Goal: Communication & Community: Share content

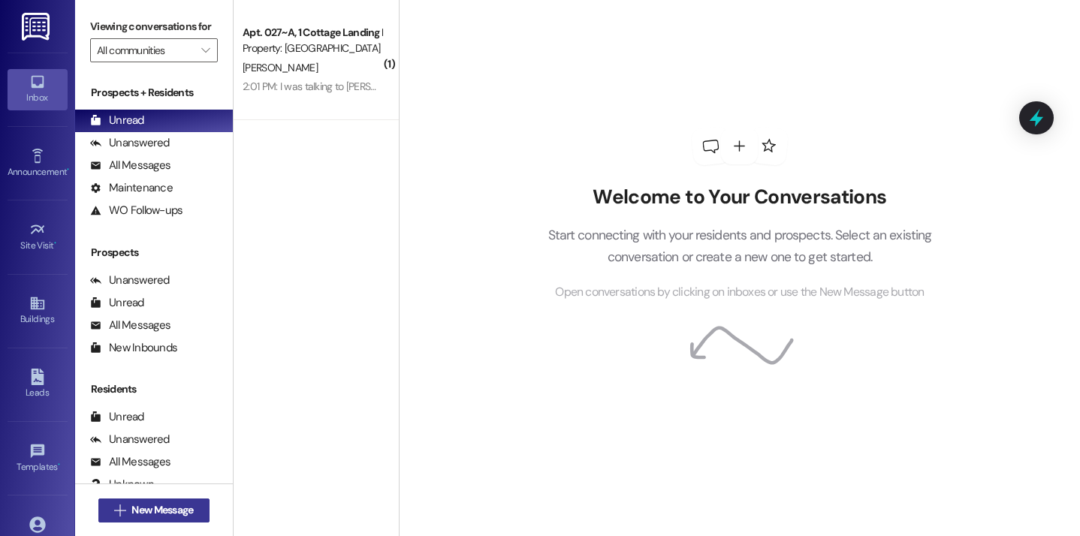
click at [173, 521] on button " New Message" at bounding box center [153, 511] width 111 height 24
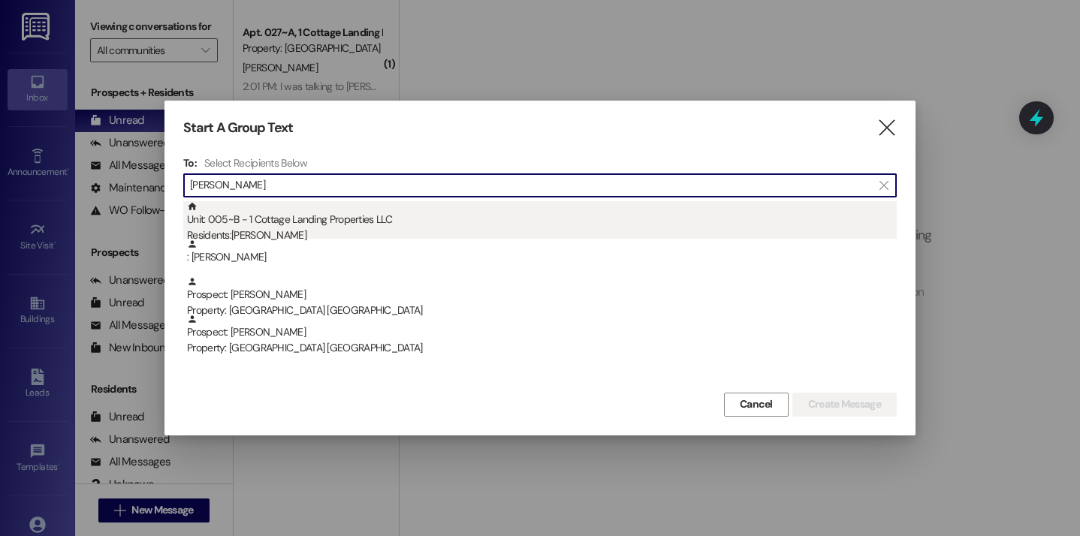
type input "beall"
click at [348, 219] on div "Unit: 005~B - 1 Cottage Landing Properties LLC Residents: Matthew Beall" at bounding box center [542, 222] width 710 height 43
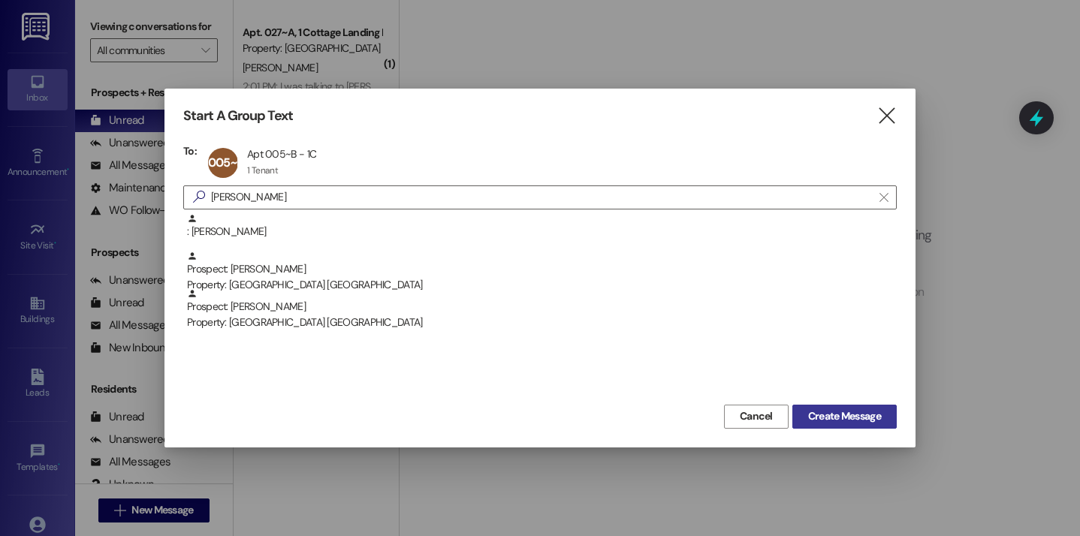
click at [800, 406] on button "Create Message" at bounding box center [844, 417] width 104 height 24
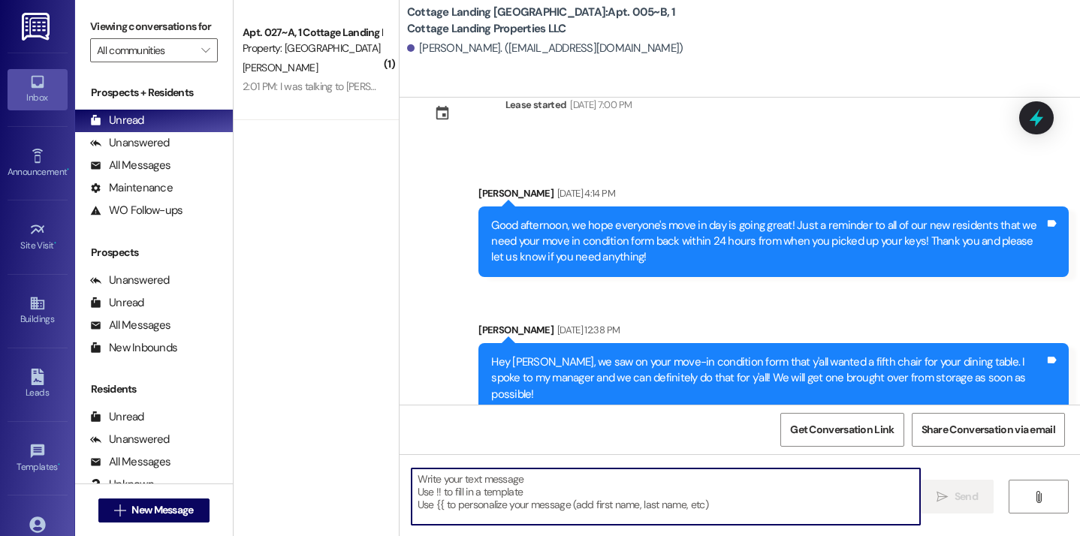
click at [438, 485] on textarea at bounding box center [666, 497] width 509 height 56
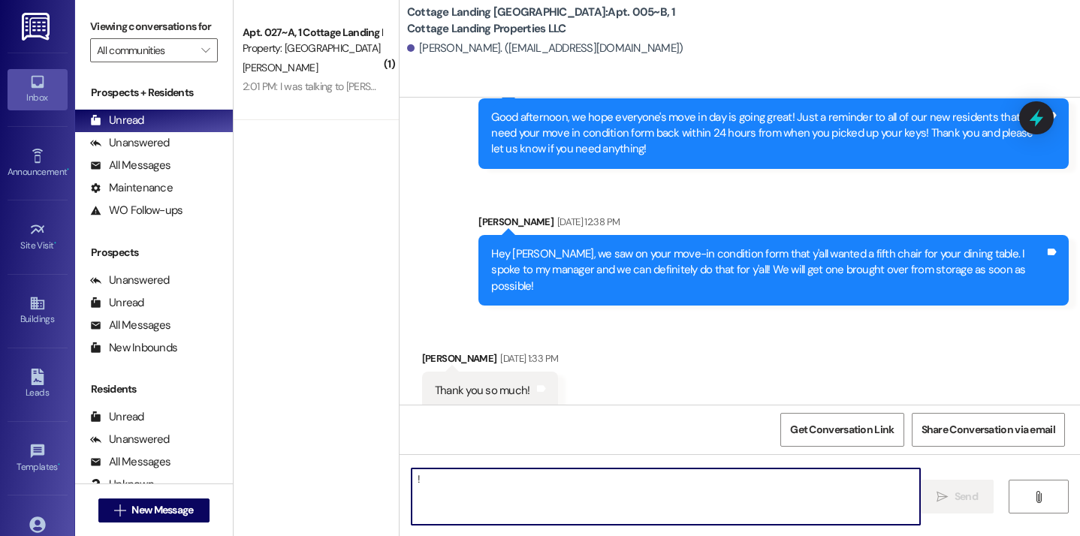
scroll to position [457, 0]
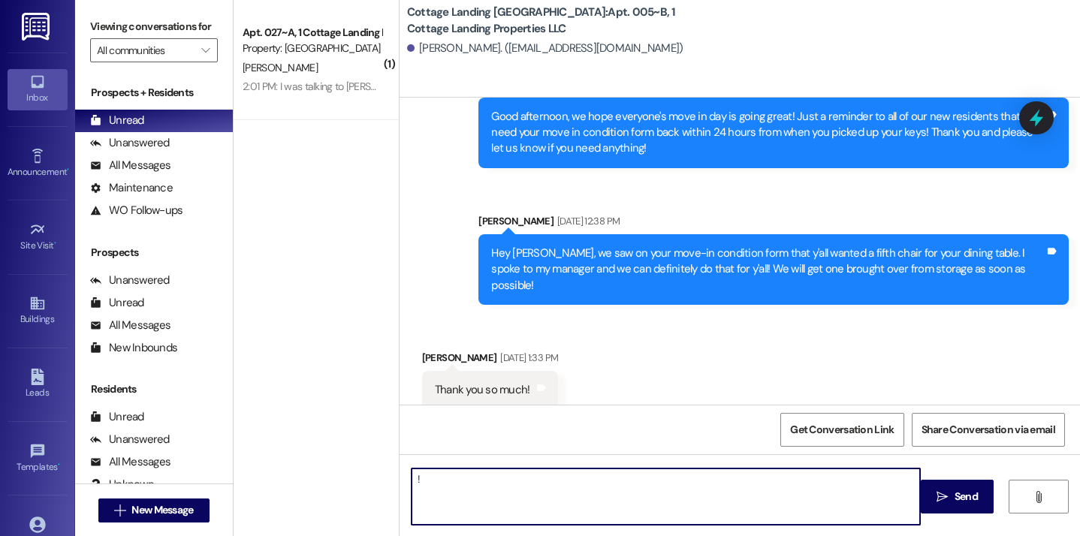
type textarea "!!"
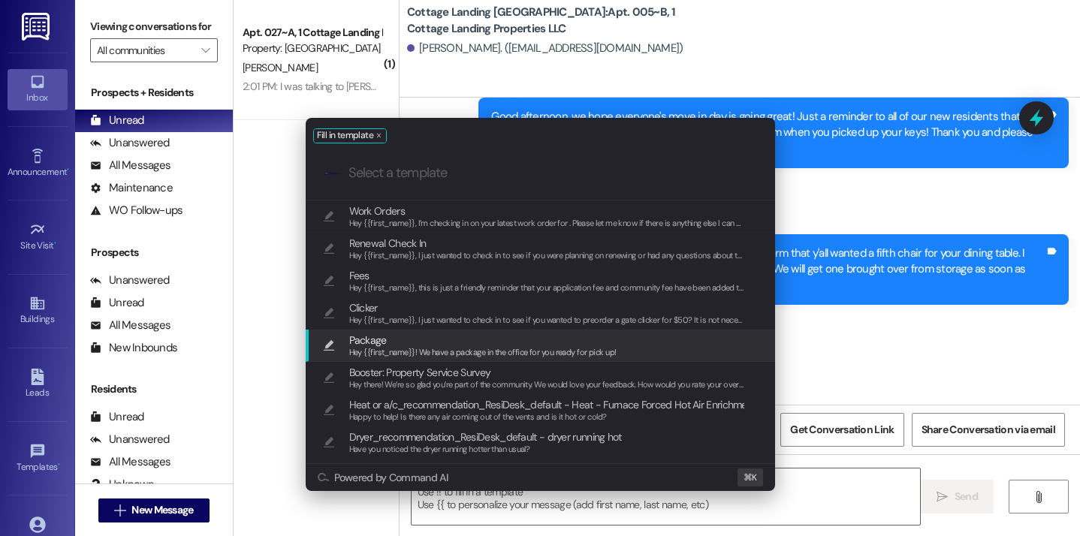
click at [406, 348] on span "Hey {{first_name}}! We have a package in the office for you ready for pick up!" at bounding box center [482, 352] width 267 height 11
type textarea "Hey {{first_name}}! We have a package in the office for you ready for pick up!"
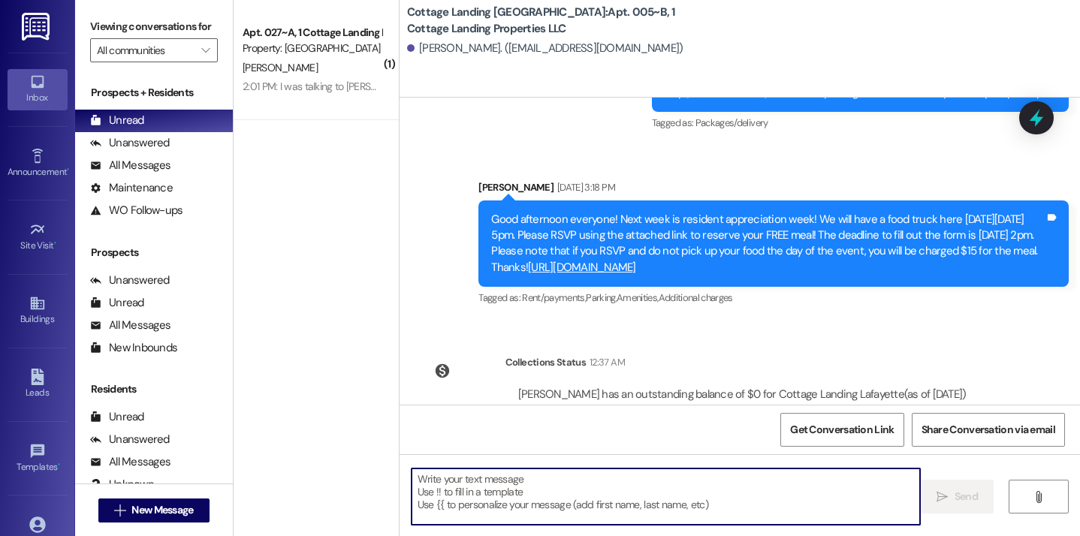
scroll to position [2725, 0]
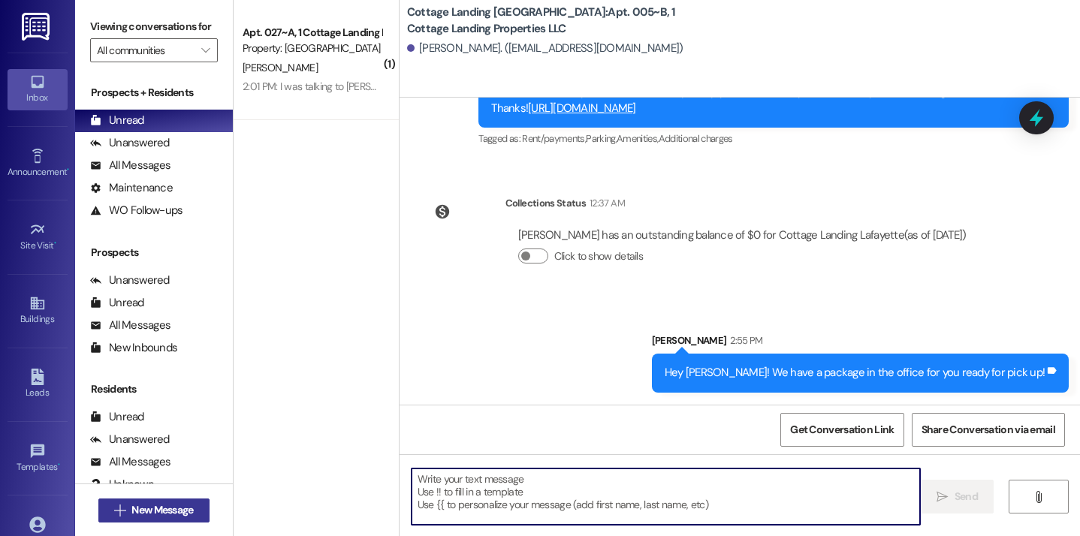
click at [149, 507] on span "New Message" at bounding box center [162, 510] width 62 height 16
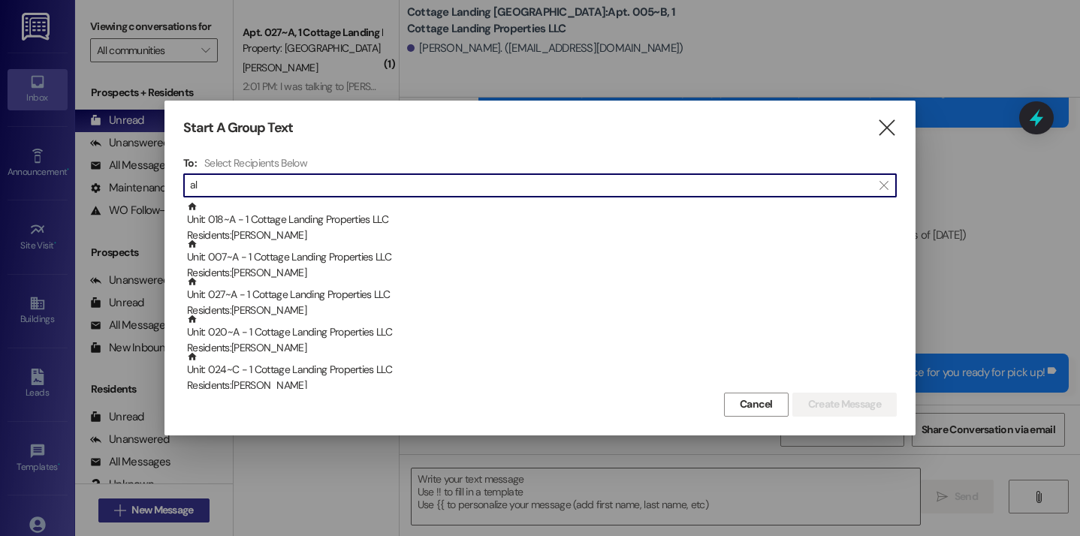
type input "a"
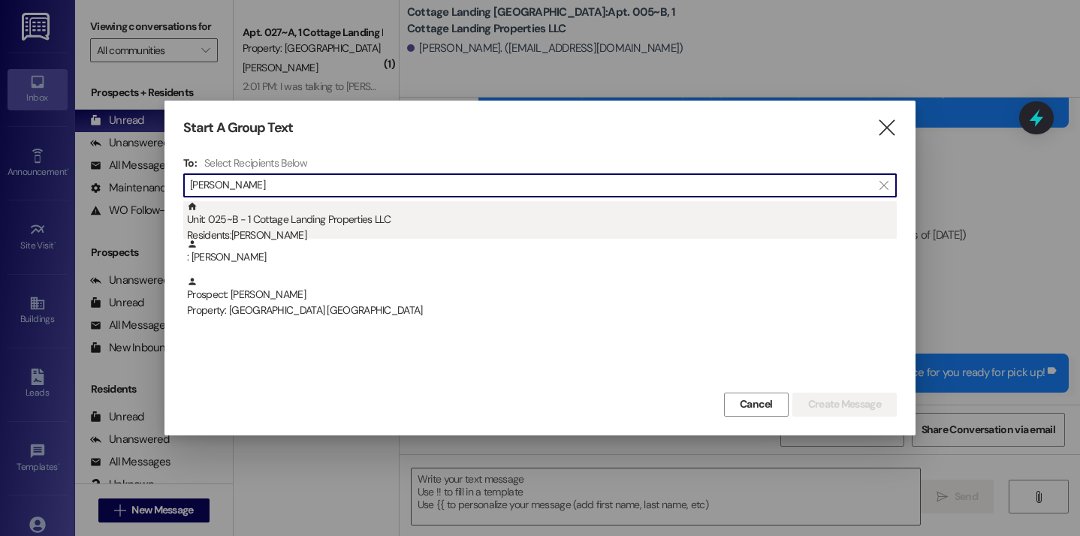
type input "damico"
click at [276, 231] on div "Residents: Ava Damico" at bounding box center [542, 236] width 710 height 16
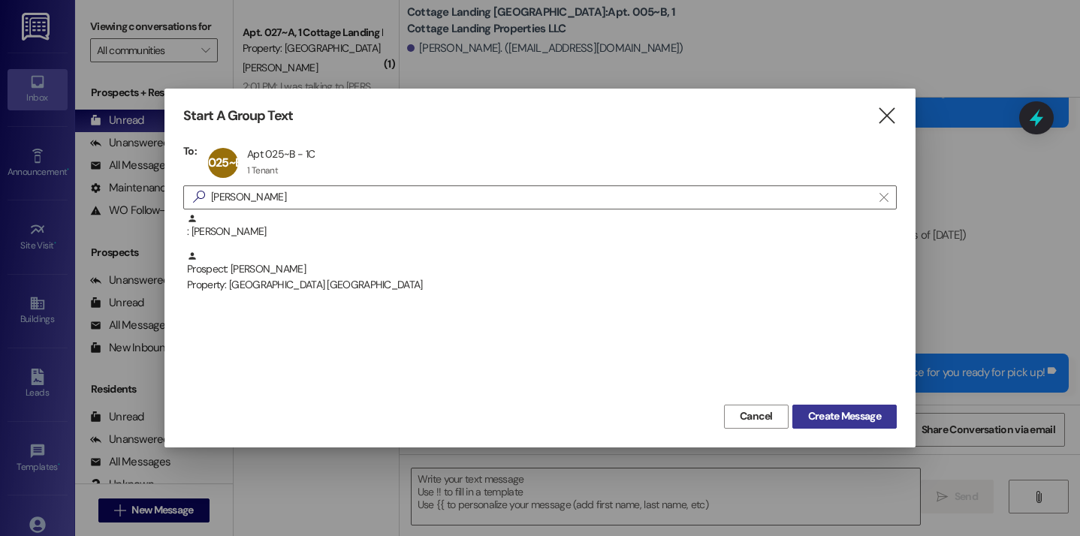
click at [878, 424] on span "Create Message" at bounding box center [844, 417] width 73 height 16
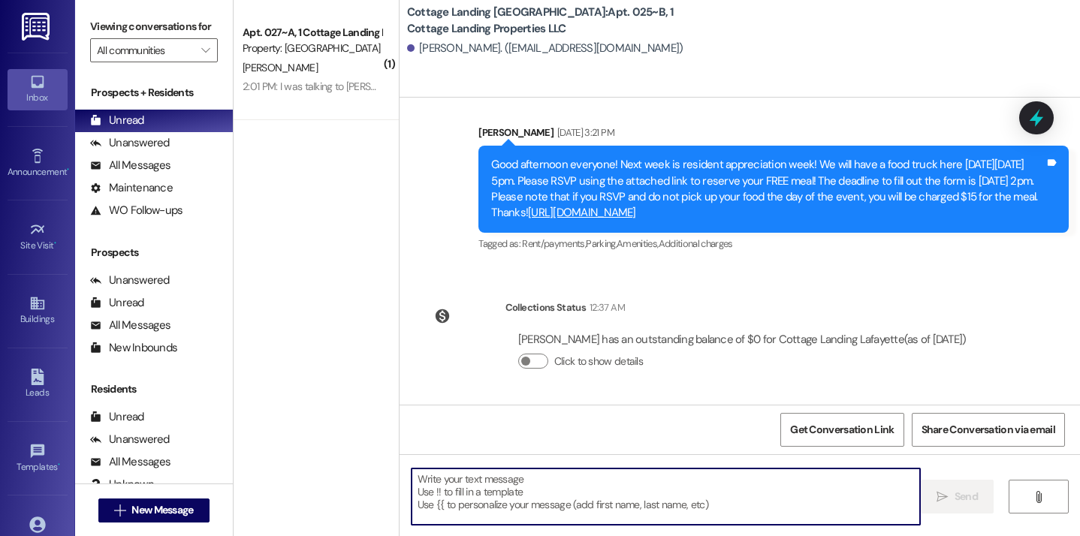
click at [658, 502] on textarea at bounding box center [666, 497] width 509 height 56
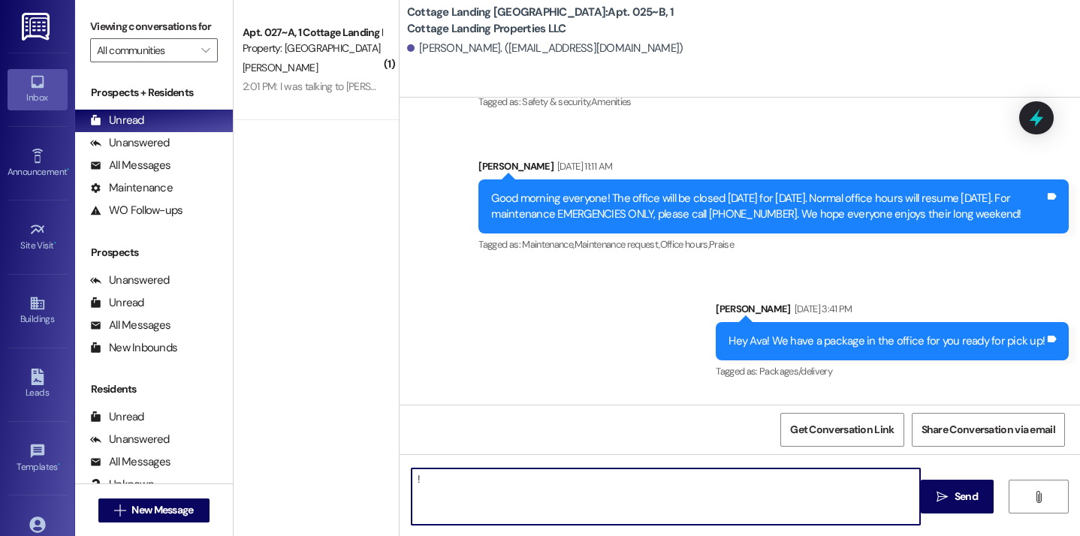
type textarea "!!"
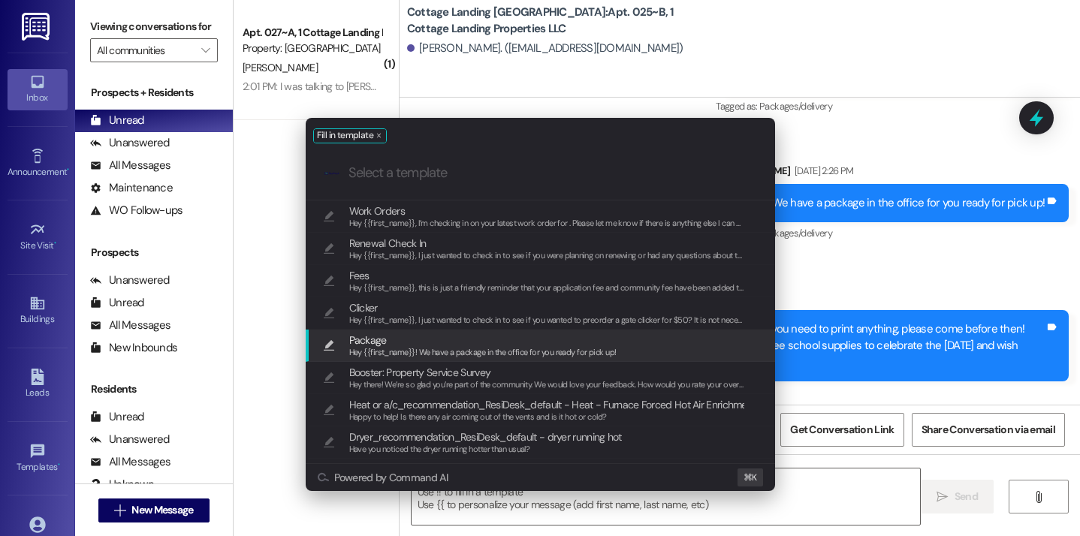
click at [514, 349] on span "Hey {{first_name}}! We have a package in the office for you ready for pick up!" at bounding box center [482, 352] width 267 height 11
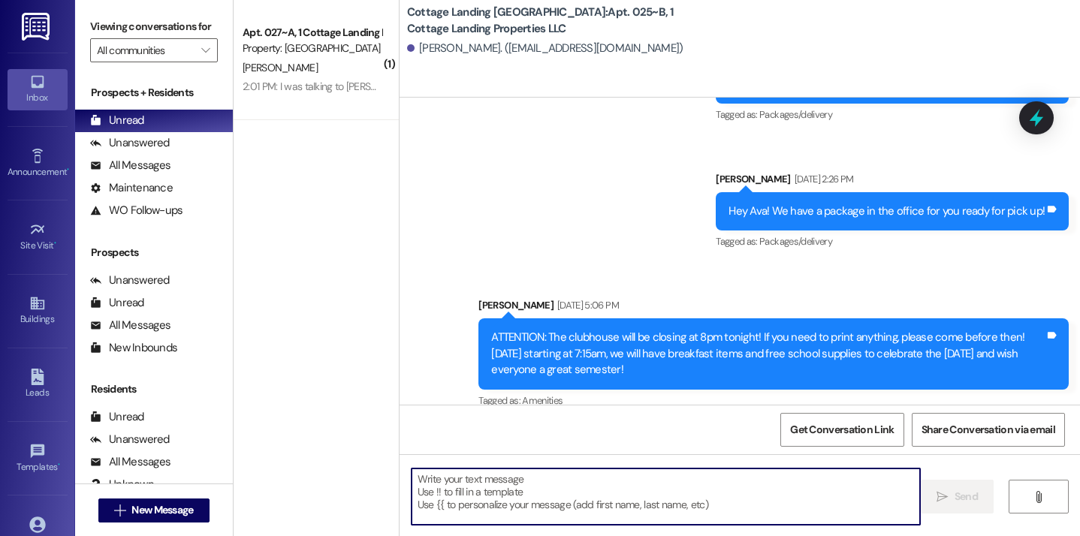
type textarea "Hey {{first_name}}! We have a package in the office for you ready for pick up!"
click at [172, 509] on span "New Message" at bounding box center [162, 510] width 62 height 16
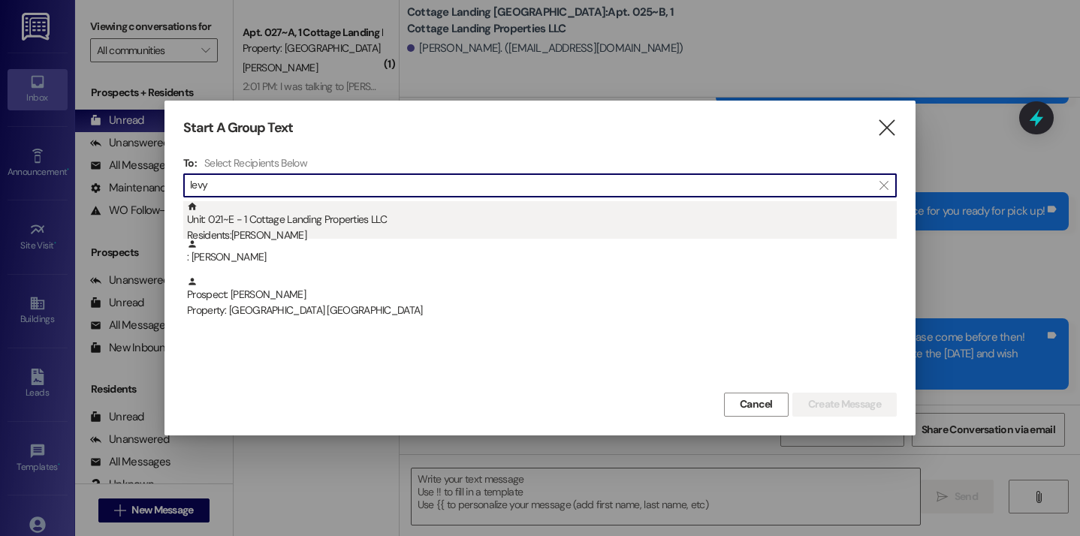
type input "levy"
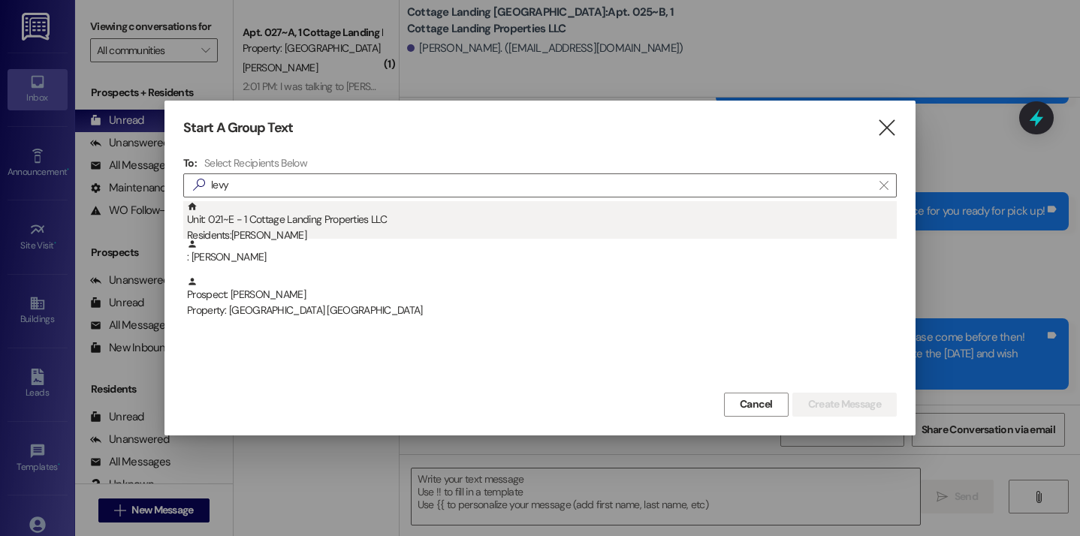
click at [380, 228] on div "Residents: Callie Levy" at bounding box center [542, 236] width 710 height 16
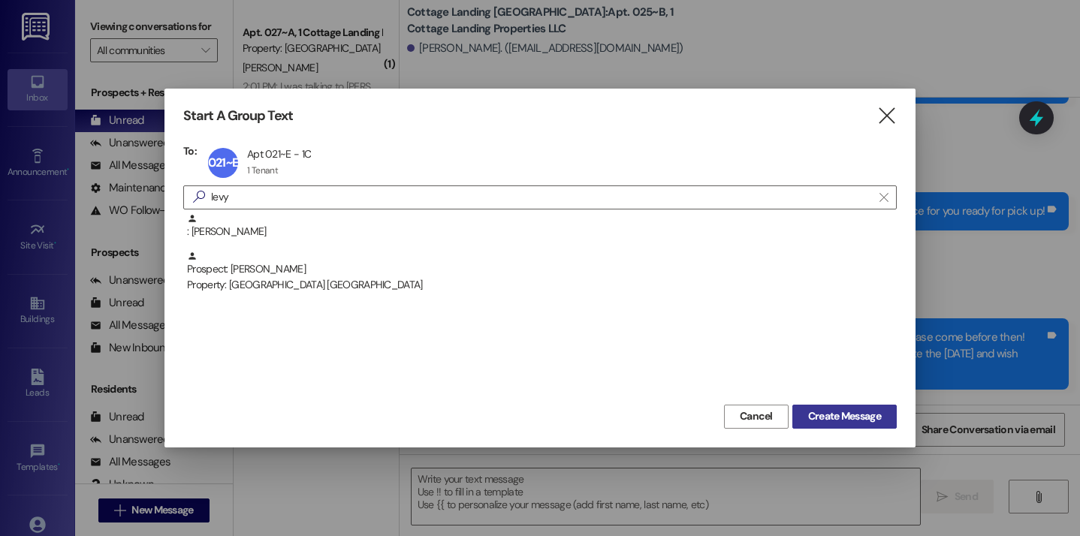
click at [820, 405] on button "Create Message" at bounding box center [844, 417] width 104 height 24
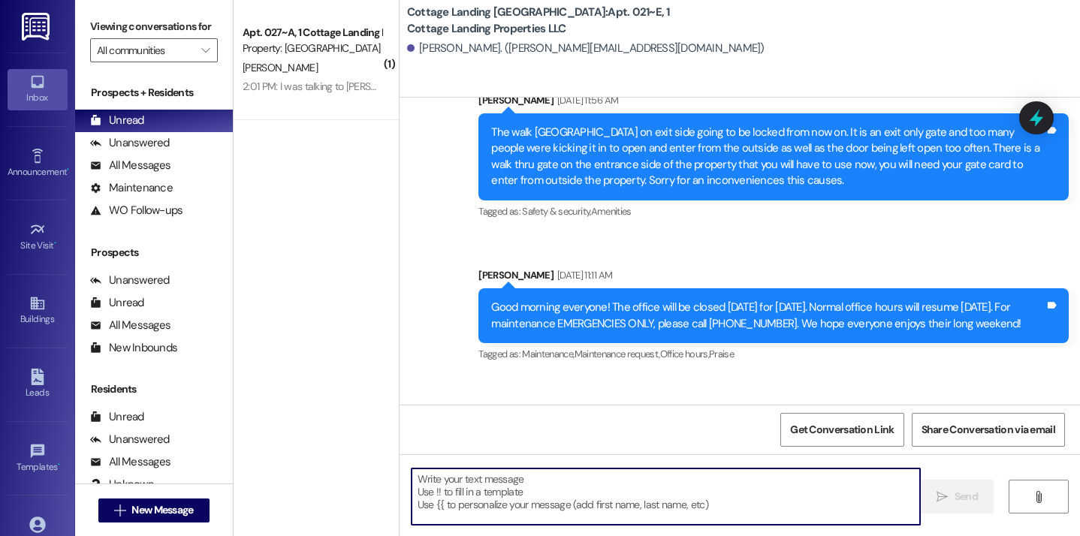
click at [512, 497] on textarea at bounding box center [666, 497] width 509 height 56
type textarea "!!"
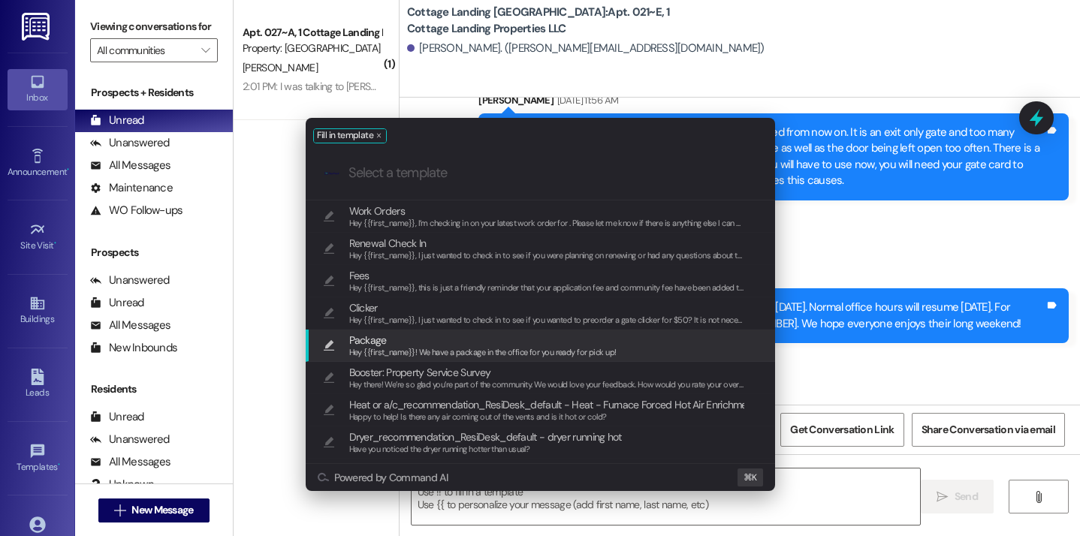
click at [406, 356] on span "Hey {{first_name}}! We have a package in the office for you ready for pick up!" at bounding box center [482, 352] width 267 height 11
type textarea "Hey {{first_name}}! We have a package in the office for you ready for pick up!"
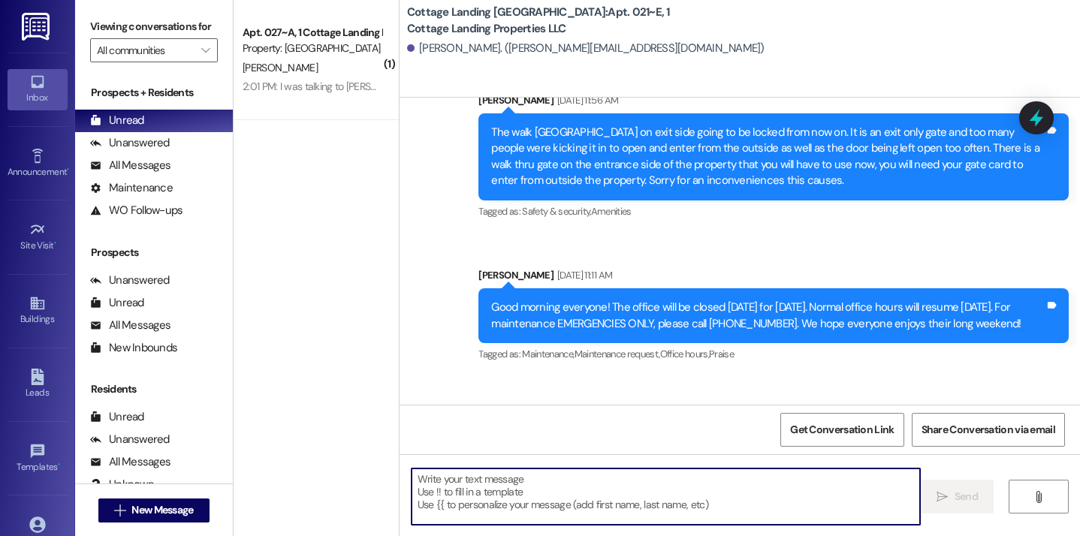
scroll to position [1324, 0]
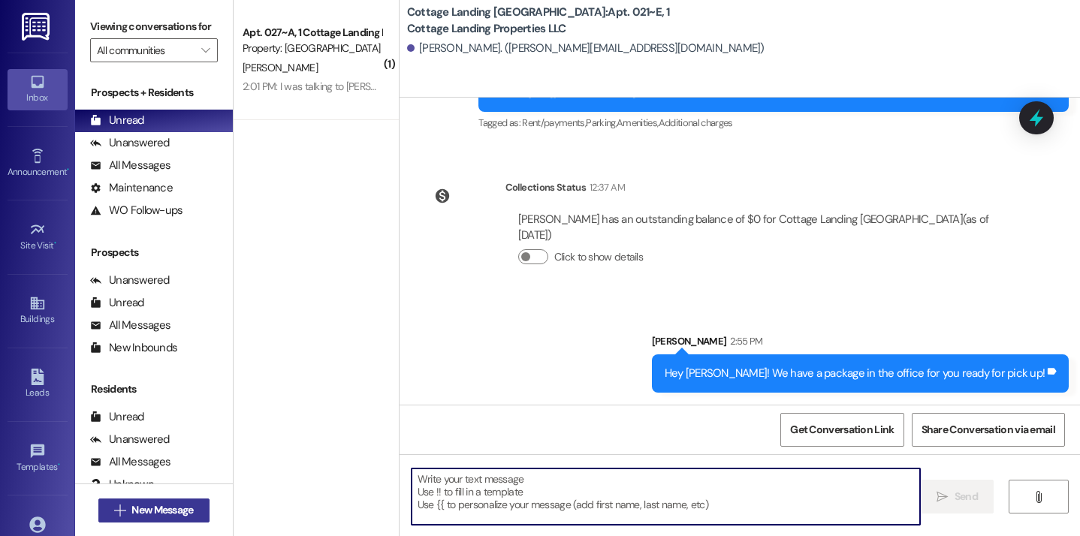
click at [203, 506] on button " New Message" at bounding box center [153, 511] width 111 height 24
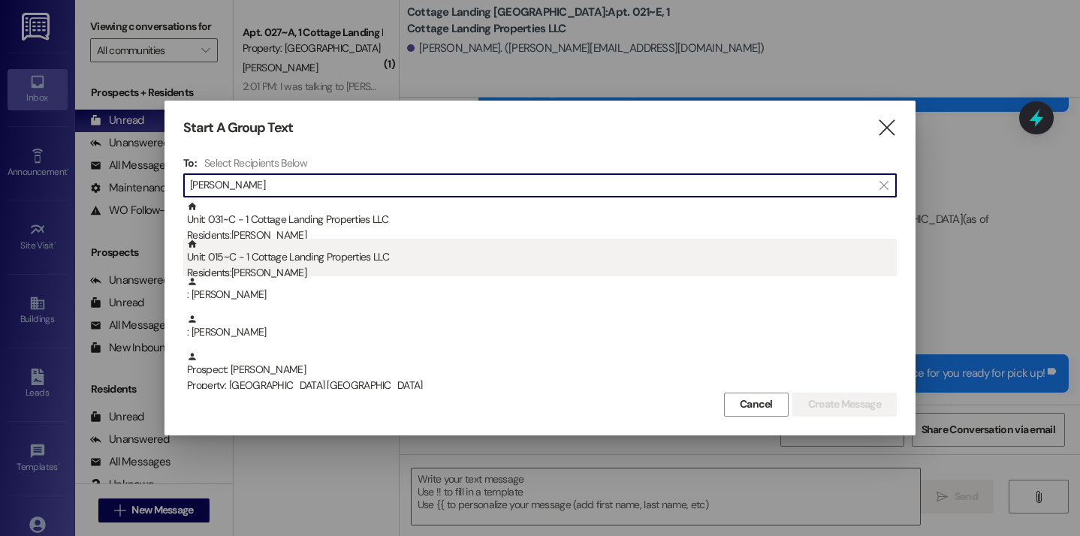
type input "hudson"
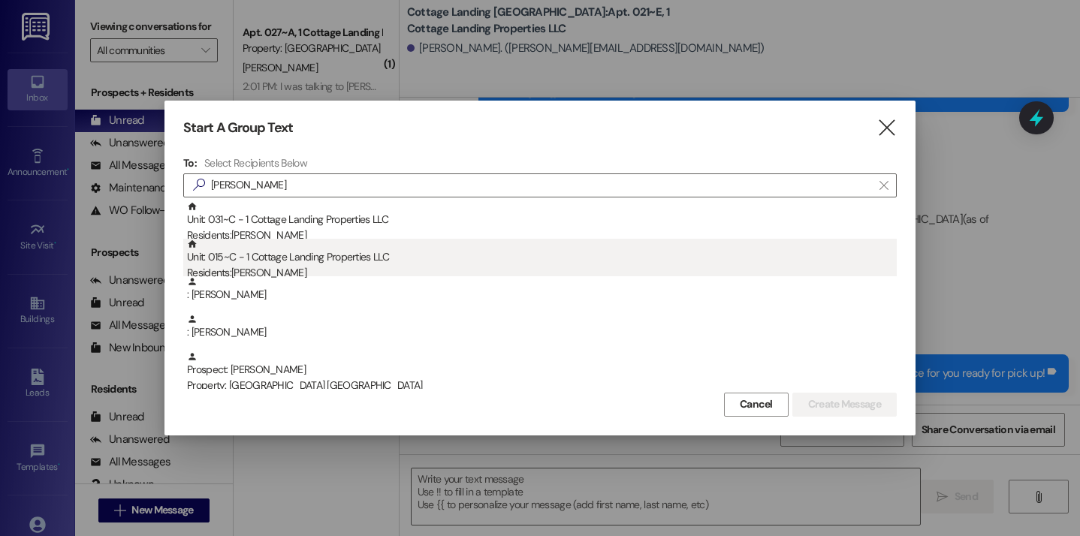
click at [393, 261] on div "Unit: 015~C - 1 Cottage Landing Properties LLC Residents: Rebekah Hudson" at bounding box center [542, 260] width 710 height 43
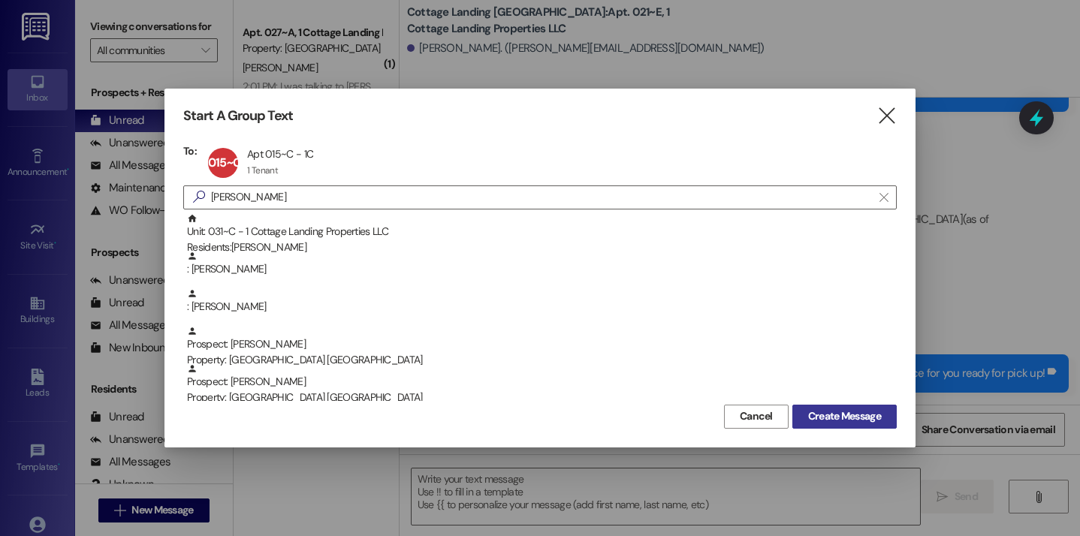
click at [811, 417] on span "Create Message" at bounding box center [844, 417] width 73 height 16
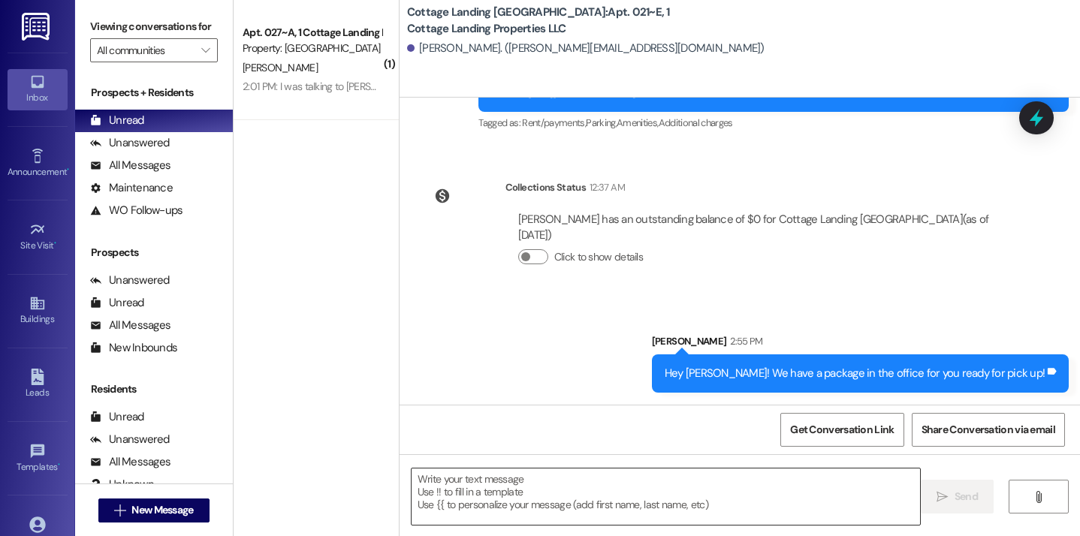
click at [566, 506] on textarea at bounding box center [666, 497] width 509 height 56
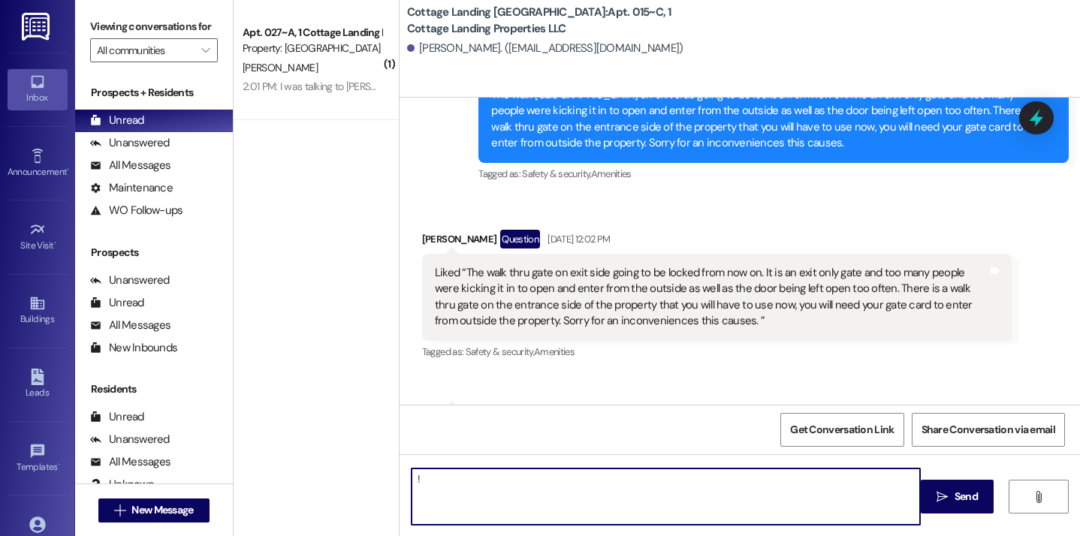
type textarea "!!"
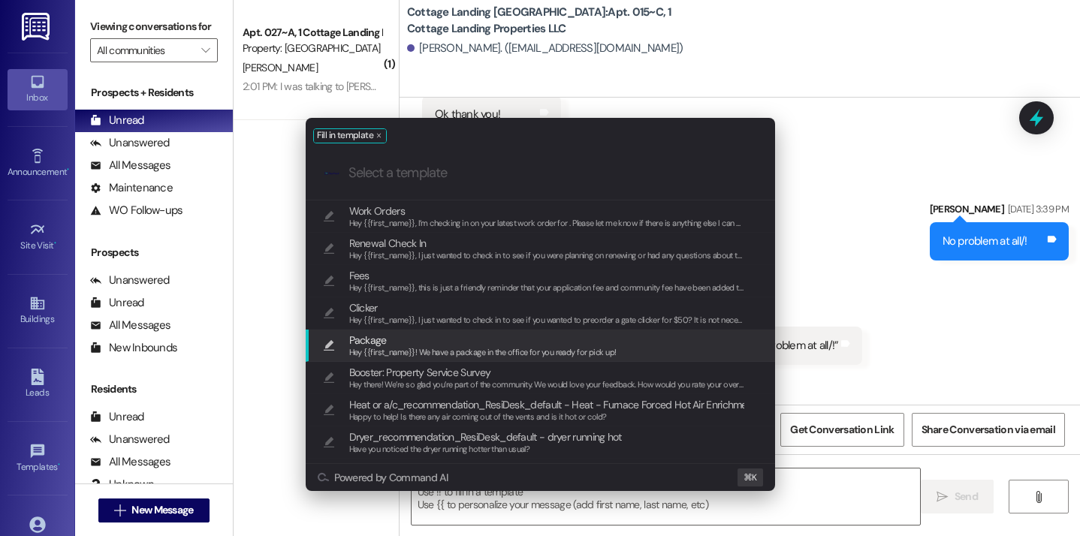
click at [449, 344] on span "Package" at bounding box center [482, 340] width 267 height 17
type textarea "Hey {{first_name}}! We have a package in the office for you ready for pick up!"
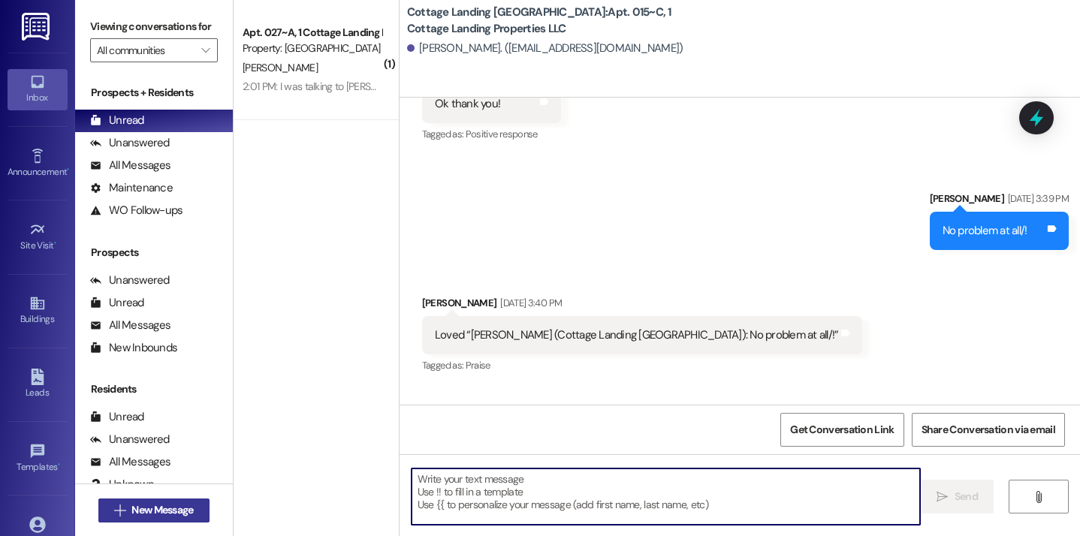
click at [161, 515] on span "New Message" at bounding box center [162, 510] width 62 height 16
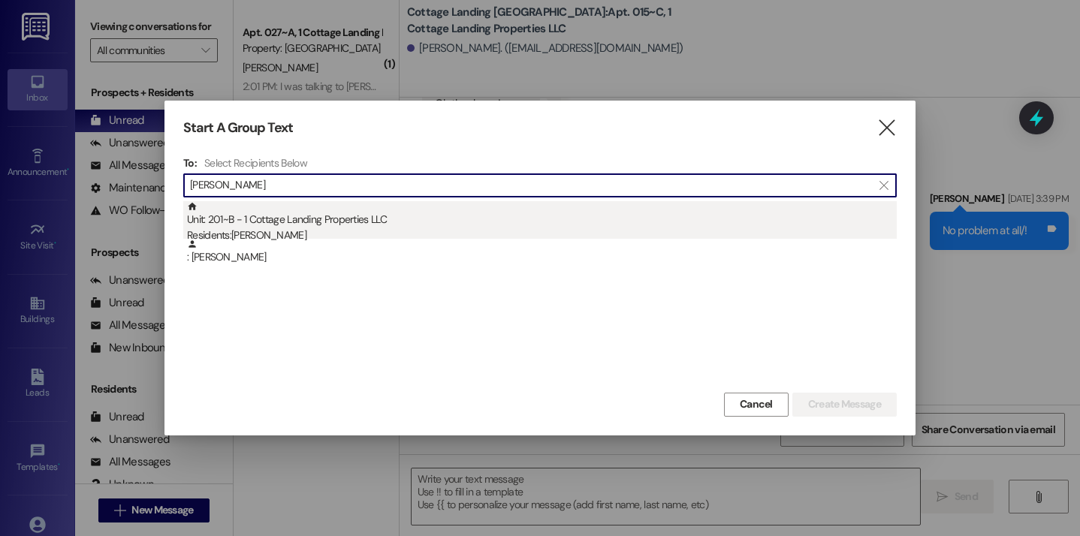
type input "stump"
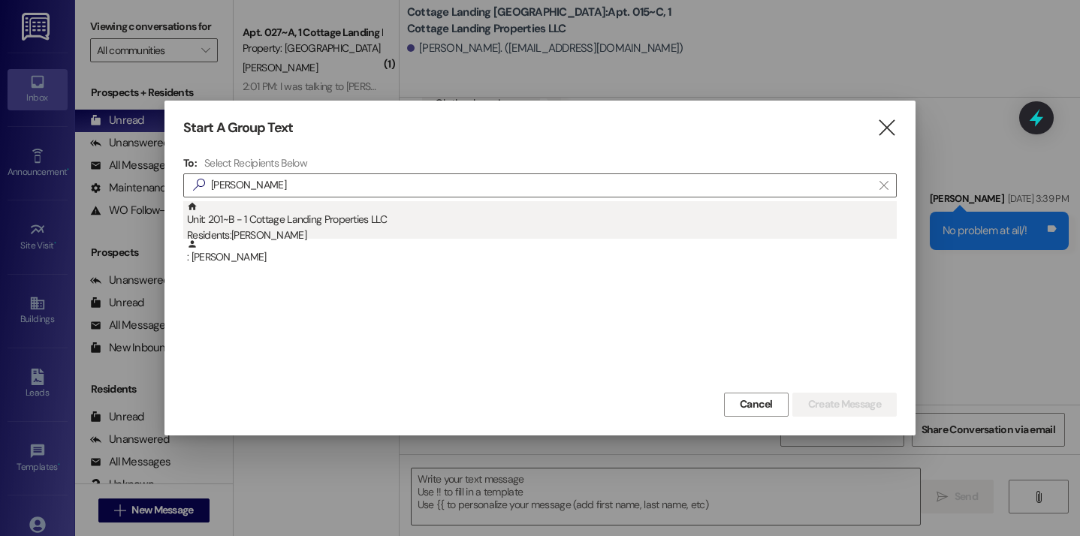
click at [276, 210] on div "Unit: 201~B - 1 Cottage Landing Properties LLC Residents: Jacob Stumpf" at bounding box center [542, 222] width 710 height 43
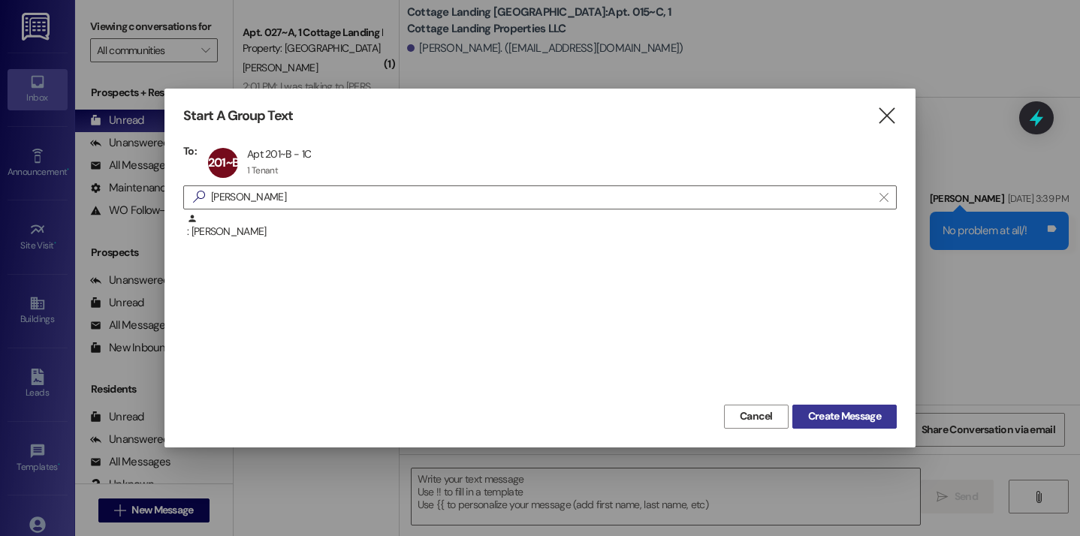
click at [852, 417] on span "Create Message" at bounding box center [844, 417] width 73 height 16
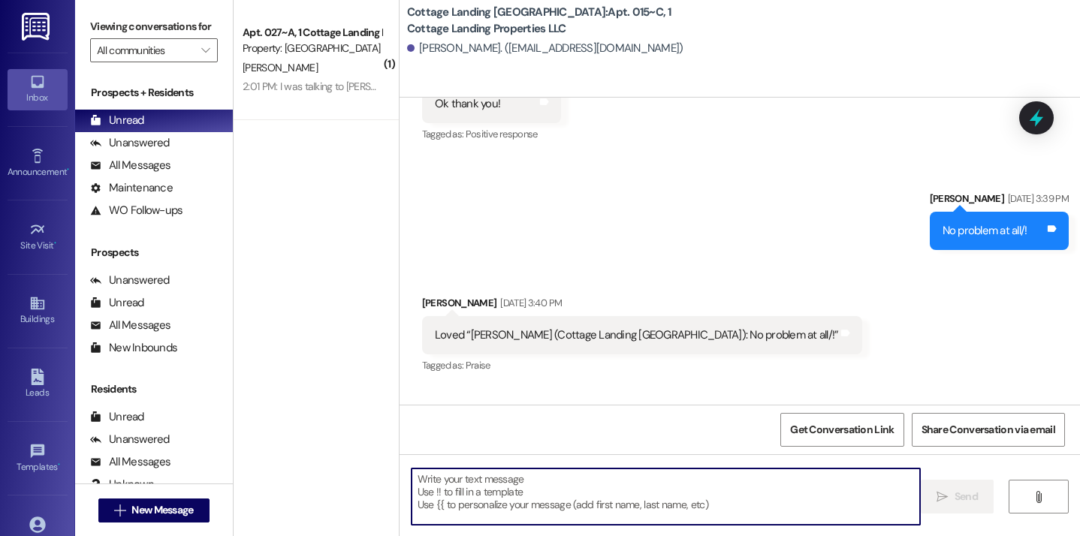
click at [631, 523] on textarea at bounding box center [666, 497] width 509 height 56
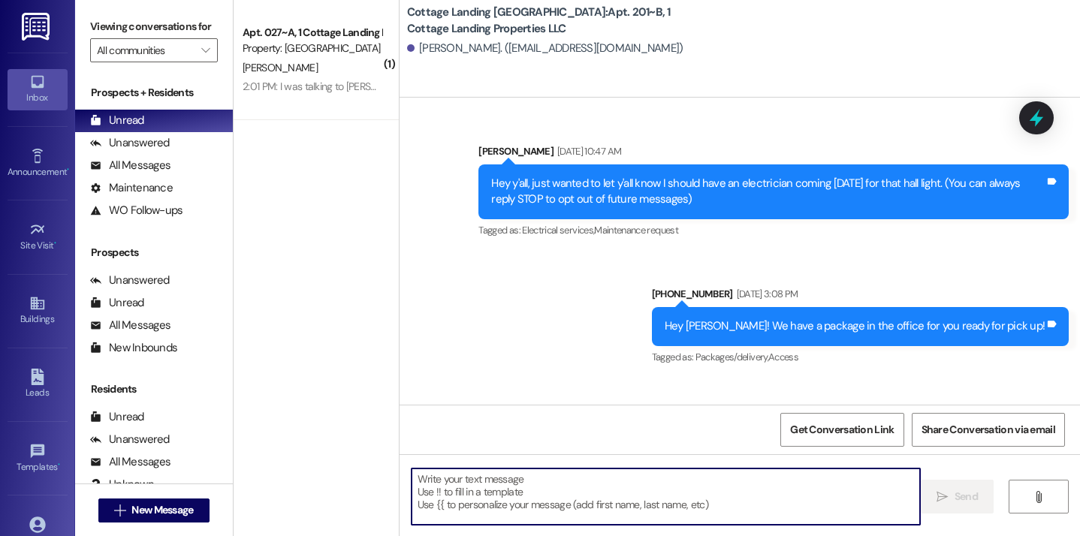
click at [629, 500] on textarea at bounding box center [666, 497] width 509 height 56
type textarea "!!"
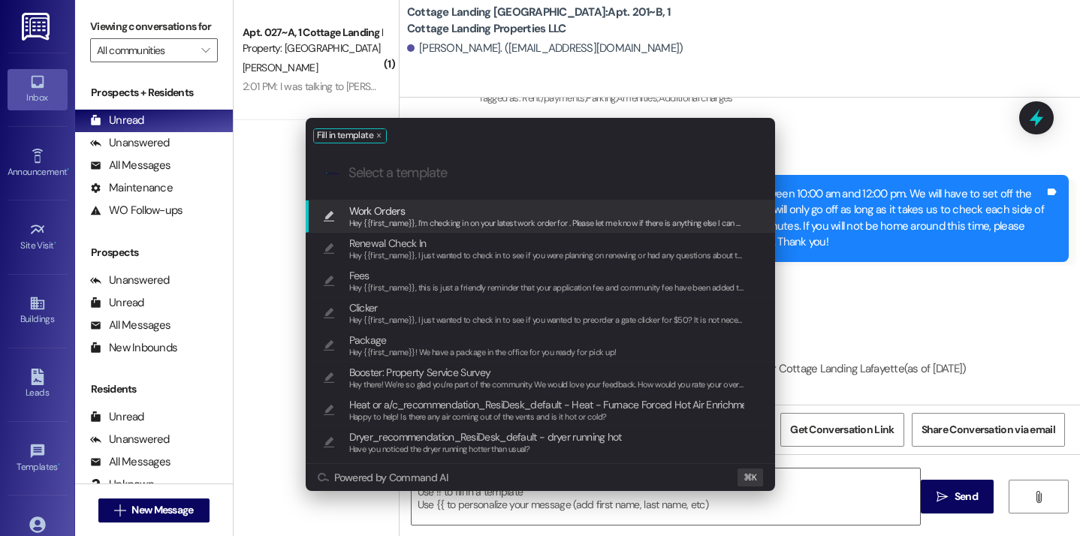
scroll to position [34540, 0]
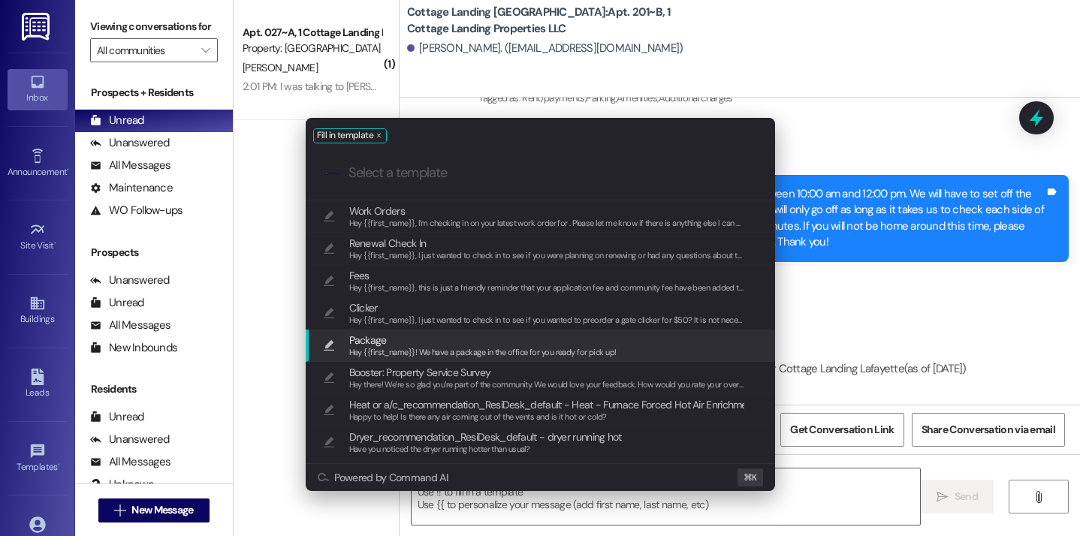
click at [514, 356] on span "Hey {{first_name}}! We have a package in the office for you ready for pick up!" at bounding box center [482, 352] width 267 height 11
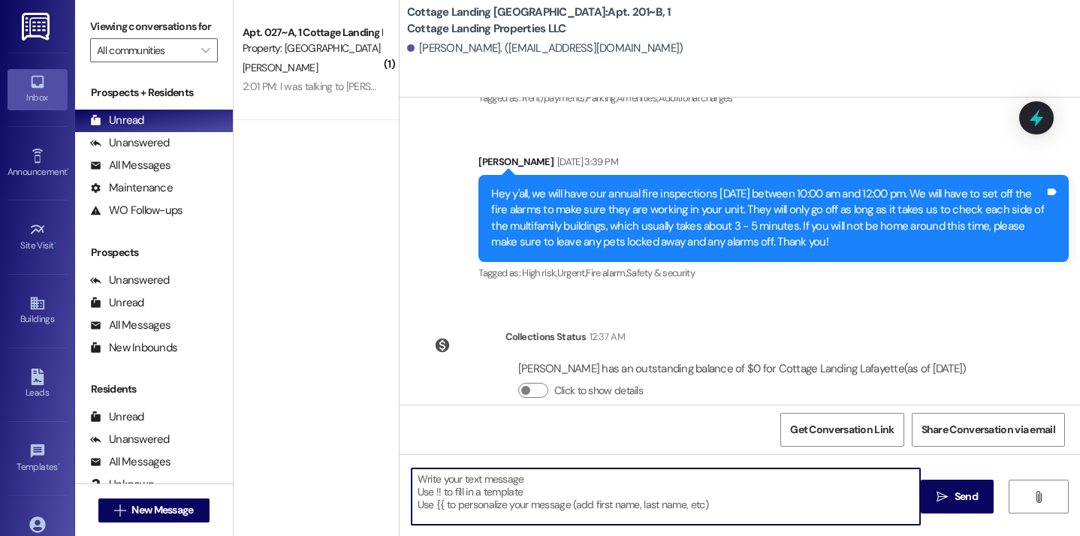
type textarea "Hey {{first_name}}! We have a package in the office for you ready for pick up!"
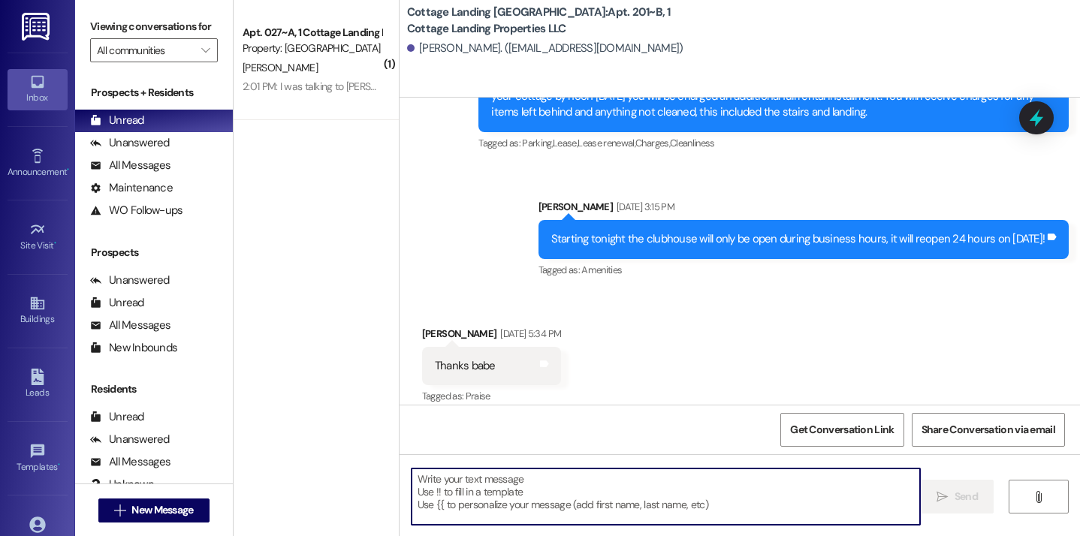
scroll to position [31120, 0]
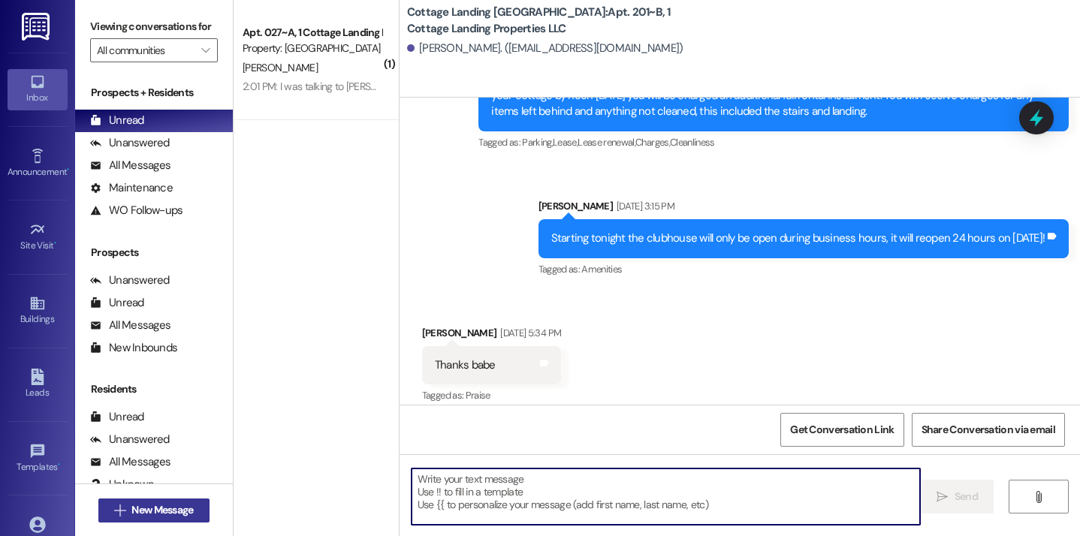
click at [166, 514] on span "New Message" at bounding box center [162, 510] width 62 height 16
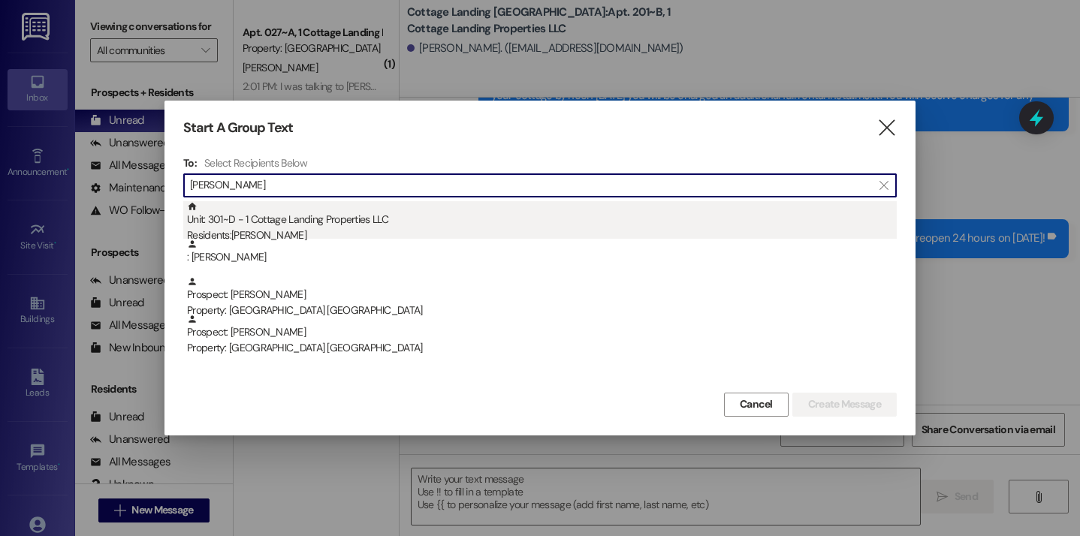
type input "hugen"
click at [339, 213] on div "Unit: 301~D - 1 Cottage Landing Properties LLC Residents: Anthony Hugenroth" at bounding box center [542, 222] width 710 height 43
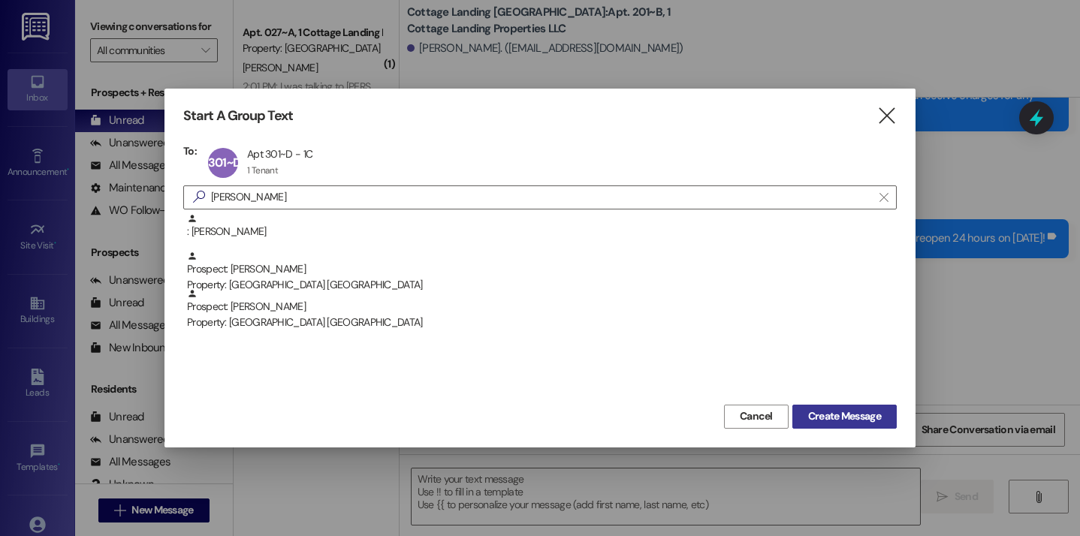
click at [844, 416] on span "Create Message" at bounding box center [844, 417] width 73 height 16
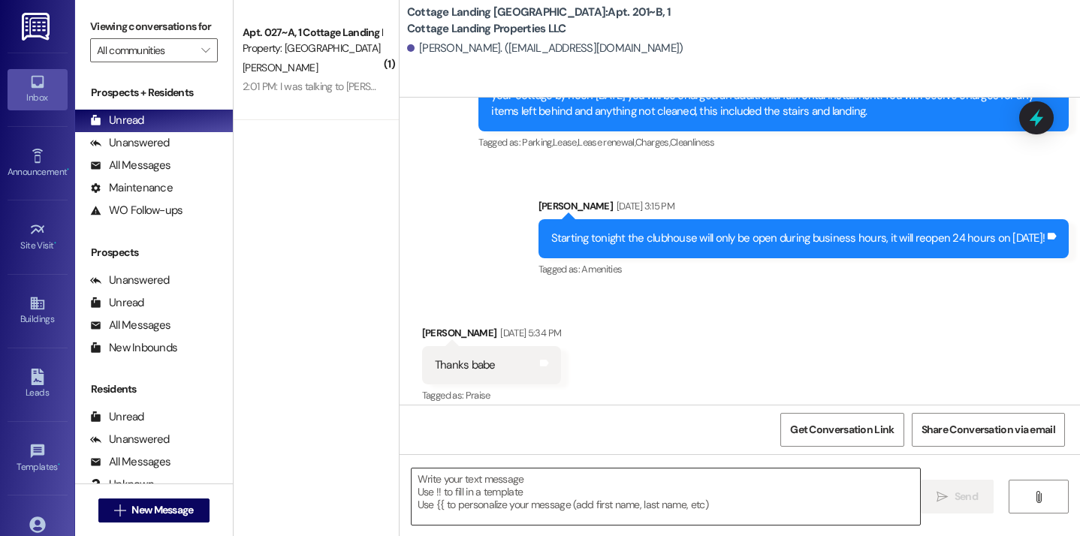
click at [674, 480] on textarea at bounding box center [666, 497] width 509 height 56
type textarea "!!"
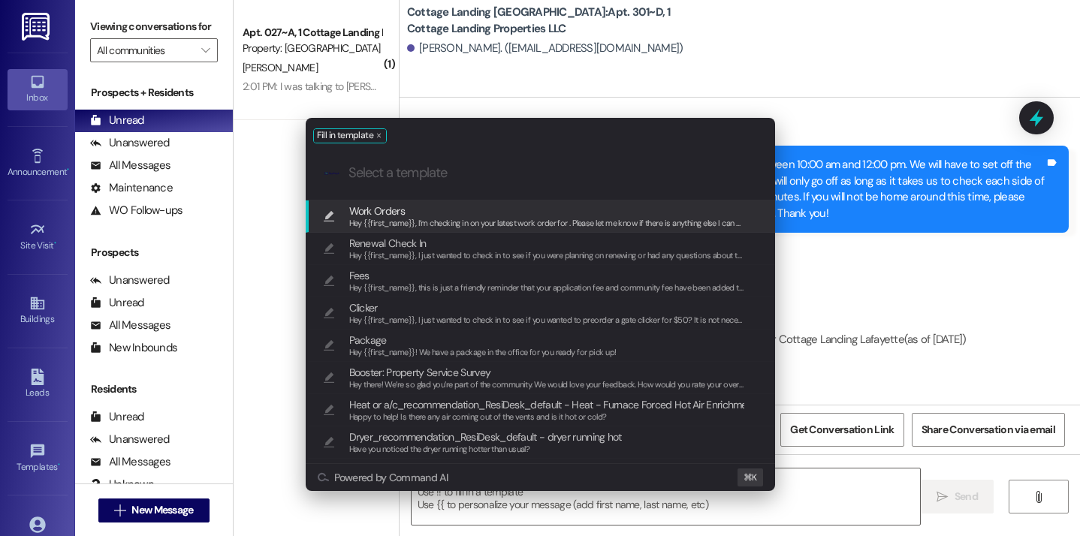
scroll to position [1362, 0]
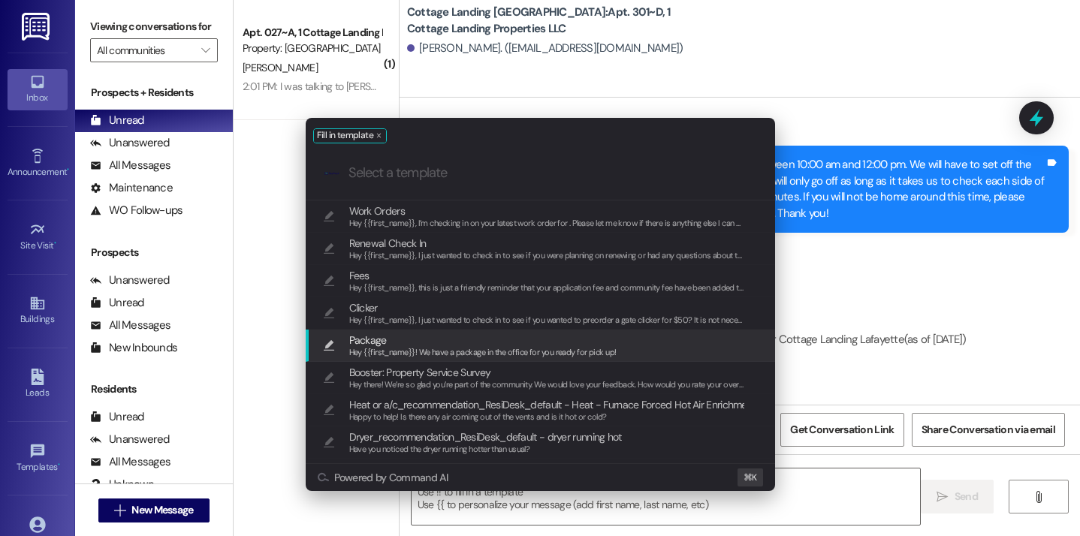
click at [470, 345] on span "Package" at bounding box center [482, 340] width 267 height 17
type textarea "Hey {{first_name}}! We have a package in the office for you ready for pick up!"
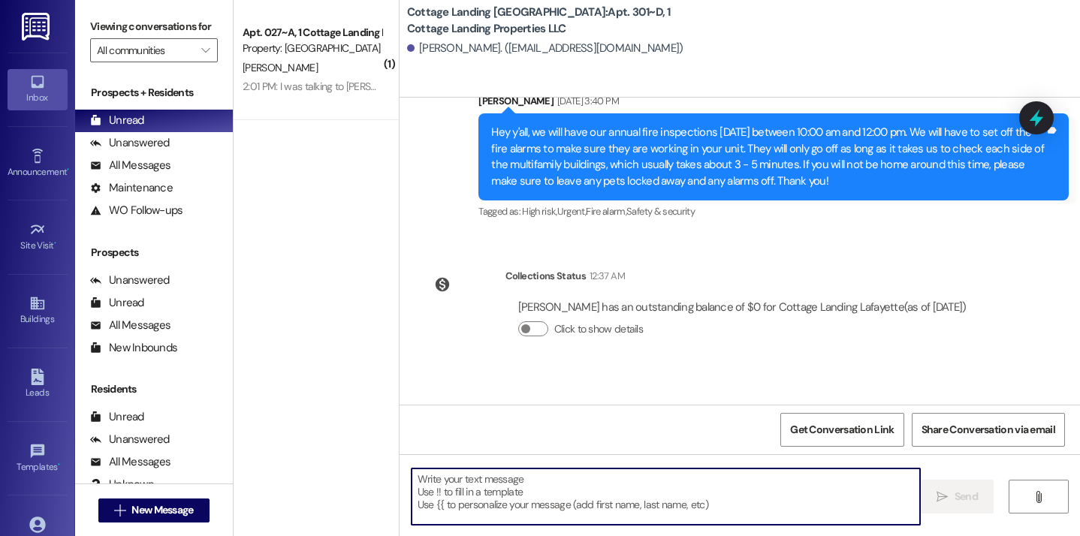
scroll to position [1468, 0]
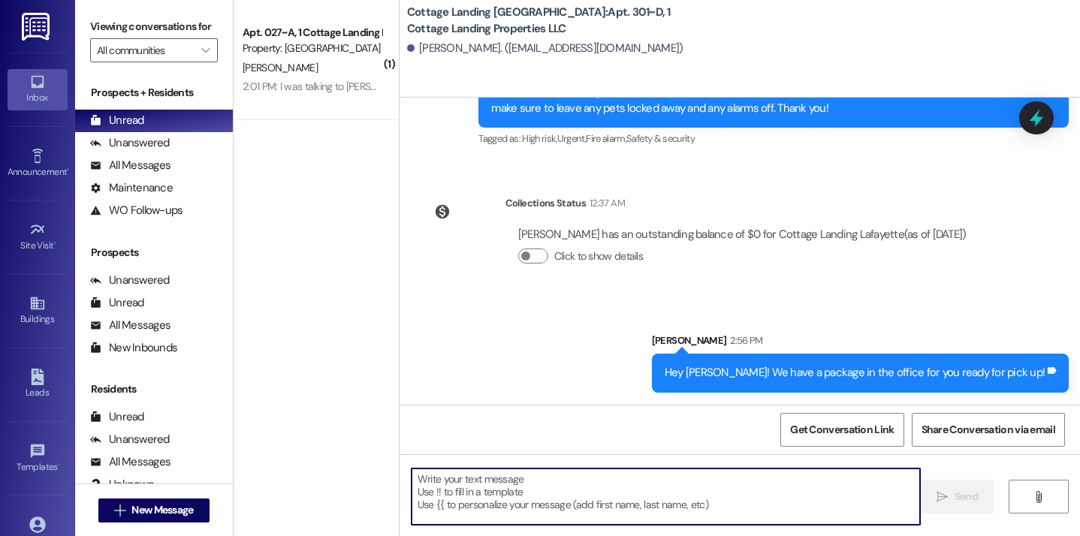
click at [568, 1] on div "Cottage Landing Lafayette: Apt. 301~D, 1 Cottage Landing Properties LLC Anthony…" at bounding box center [740, 49] width 680 height 98
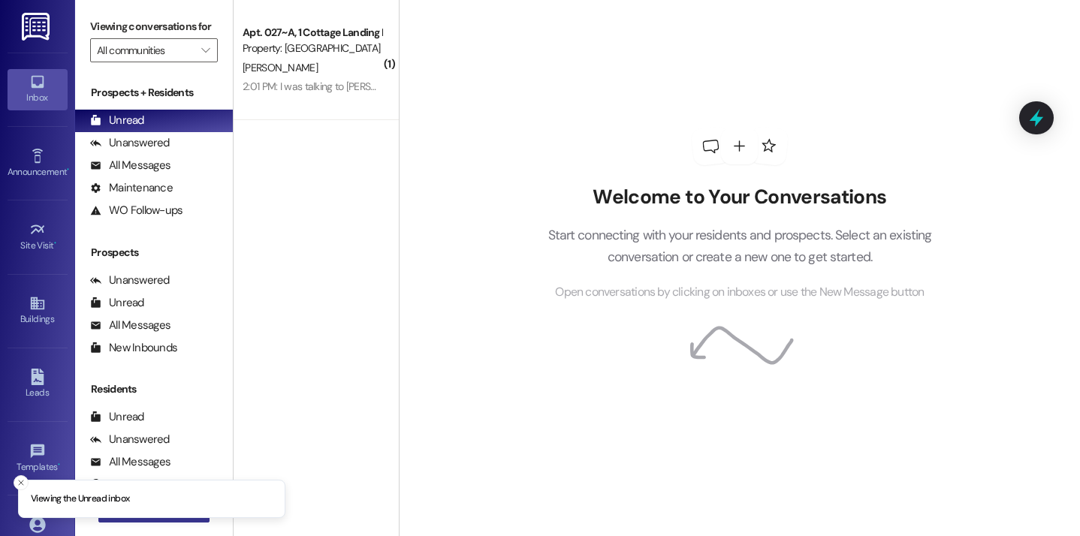
click at [149, 520] on button " New Message" at bounding box center [153, 511] width 111 height 24
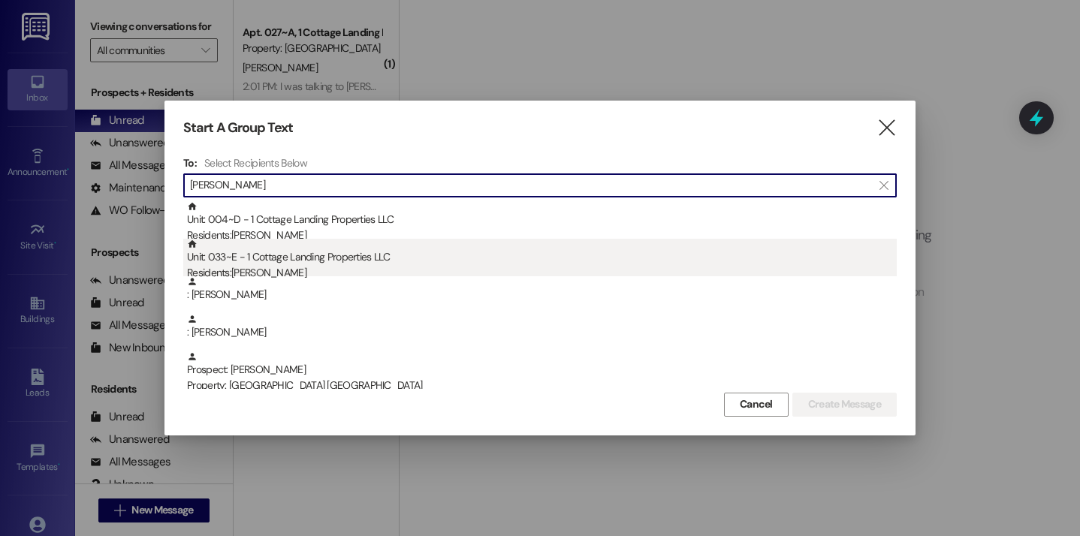
type input "breaux"
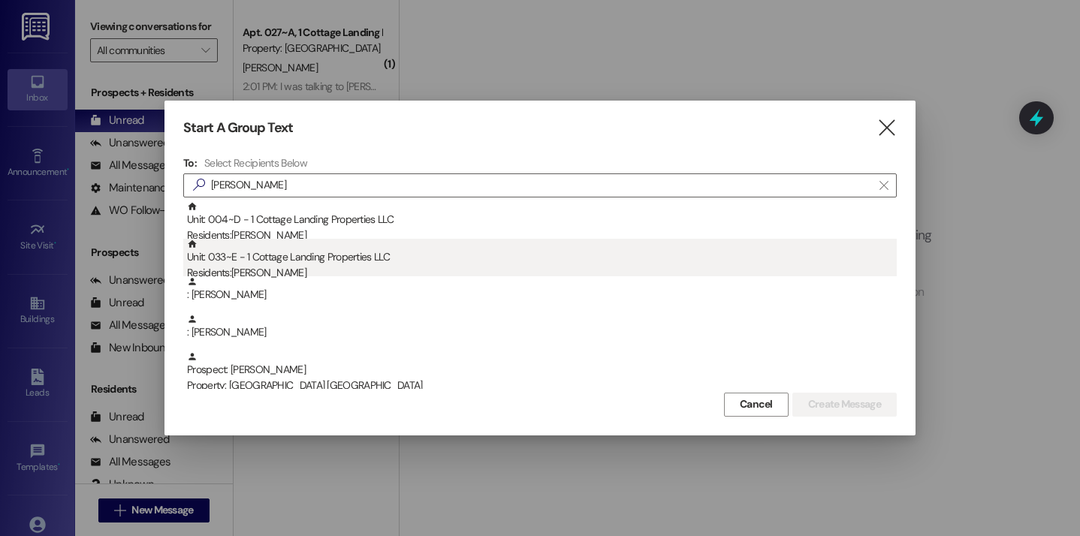
click at [321, 250] on div "Unit: 033~E - 1 Cottage Landing Properties LLC Residents: Laneigh Breaux" at bounding box center [542, 260] width 710 height 43
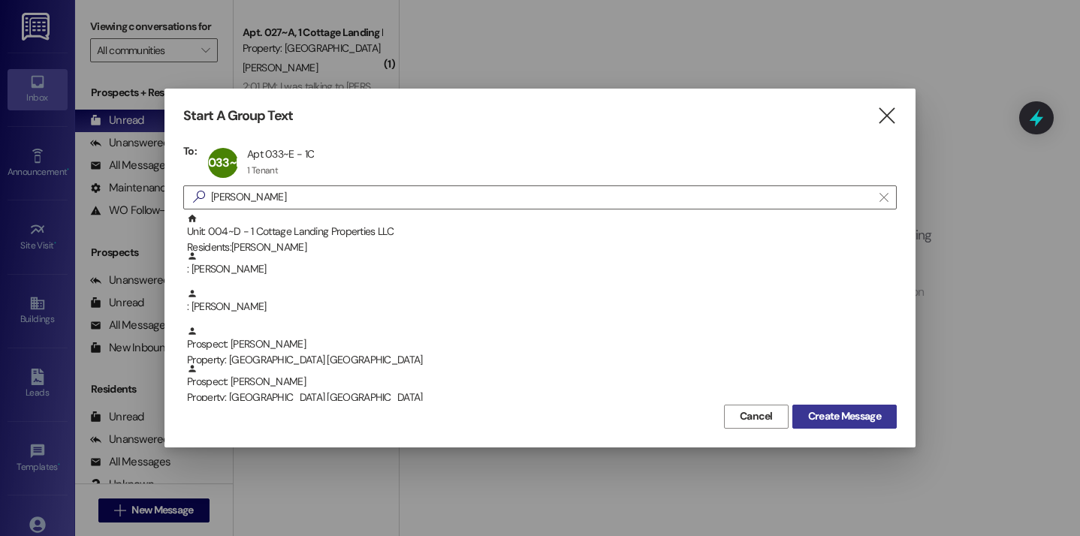
click at [814, 412] on span "Create Message" at bounding box center [844, 417] width 73 height 16
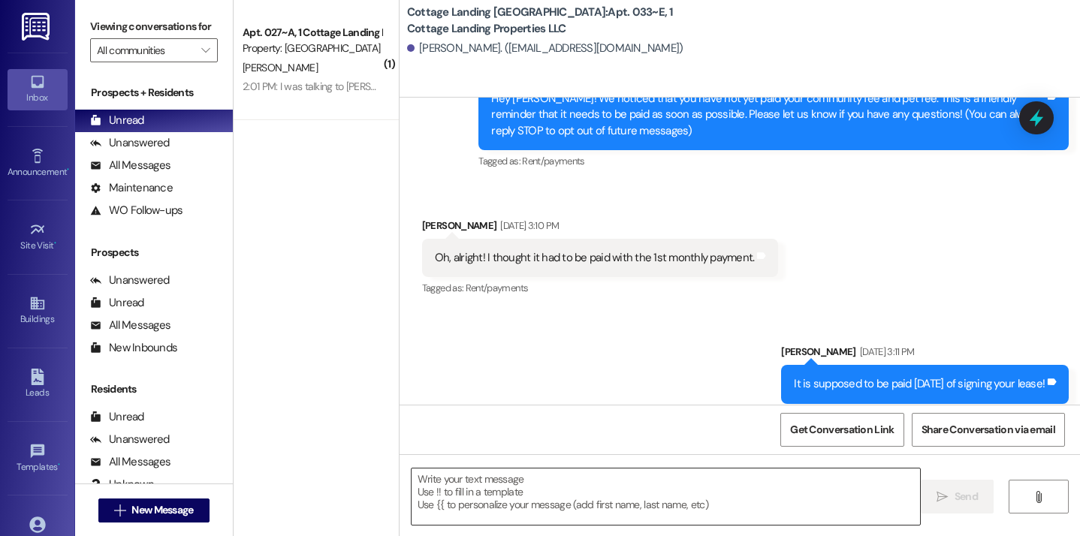
click at [481, 490] on textarea at bounding box center [666, 497] width 509 height 56
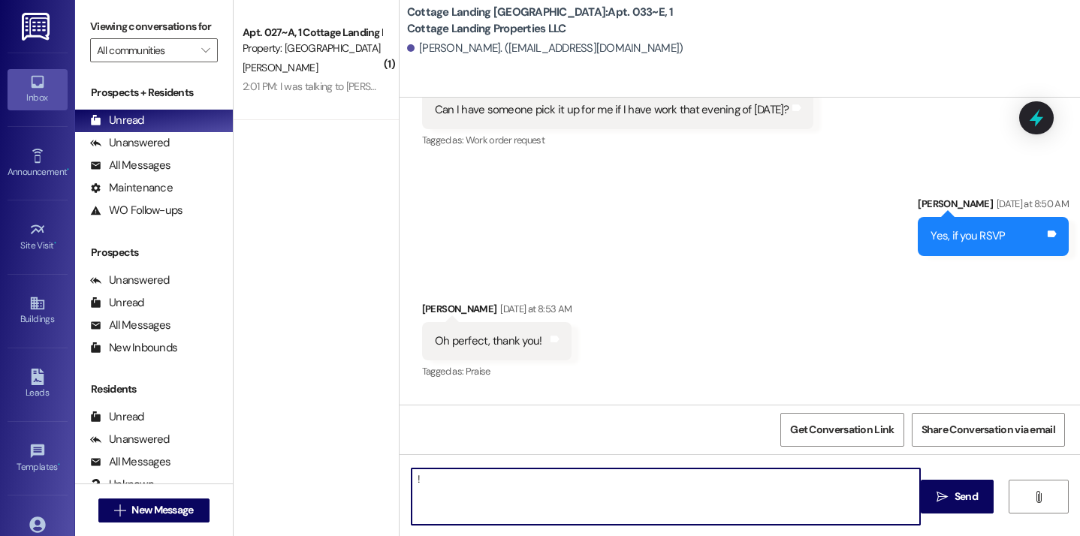
type textarea "!!"
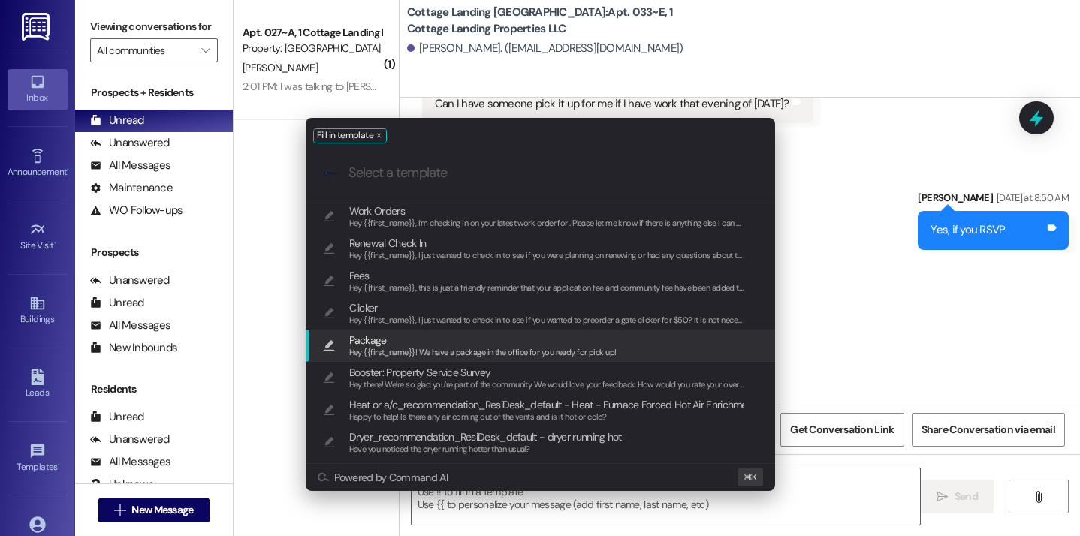
click at [422, 356] on span "Hey {{first_name}}! We have a package in the office for you ready for pick up!" at bounding box center [482, 352] width 267 height 11
type textarea "Hey {{first_name}}! We have a package in the office for you ready for pick up!"
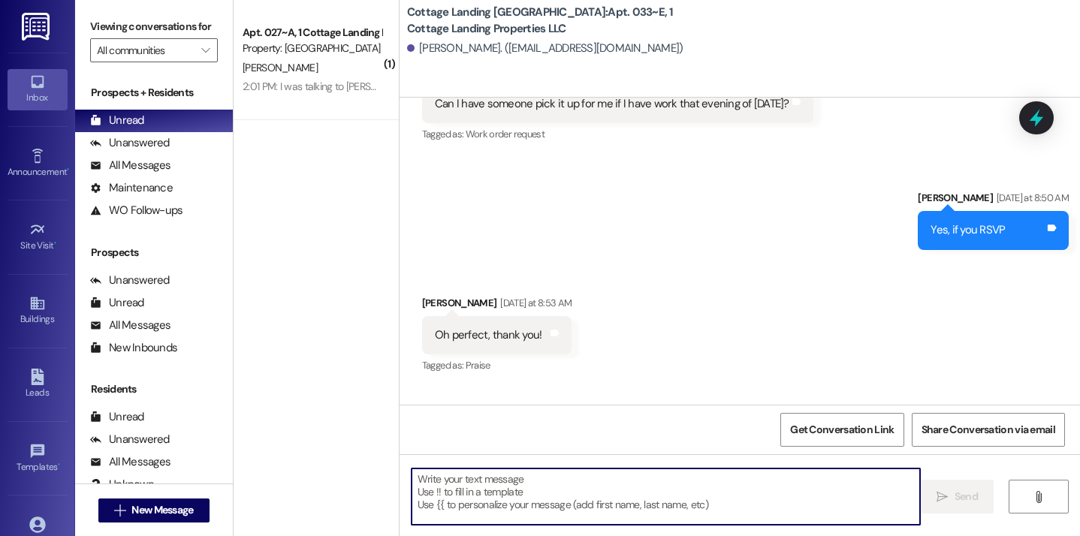
click at [506, 2] on div "Cottage Landing Lafayette: Apt. 033~E, 1 Cottage Landing Properties LLC Laneigh…" at bounding box center [740, 49] width 680 height 98
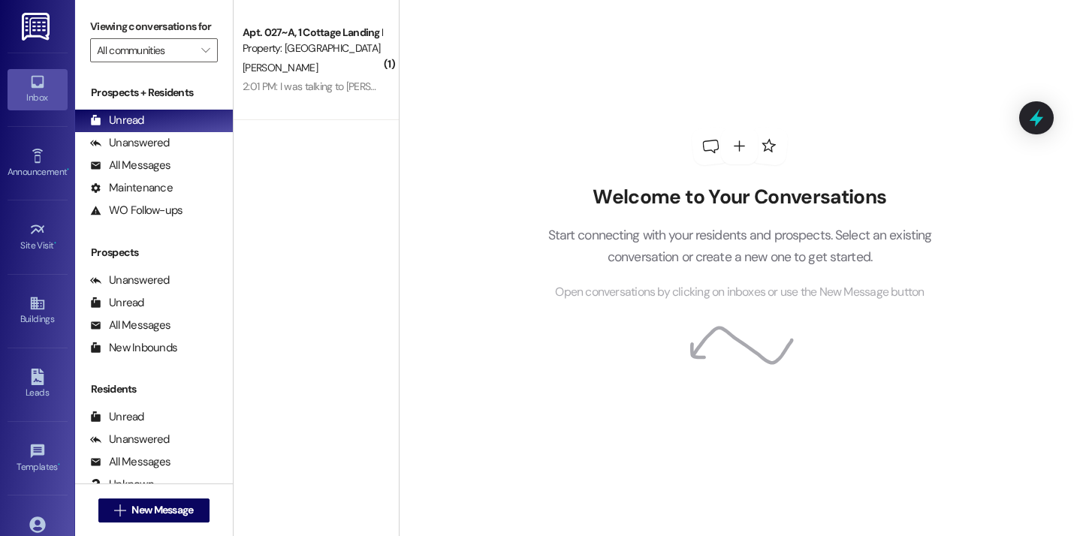
click at [497, 126] on div "Welcome to Your Conversations Start connecting with your residents and prospect…" at bounding box center [739, 268] width 681 height 536
click at [399, 78] on div "Welcome to Your Conversations Start connecting with your residents and prospect…" at bounding box center [739, 268] width 681 height 536
click at [180, 155] on div "Unanswered (0)" at bounding box center [154, 143] width 158 height 23
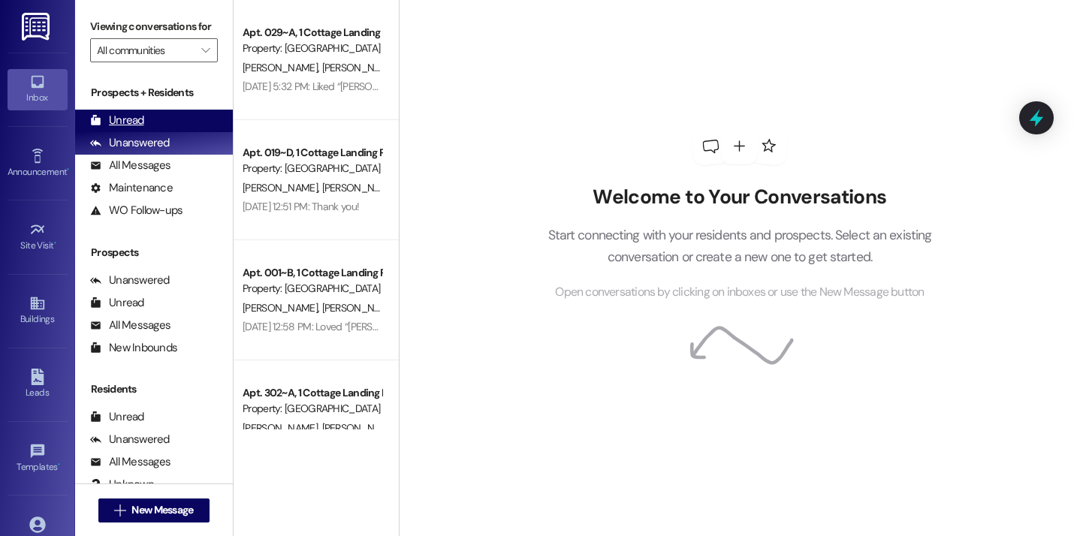
click at [173, 132] on div "Unread (0)" at bounding box center [154, 121] width 158 height 23
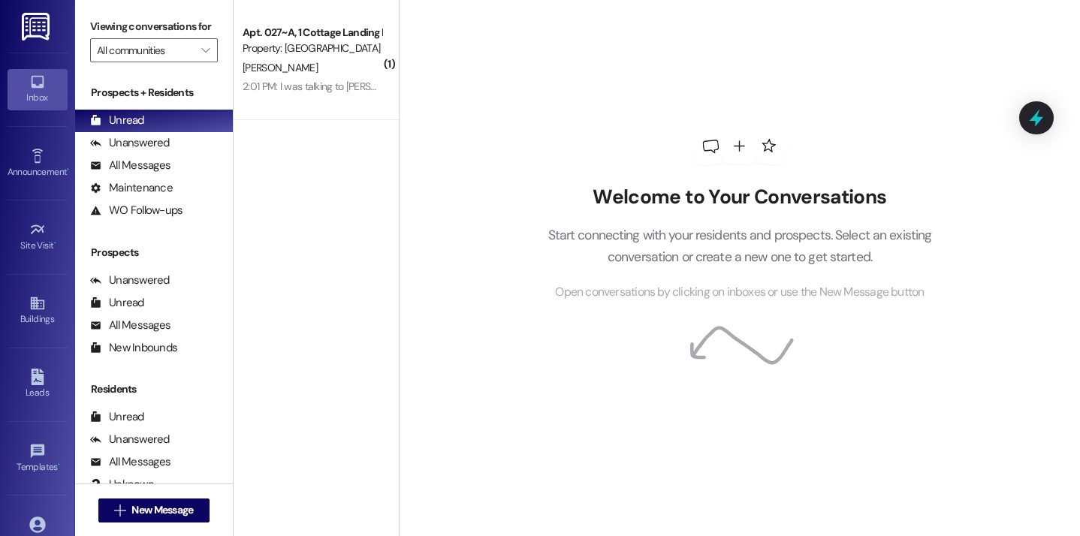
click at [529, 145] on div "Welcome to Your Conversations Start connecting with your residents and prospect…" at bounding box center [739, 214] width 451 height 429
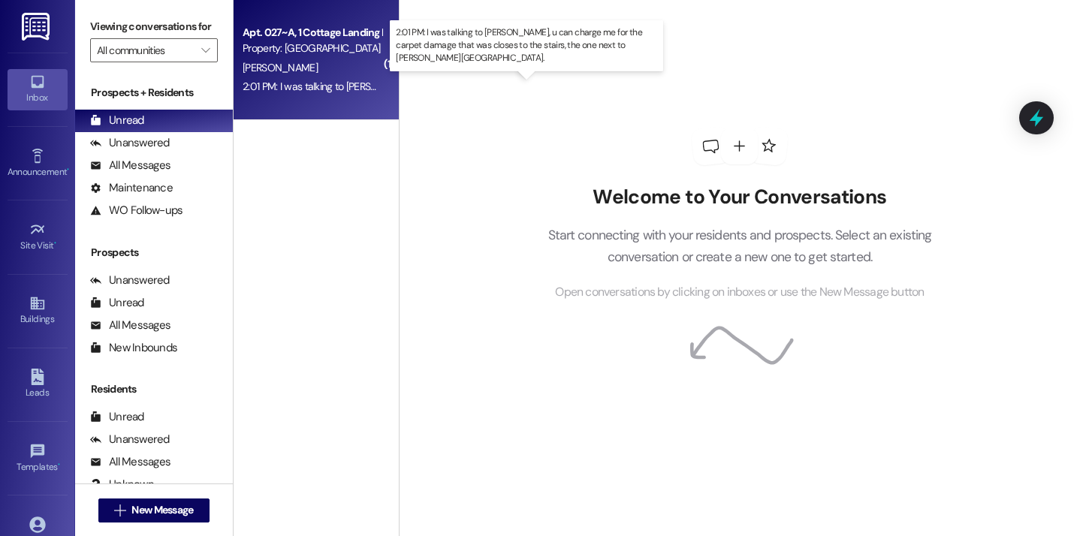
click at [324, 88] on div "2:01 PM: I was talking to Anabella, u can charge me for the carpet damage that …" at bounding box center [606, 87] width 727 height 14
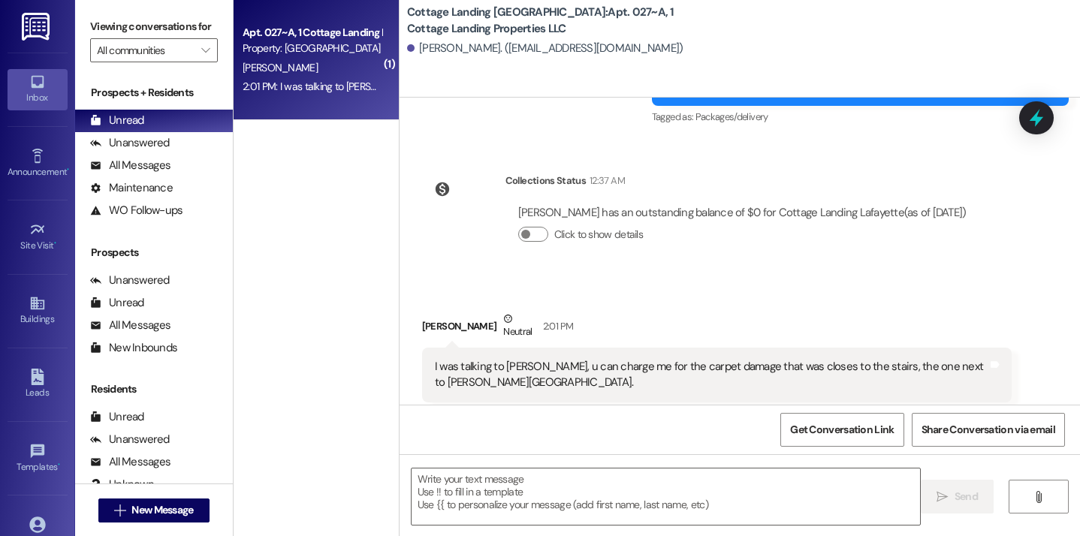
scroll to position [6661, 0]
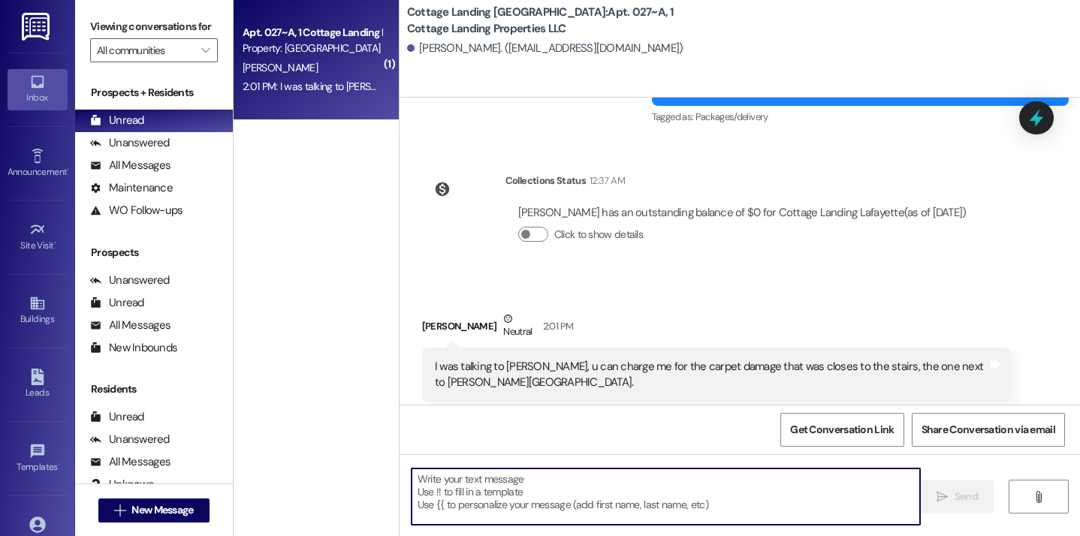
click at [525, 496] on textarea at bounding box center [666, 497] width 509 height 56
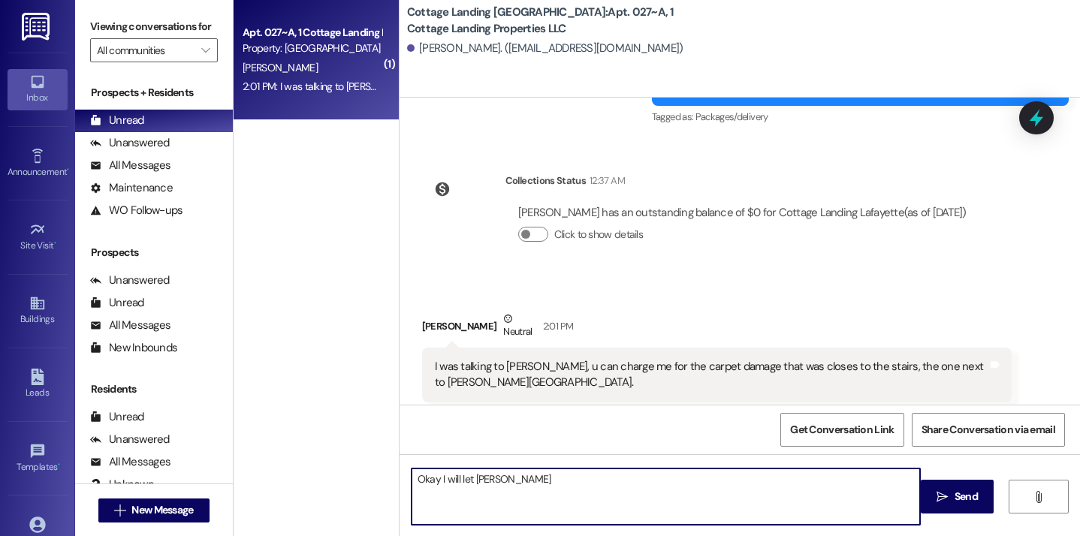
type textarea "Okay I will let Brittany know"
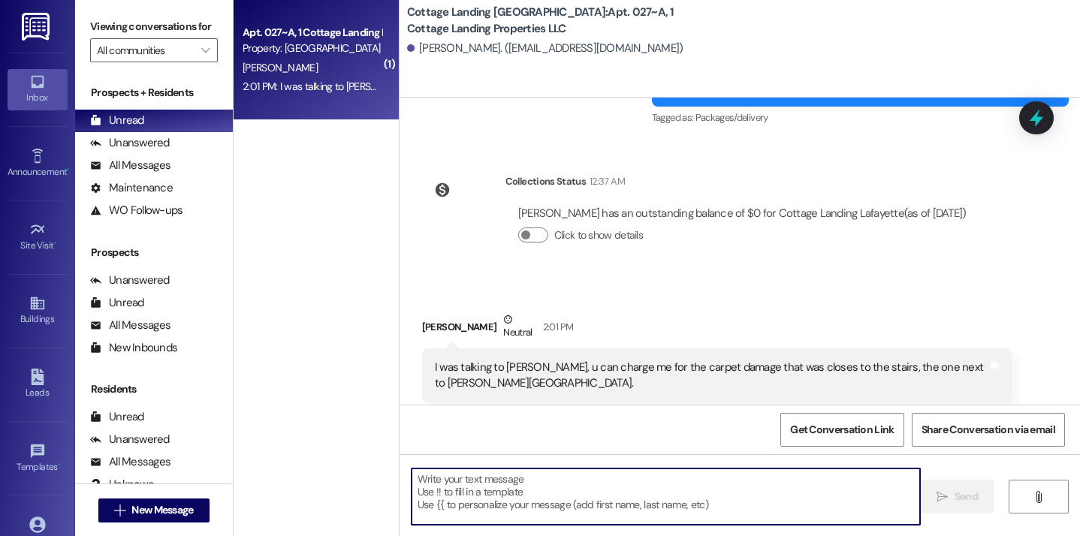
scroll to position [6766, 0]
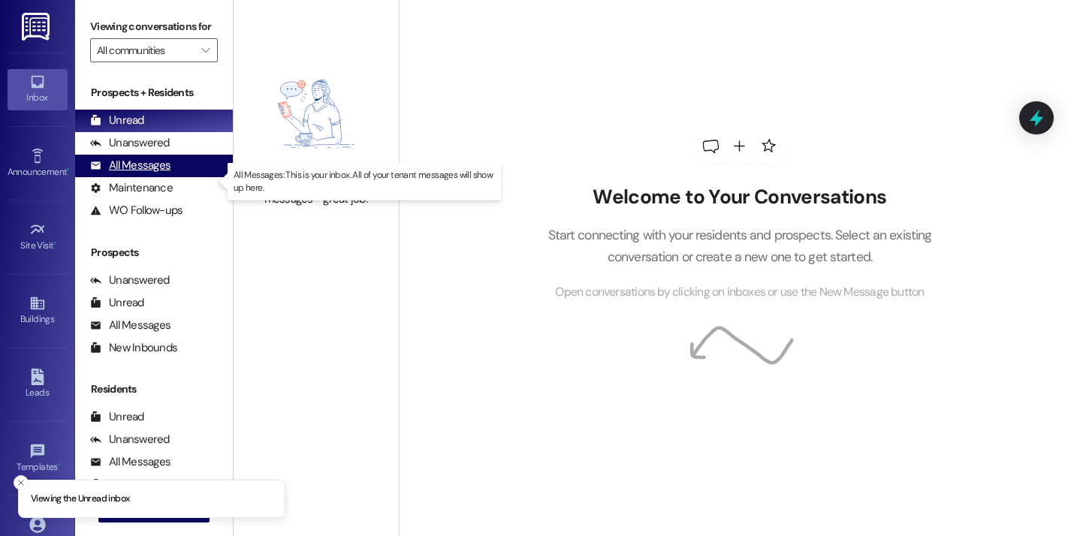
click at [211, 175] on div "All Messages (undefined)" at bounding box center [154, 166] width 158 height 23
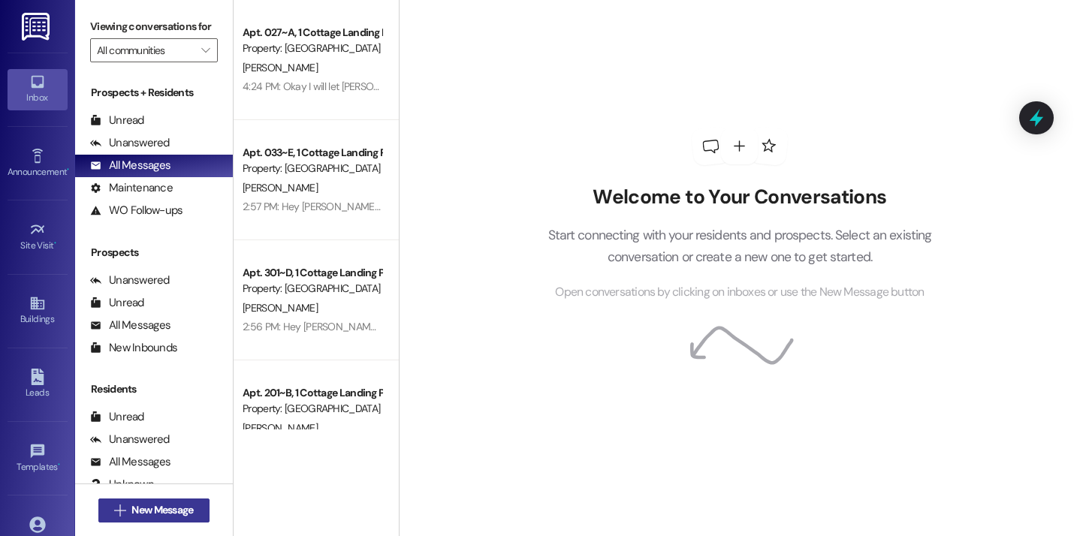
click at [185, 505] on span "New Message" at bounding box center [162, 510] width 62 height 16
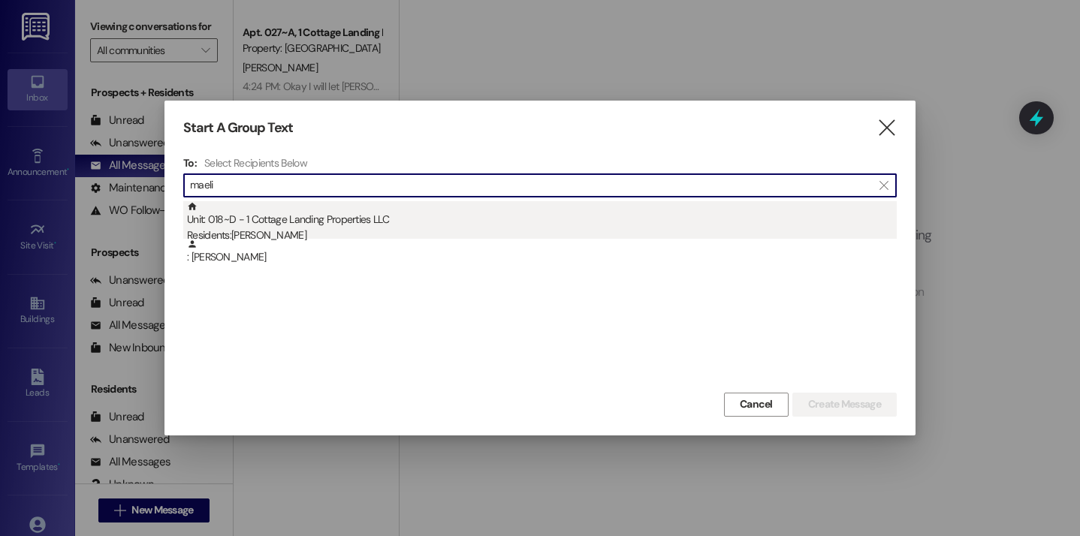
type input "maeli"
click at [312, 203] on div "Unit: 018~D - 1 Cottage Landing Properties LLC Residents: [PERSON_NAME]" at bounding box center [542, 222] width 710 height 43
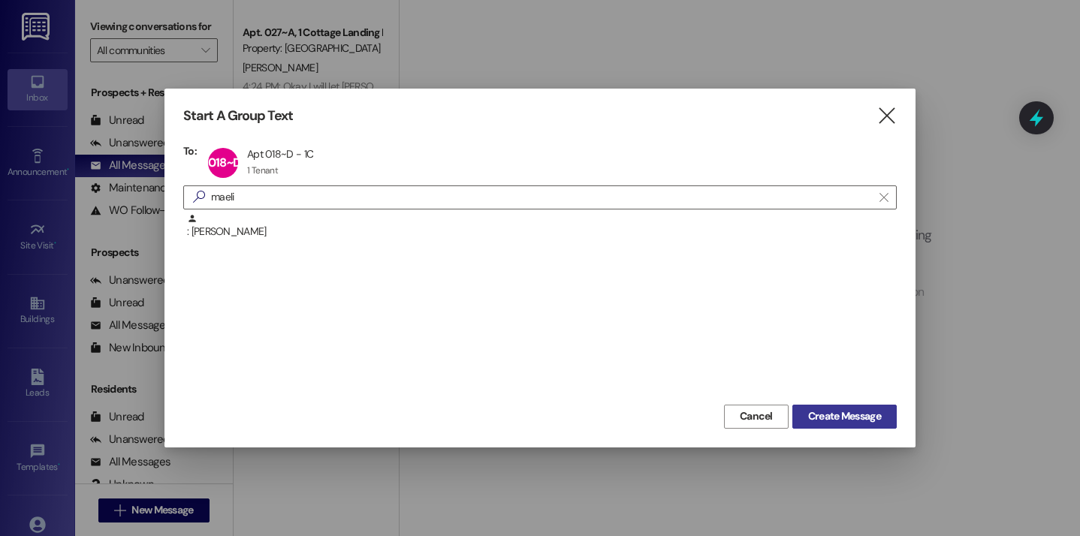
click at [850, 418] on span "Create Message" at bounding box center [844, 417] width 73 height 16
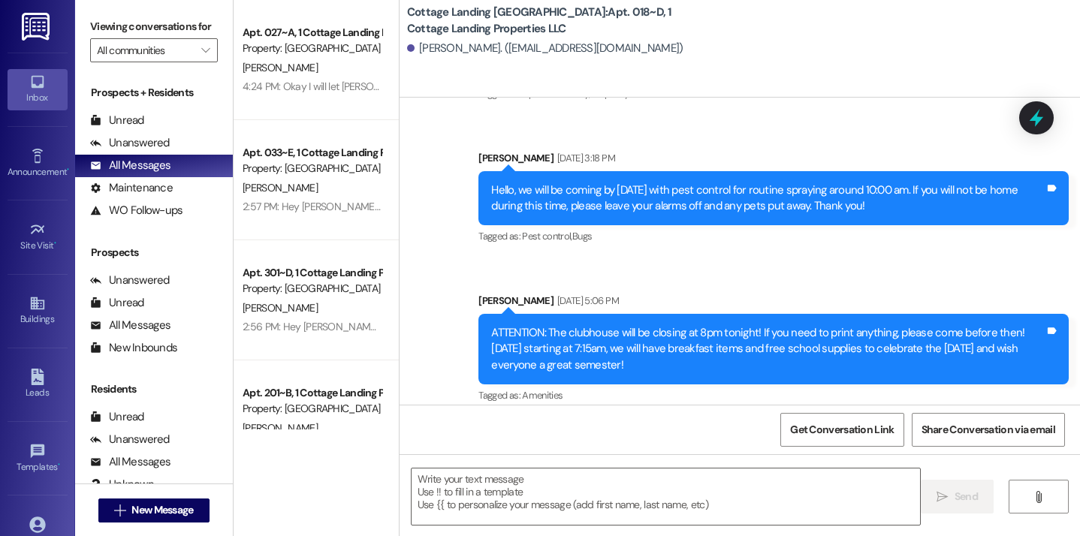
scroll to position [4563, 0]
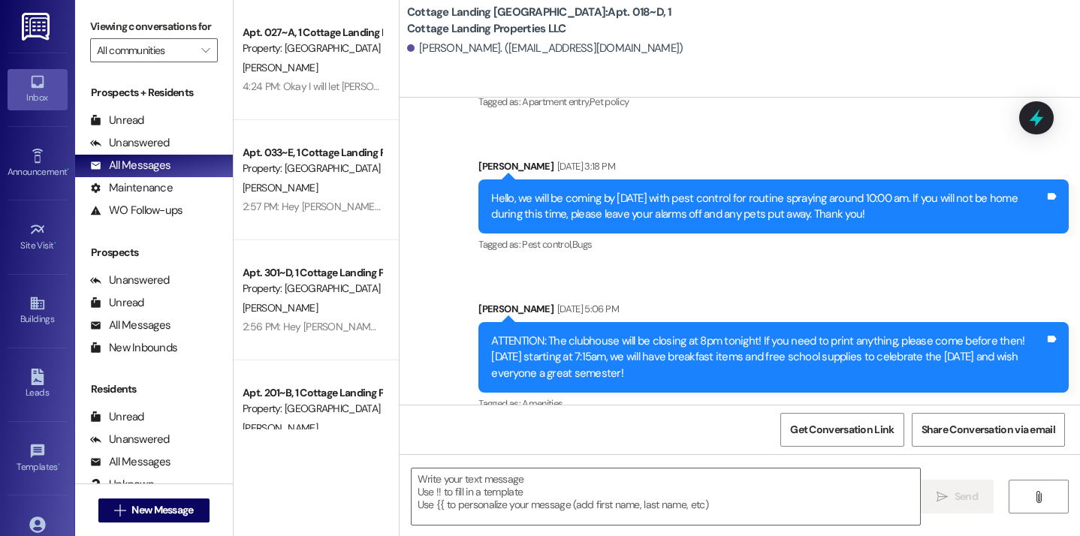
drag, startPoint x: 870, startPoint y: 196, endPoint x: 466, endPoint y: 183, distance: 405.0
click at [467, 183] on div "Announcement, sent via SMS Lily Huval Aug 20, 2025 at 3:18 PM Hello, we will be…" at bounding box center [773, 207] width 613 height 120
copy div "Hello, we will be coming by [DATE] with pest control for routine spraying aroun…"
click at [185, 522] on button " New Message" at bounding box center [153, 511] width 111 height 24
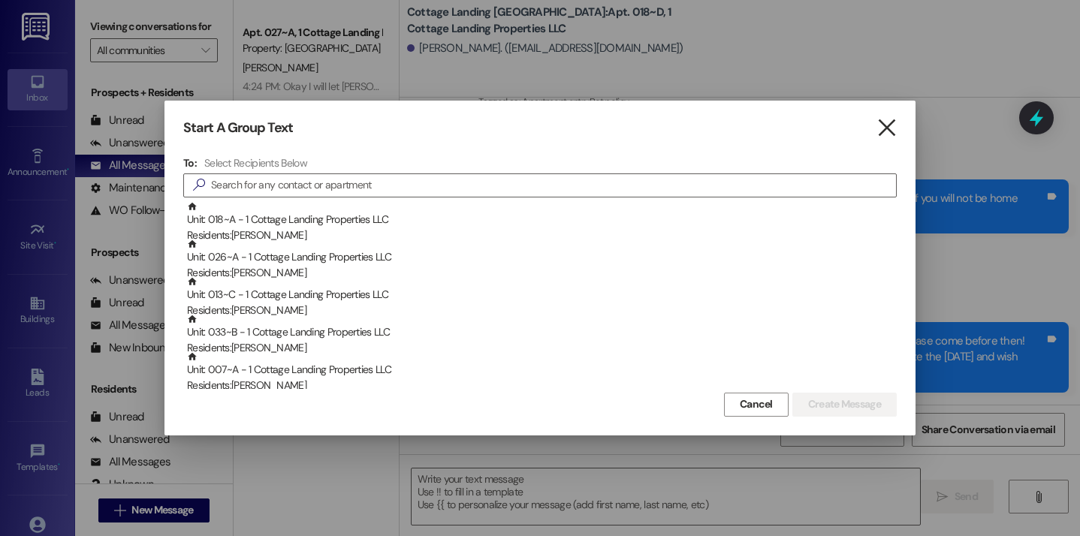
click at [879, 132] on icon "" at bounding box center [886, 128] width 20 height 16
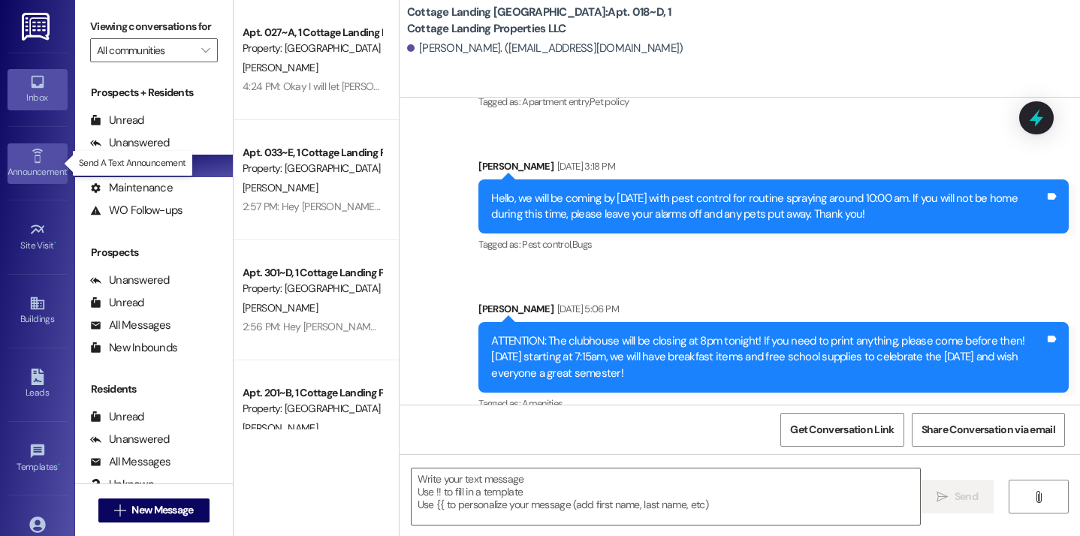
click at [32, 165] on div "Announcement •" at bounding box center [37, 171] width 75 height 15
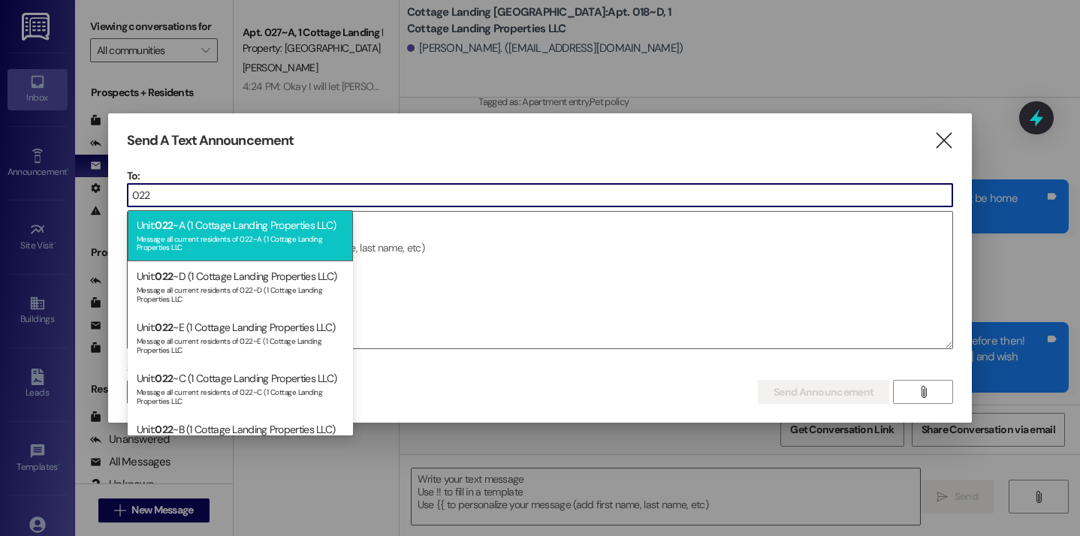
type input "022"
click at [216, 232] on div "Message all current residents of 022~A (1 Cottage Landing Properties LLC" at bounding box center [240, 241] width 207 height 21
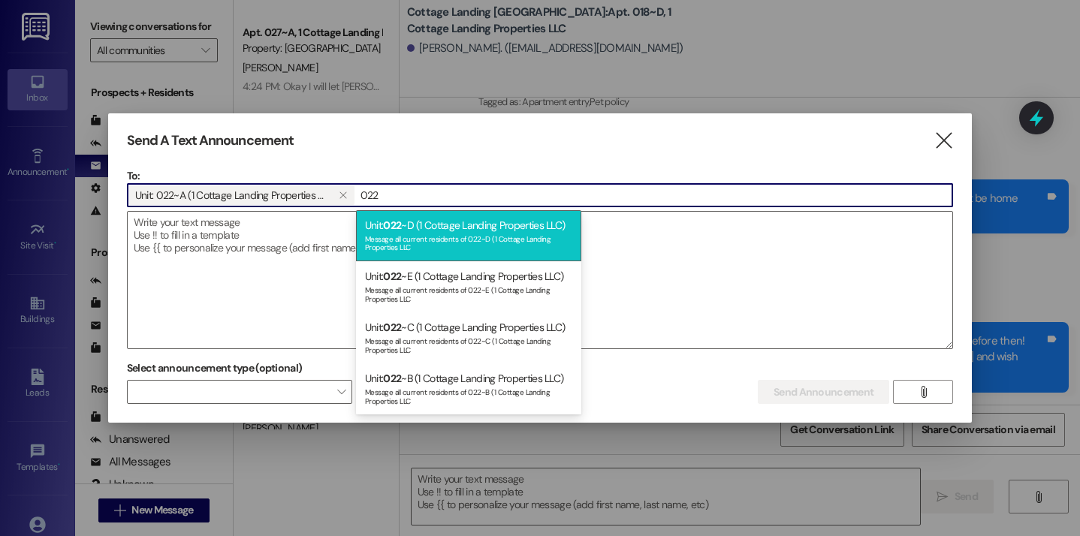
type input "022"
click at [392, 226] on span "022" at bounding box center [392, 226] width 18 height 14
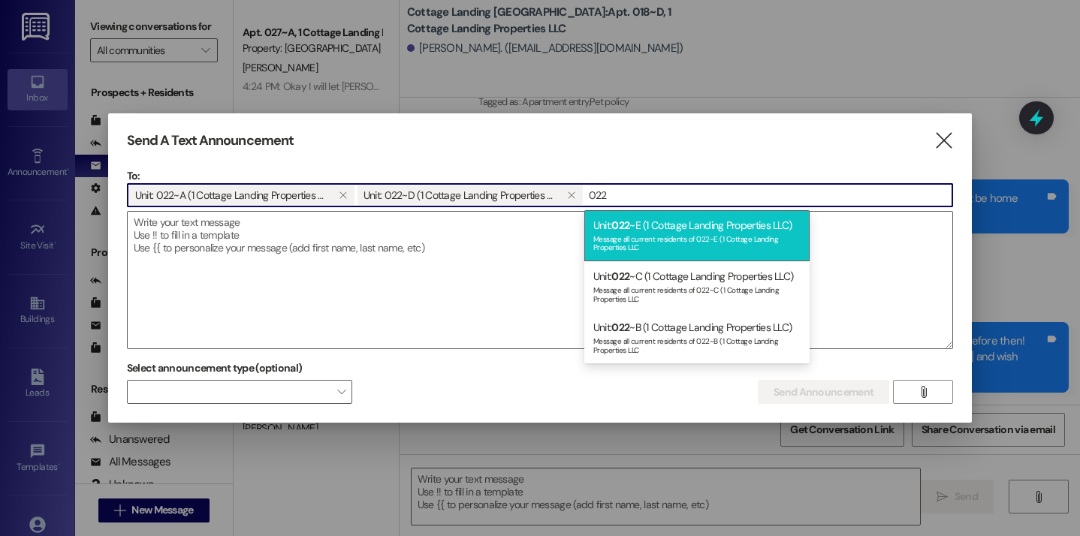
type input "022"
click at [608, 237] on div "Message all current residents of 022~E (1 Cottage Landing Properties LLC" at bounding box center [696, 241] width 207 height 21
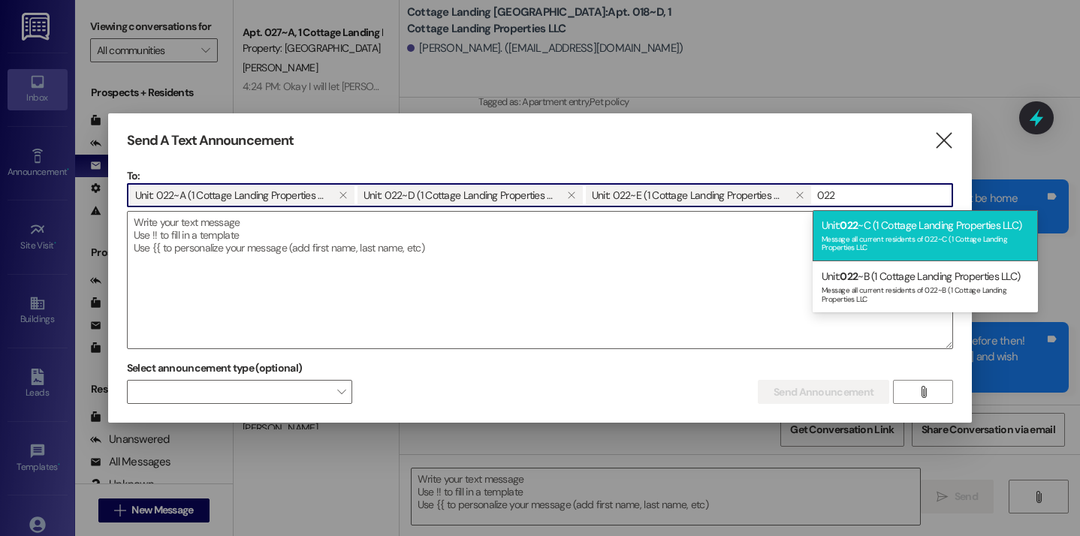
type input "022"
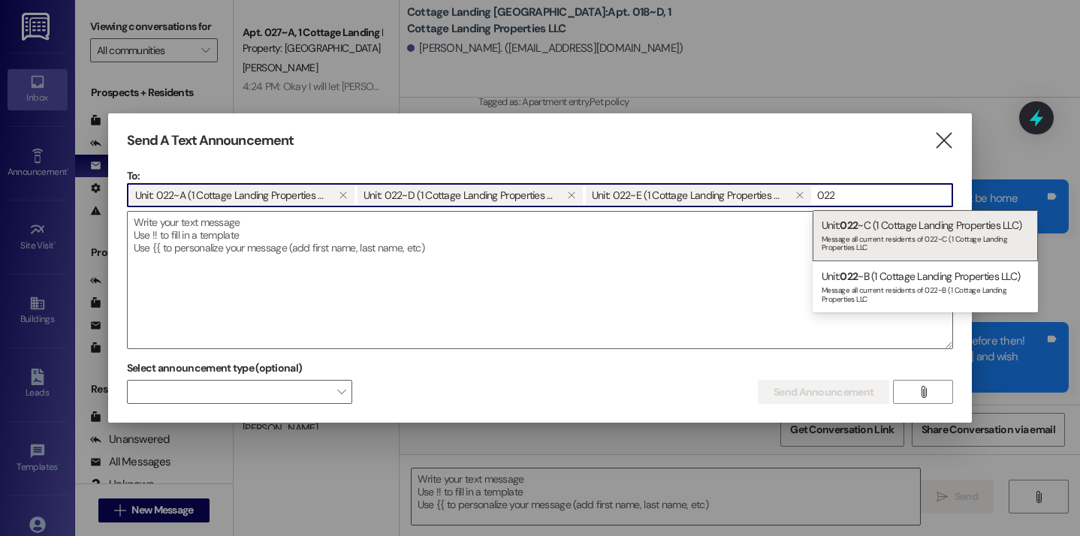
drag, startPoint x: 837, startPoint y: 240, endPoint x: 837, endPoint y: 228, distance: 12.8
click at [837, 240] on div "Message all current residents of 022~C (1 Cottage Landing Properties LLC" at bounding box center [925, 241] width 207 height 21
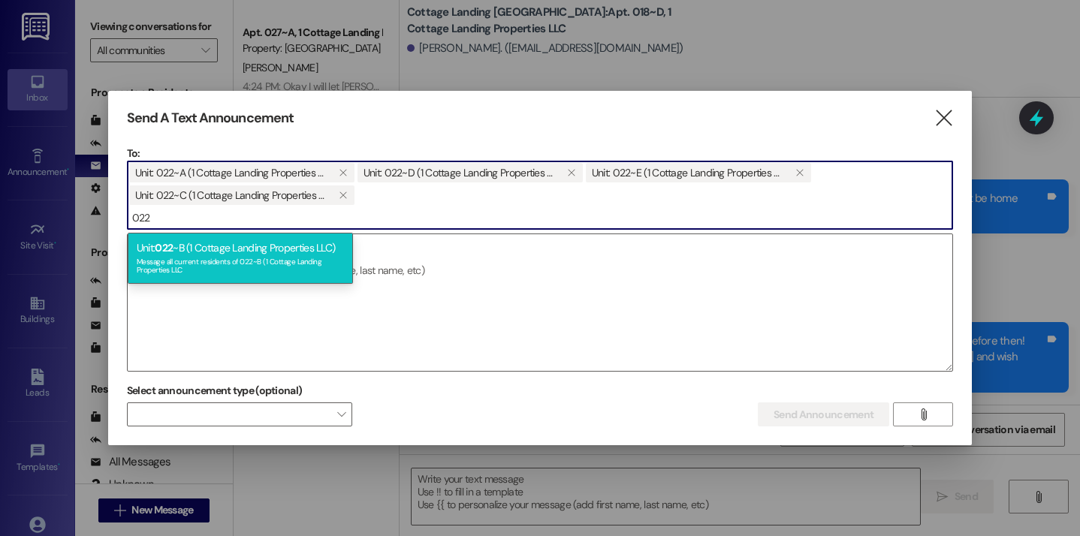
type input "022"
click at [324, 264] on div "Message all current residents of 022~B (1 Cottage Landing Properties LLC" at bounding box center [240, 264] width 207 height 21
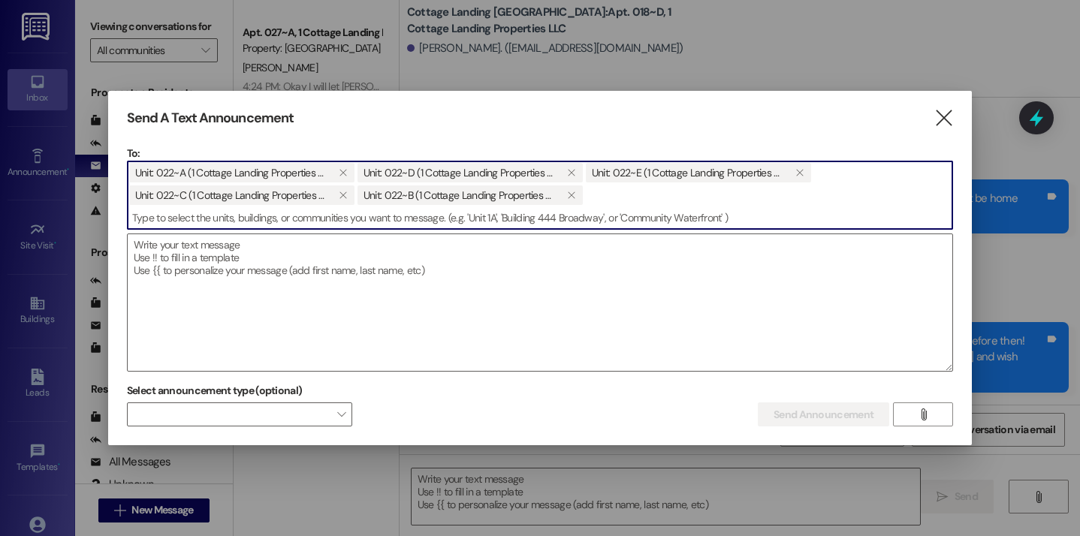
type input "2"
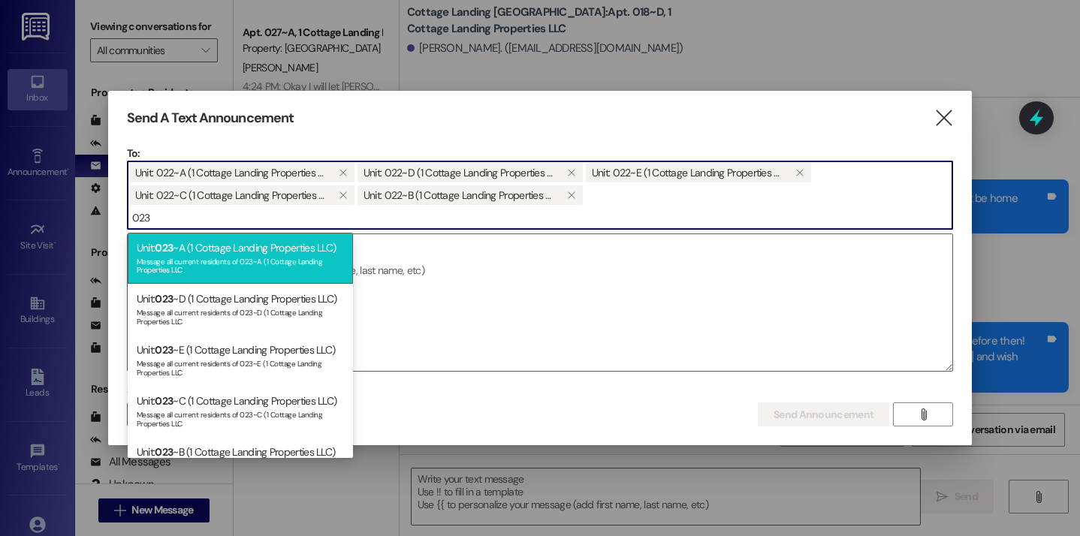
type input "023"
click at [254, 258] on div "Message all current residents of 023~A (1 Cottage Landing Properties LLC" at bounding box center [240, 264] width 207 height 21
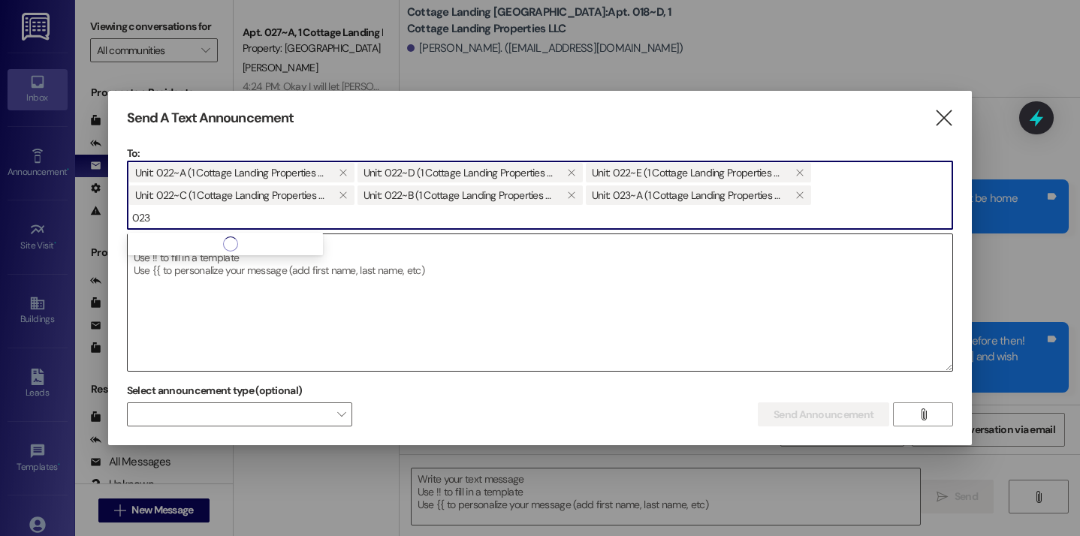
type input "023"
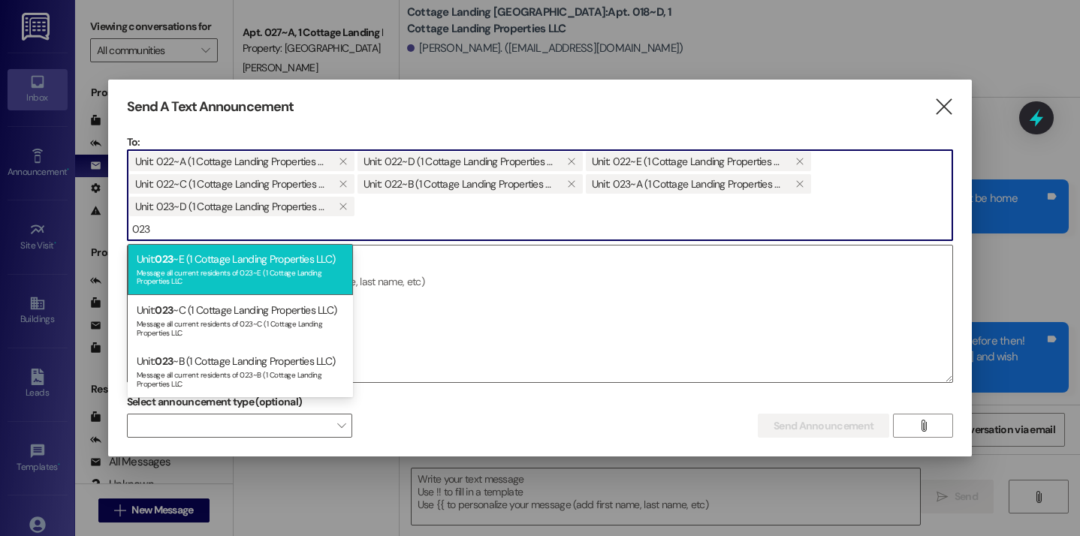
type input "023"
click at [231, 280] on div "Message all current residents of 023~E (1 Cottage Landing Properties LLC" at bounding box center [240, 275] width 207 height 21
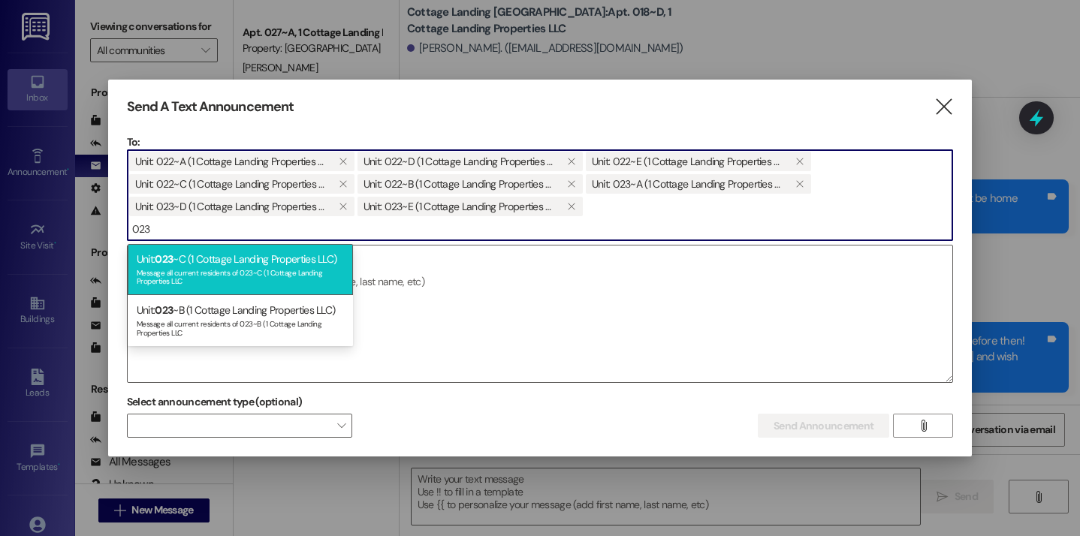
type input "023"
click at [225, 273] on div "Message all current residents of 023~C (1 Cottage Landing Properties LLC" at bounding box center [240, 275] width 207 height 21
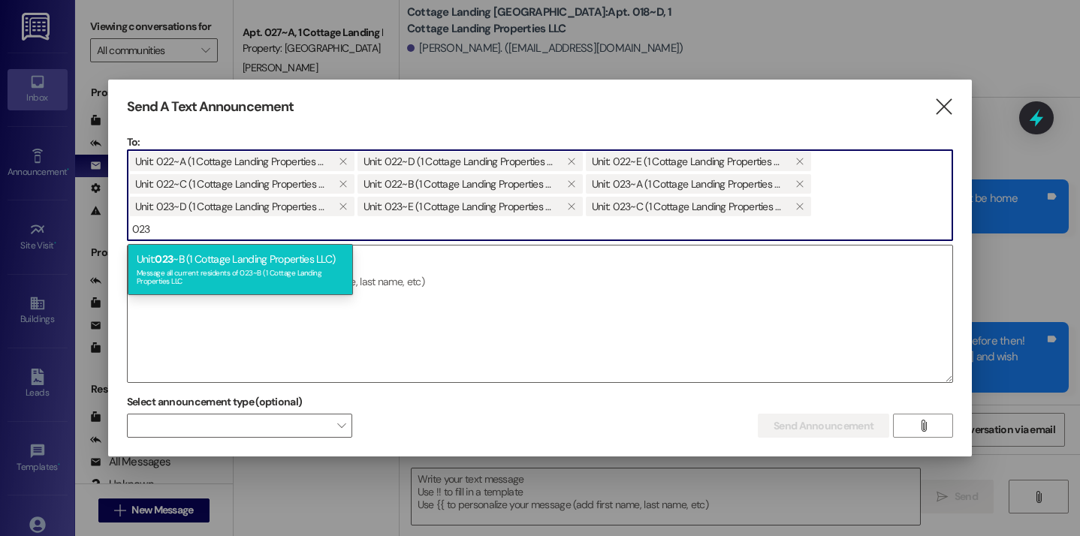
type input "023"
click at [216, 279] on div "Message all current residents of 023~B (1 Cottage Landing Properties LLC" at bounding box center [240, 275] width 207 height 21
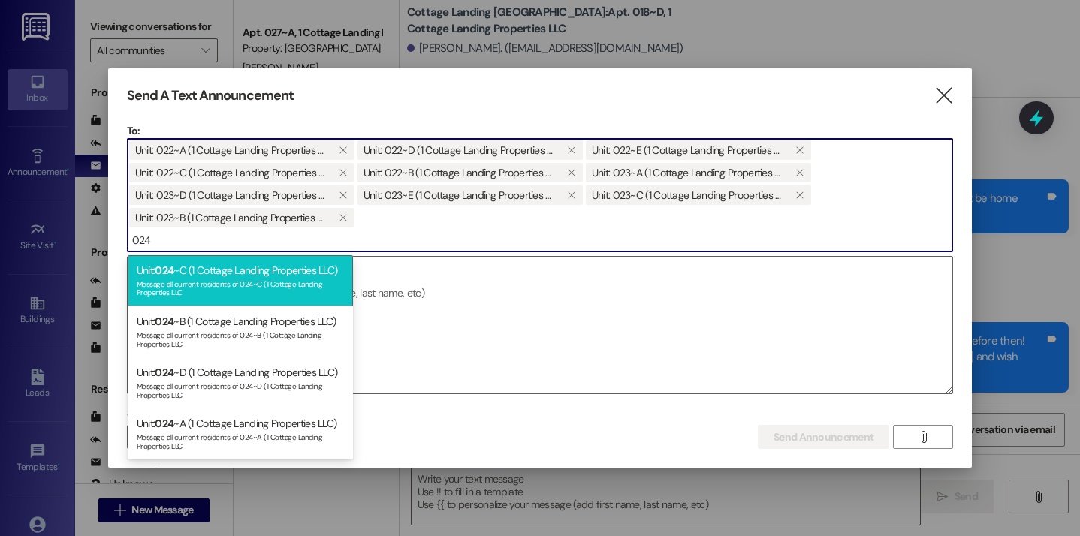
type input "024"
click at [213, 294] on div "Message all current residents of 024~C (1 Cottage Landing Properties LLC" at bounding box center [240, 286] width 207 height 21
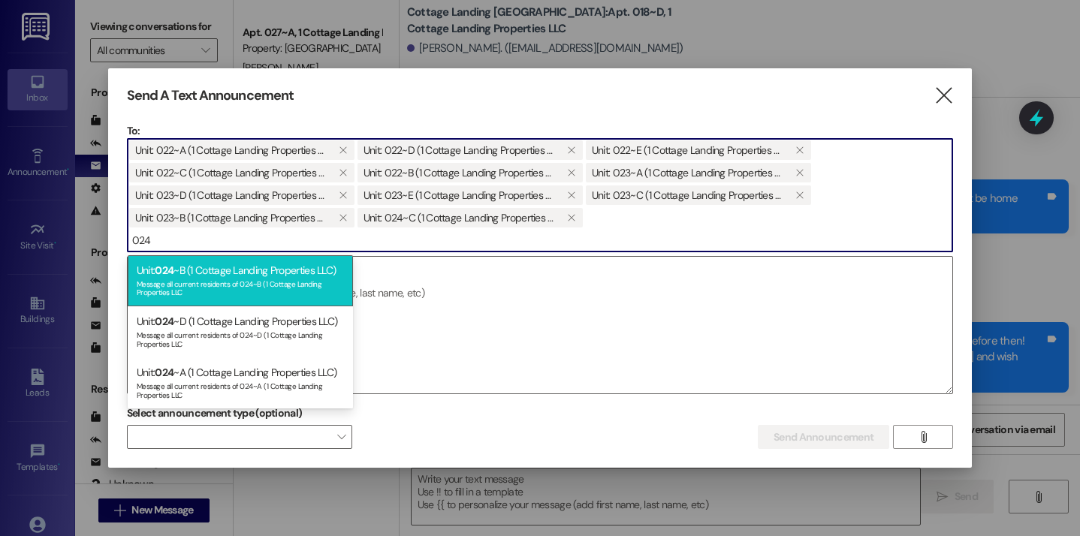
type input "024"
click at [209, 282] on div "Message all current residents of 024~B (1 Cottage Landing Properties LLC" at bounding box center [240, 286] width 207 height 21
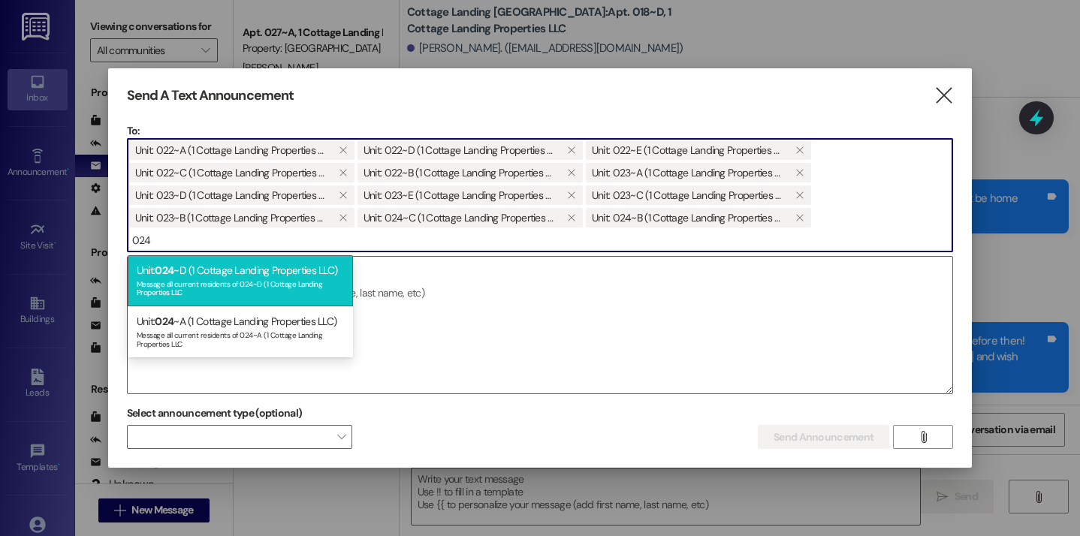
type input "024"
click at [205, 278] on div "Message all current residents of 024~D (1 Cottage Landing Properties LLC" at bounding box center [240, 286] width 207 height 21
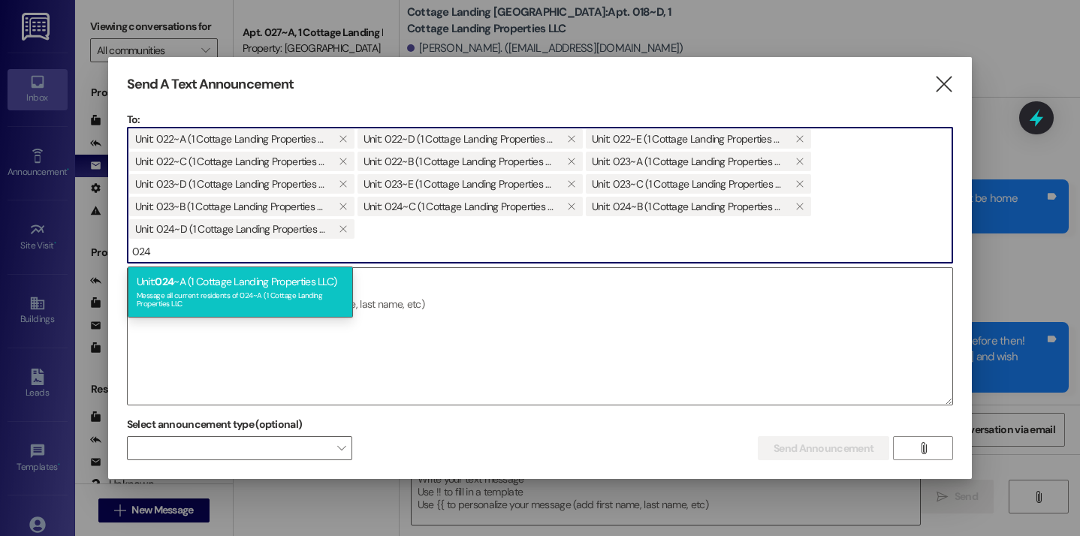
type input "024"
click at [201, 300] on div "Message all current residents of 024~A (1 Cottage Landing Properties LLC" at bounding box center [240, 298] width 207 height 21
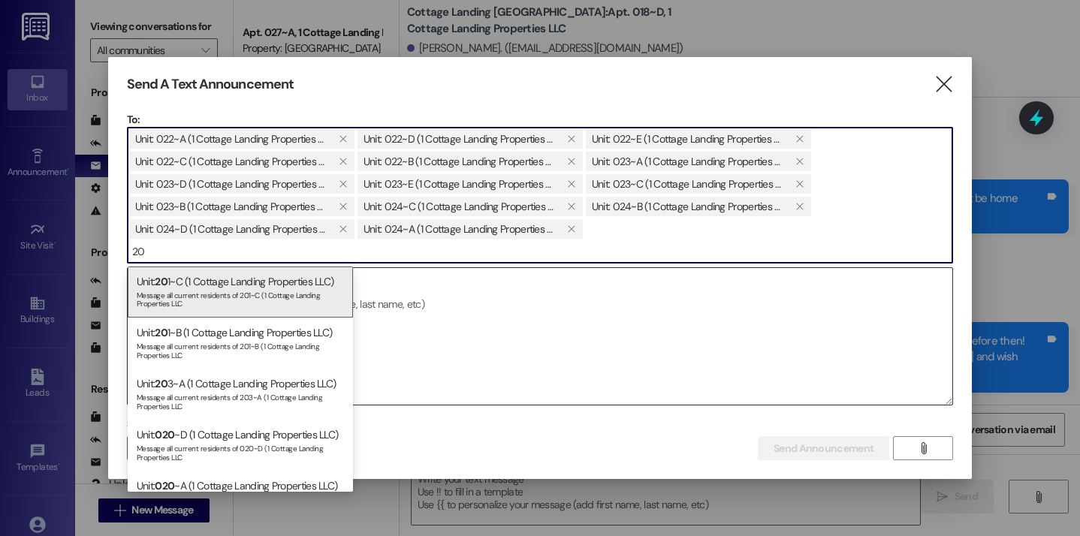
type input "2"
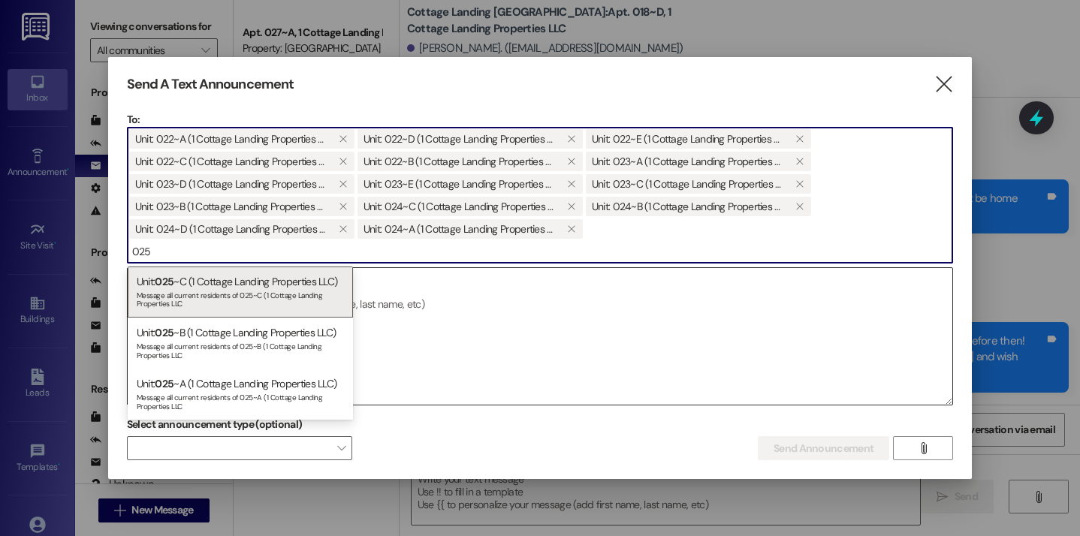
type input "025"
click at [218, 292] on div "Message all current residents of 025~C (1 Cottage Landing Properties LLC" at bounding box center [240, 298] width 207 height 21
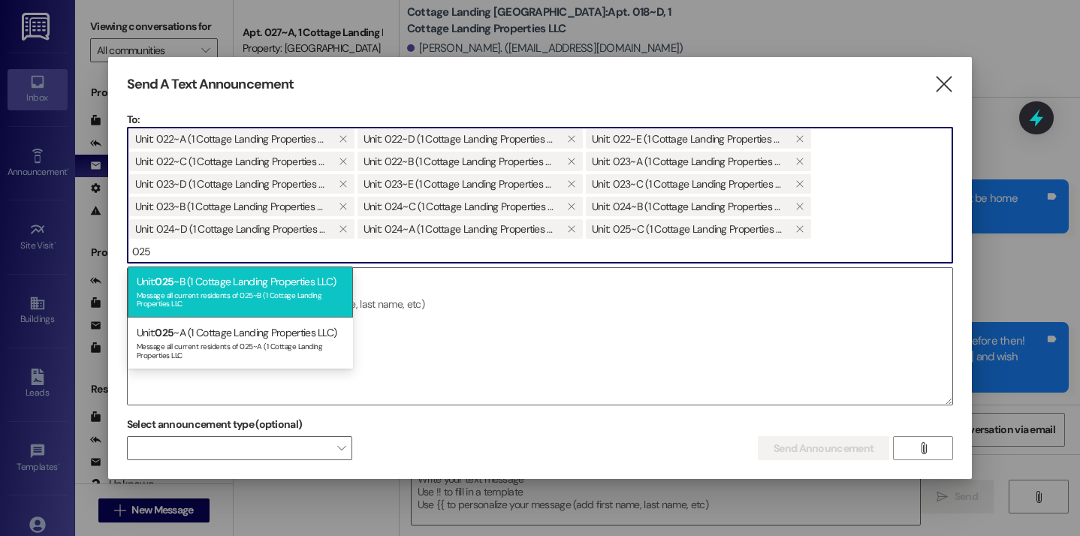
type input "025"
click at [223, 294] on div "Message all current residents of 025~B (1 Cottage Landing Properties LLC" at bounding box center [240, 298] width 207 height 21
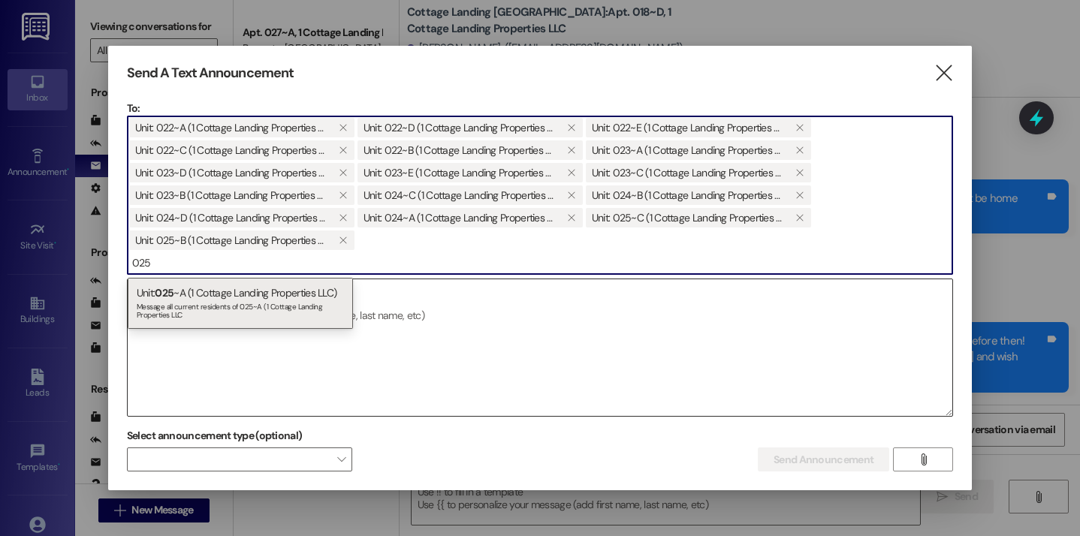
type input "025"
click at [222, 294] on div "Unit: 025 ~A (1 Cottage Landing Properties LLC) Message all current residents o…" at bounding box center [240, 303] width 225 height 51
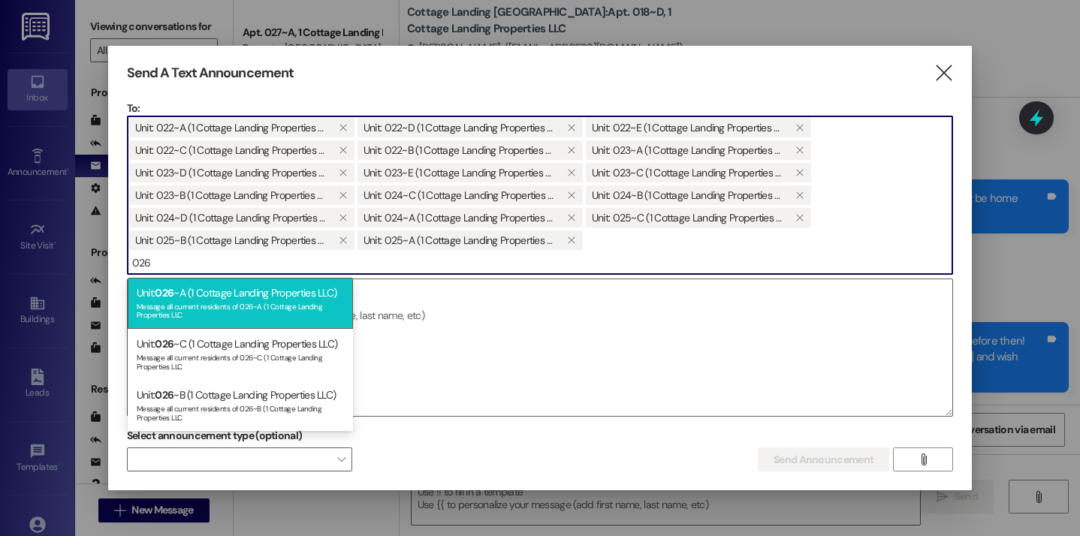
type input "026"
click at [246, 311] on div "Message all current residents of 026~A (1 Cottage Landing Properties LLC" at bounding box center [240, 309] width 207 height 21
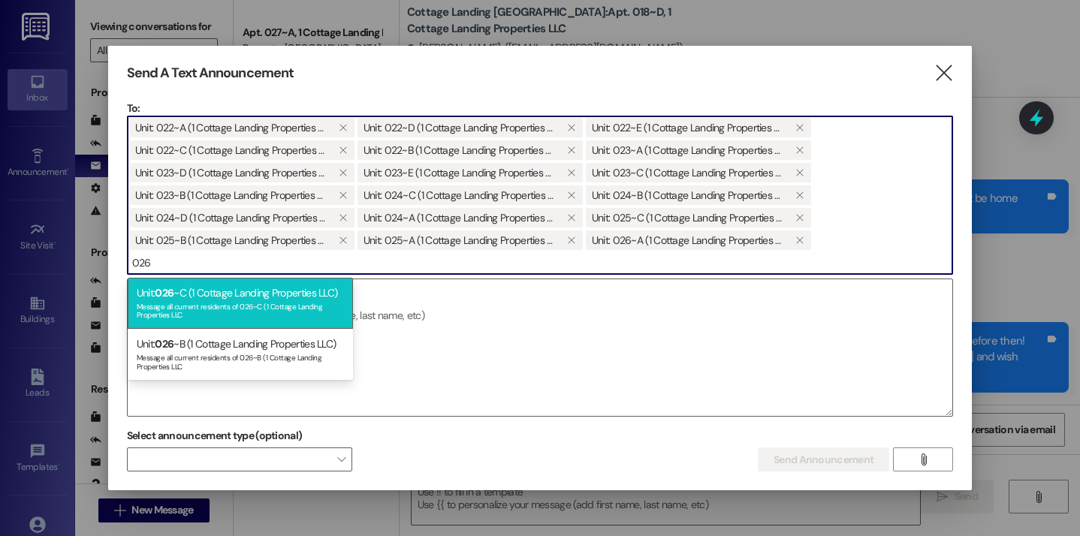
type input "026"
click at [235, 322] on div "Unit: 026 ~C (1 Cottage Landing Properties LLC) Message all current residents o…" at bounding box center [240, 303] width 225 height 51
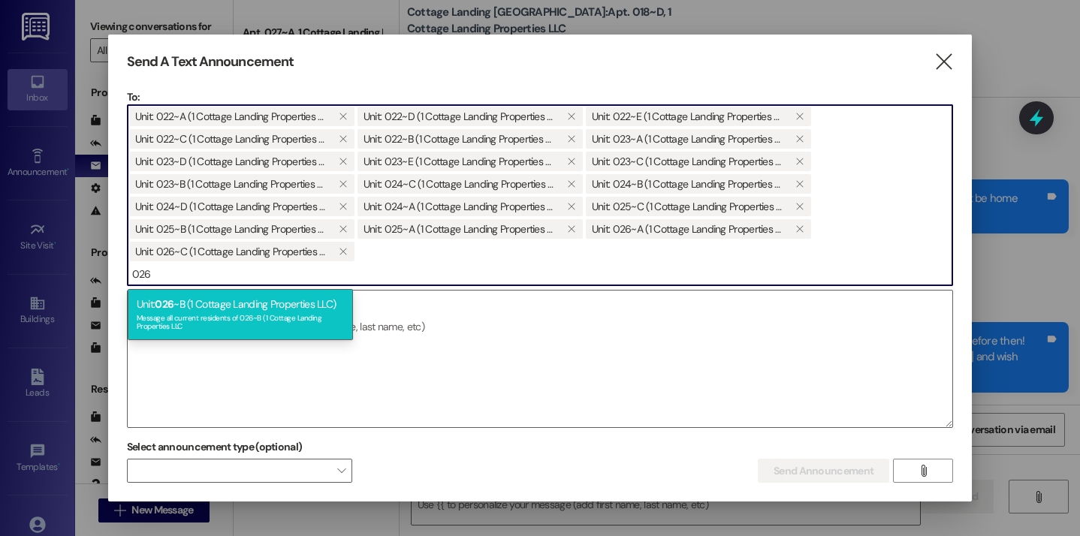
type input "026"
click at [220, 321] on div "Message all current residents of 026~B (1 Cottage Landing Properties LLC" at bounding box center [240, 320] width 207 height 21
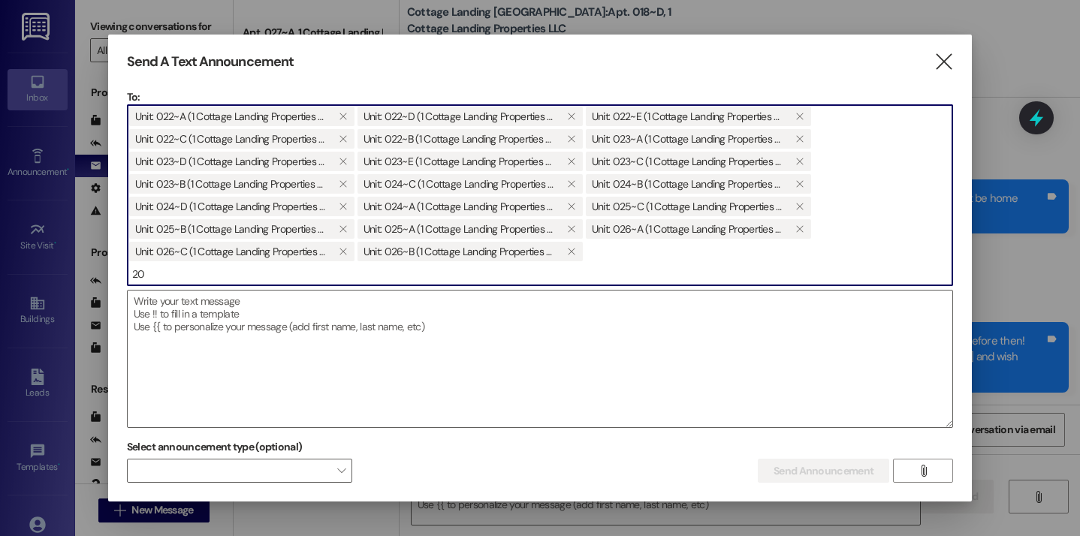
type input "2"
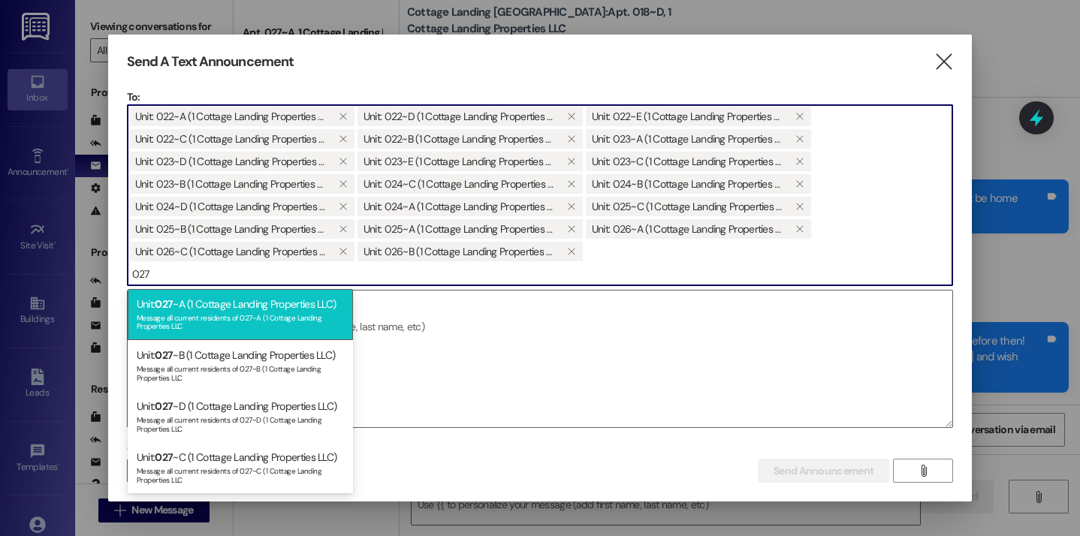
type input "027"
click at [234, 317] on div "Message all current residents of 027~A (1 Cottage Landing Properties LLC" at bounding box center [240, 320] width 207 height 21
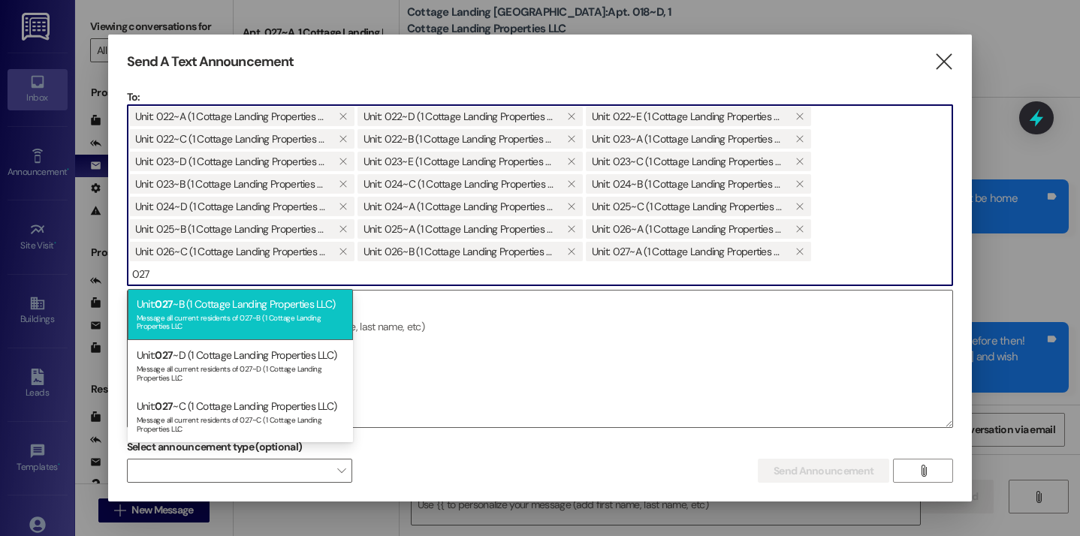
type input "027"
click at [219, 308] on div "Unit: 027 ~B (1 Cottage Landing Properties LLC) Message all current residents o…" at bounding box center [240, 314] width 225 height 51
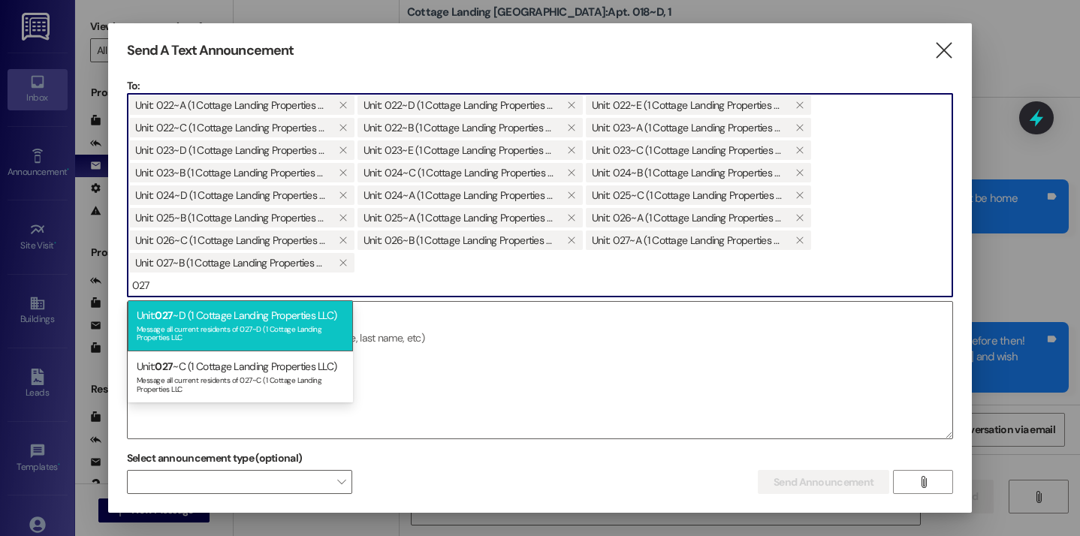
type input "027"
click at [214, 321] on div "Message all current residents of 027~D (1 Cottage Landing Properties LLC" at bounding box center [240, 331] width 207 height 21
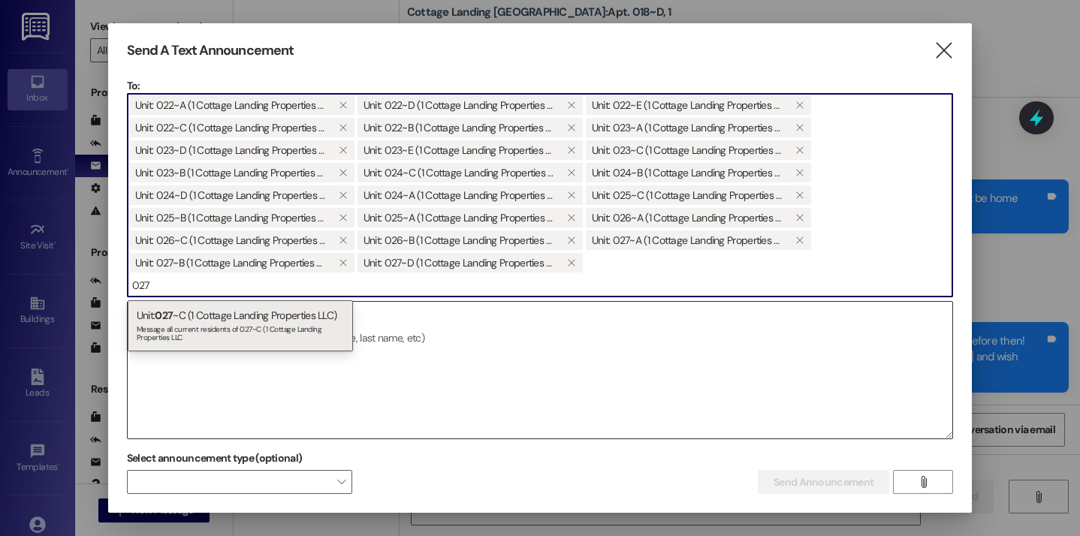
type input "027"
click at [228, 326] on div "Message all current residents of 027~C (1 Cottage Landing Properties LLC" at bounding box center [240, 331] width 207 height 21
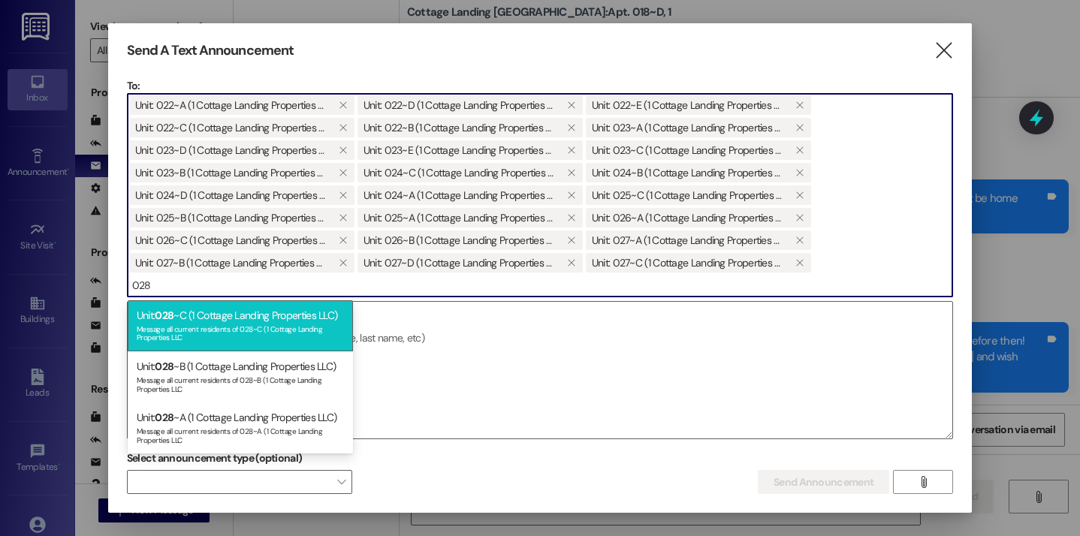
type input "028"
click at [233, 329] on div "Message all current residents of 028~C (1 Cottage Landing Properties LLC" at bounding box center [240, 331] width 207 height 21
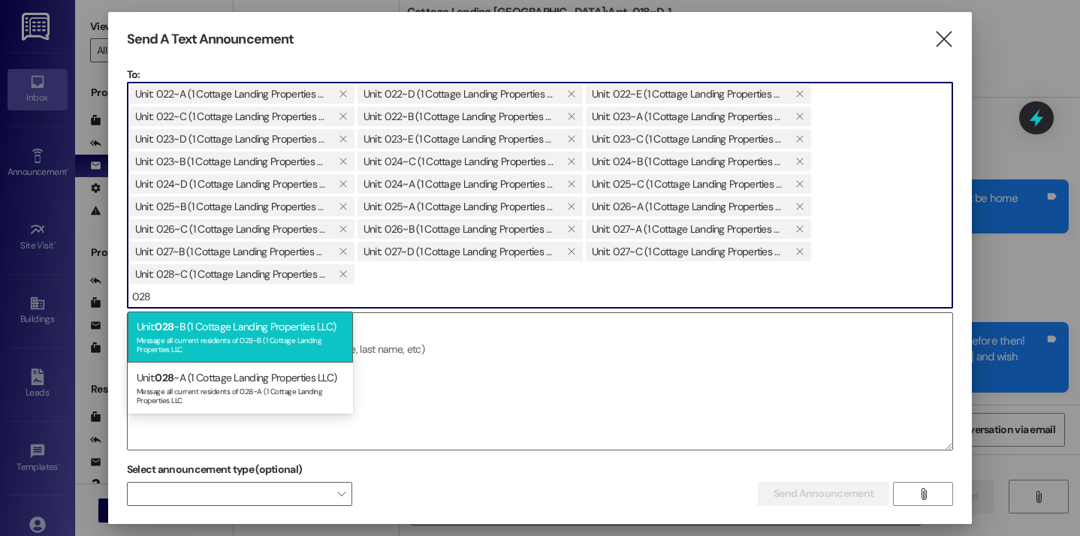
type input "028"
click at [237, 344] on div "Message all current residents of 028~B (1 Cottage Landing Properties LLC" at bounding box center [240, 343] width 207 height 21
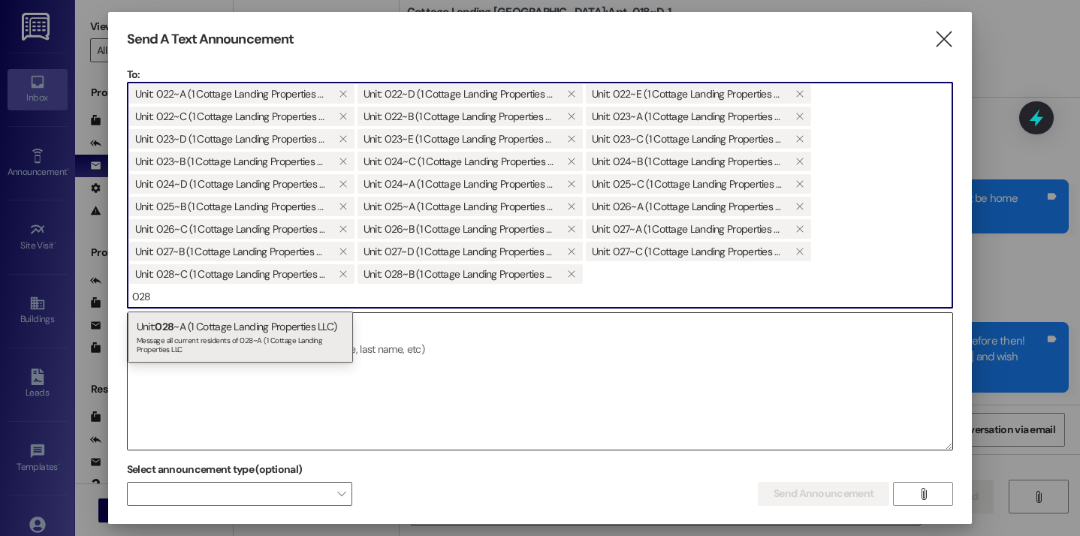
type input "028"
click at [239, 336] on div "Message all current residents of 028~A (1 Cottage Landing Properties LLC" at bounding box center [240, 343] width 207 height 21
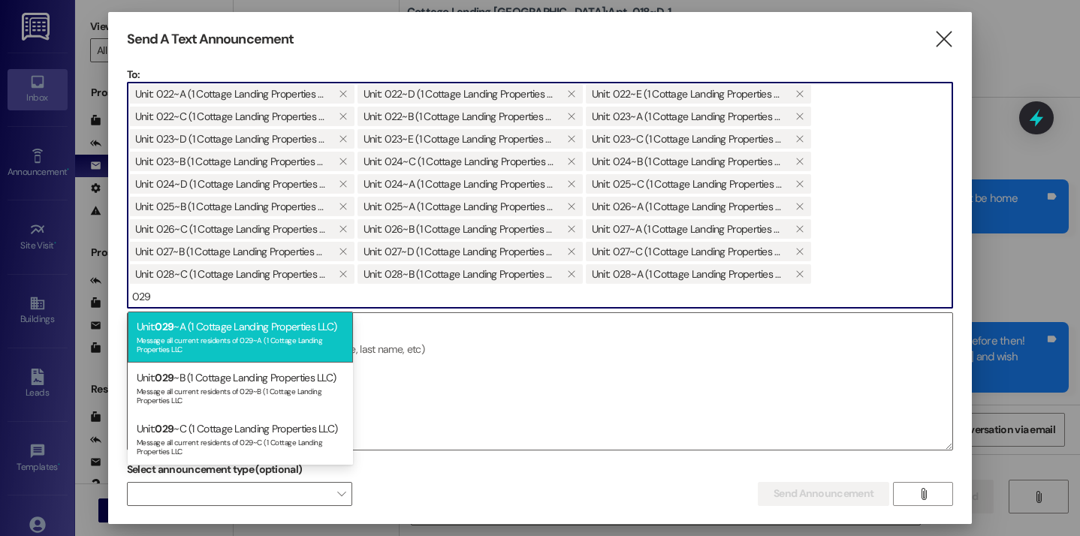
type input "029"
click at [242, 328] on div "Unit: 029 ~A (1 Cottage Landing Properties LLC) Message all current residents o…" at bounding box center [240, 337] width 225 height 51
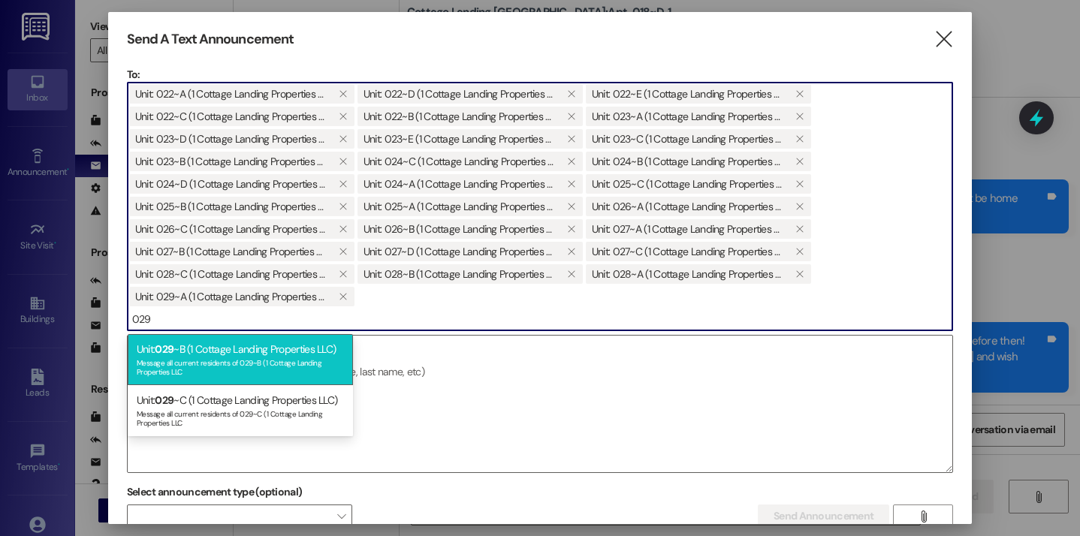
type input "029"
click at [230, 356] on div "Unit: 029 ~B (1 Cottage Landing Properties LLC) Message all current residents o…" at bounding box center [240, 359] width 225 height 51
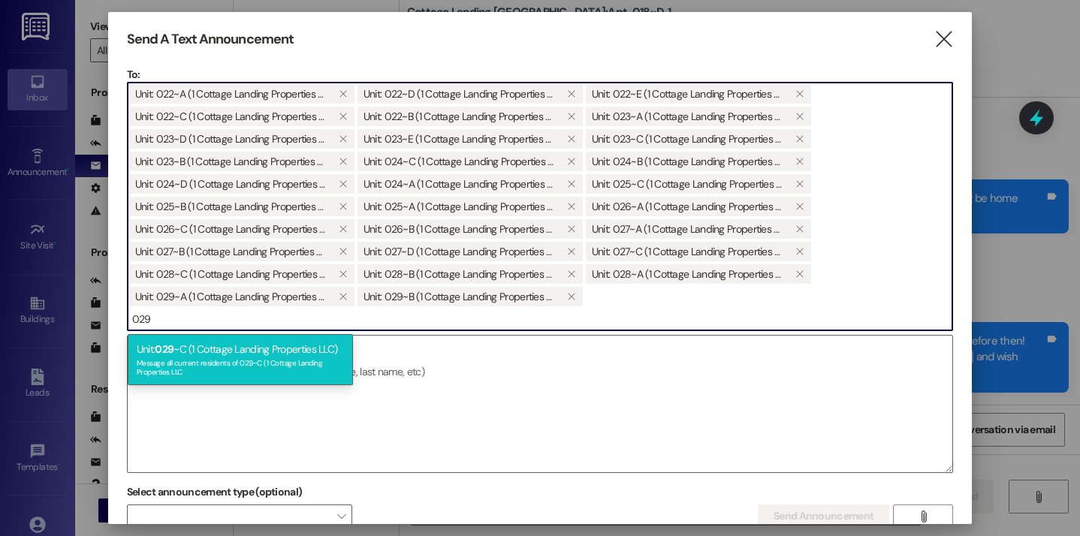
type input "029"
click at [222, 366] on div "Message all current residents of 029~C (1 Cottage Landing Properties LLC" at bounding box center [240, 365] width 207 height 21
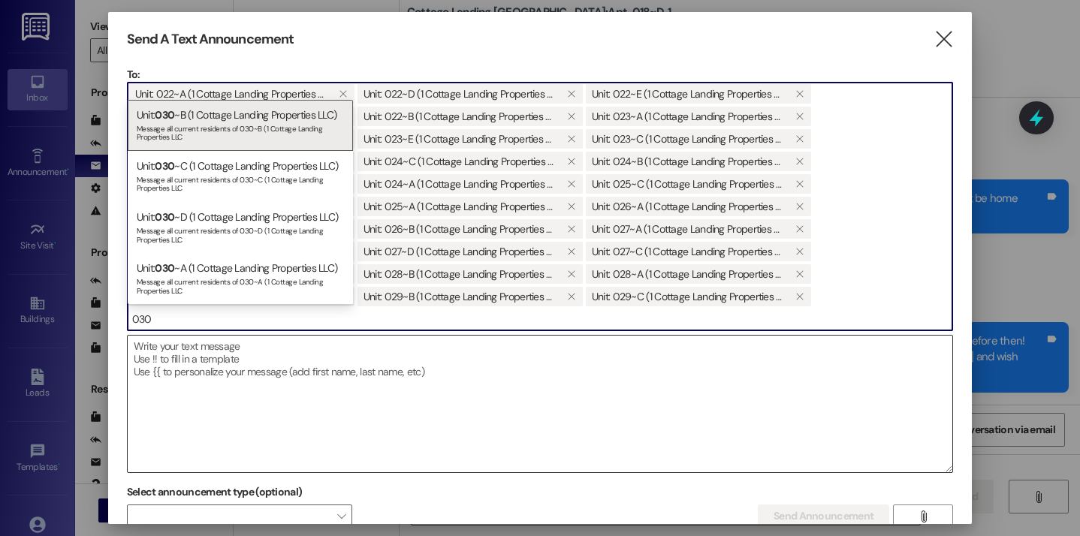
type input "030"
click at [222, 358] on textarea at bounding box center [540, 404] width 825 height 137
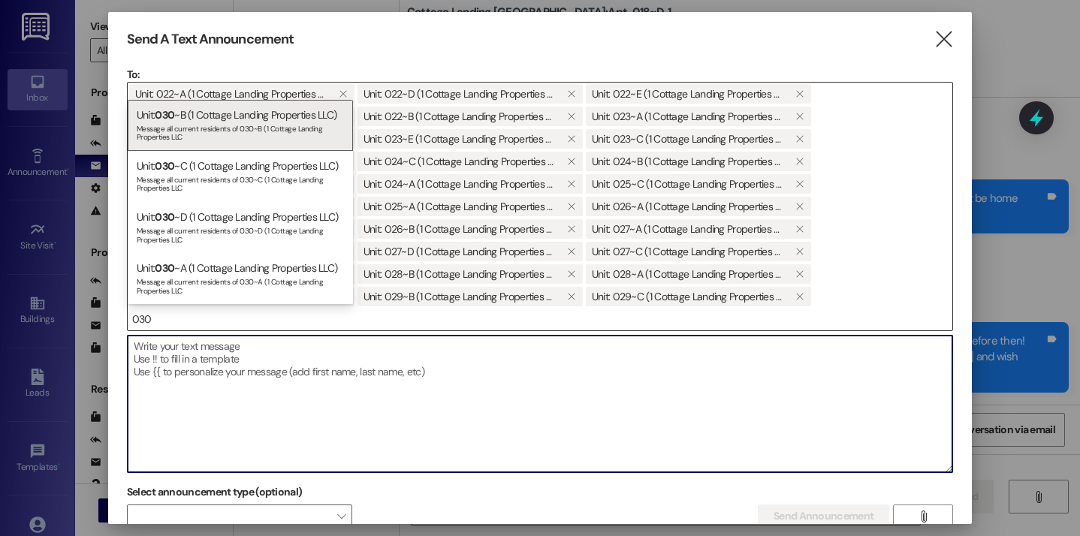
click at [227, 282] on div "Message all current residents of 030~A (1 Cottage Landing Properties LLC" at bounding box center [240, 284] width 207 height 21
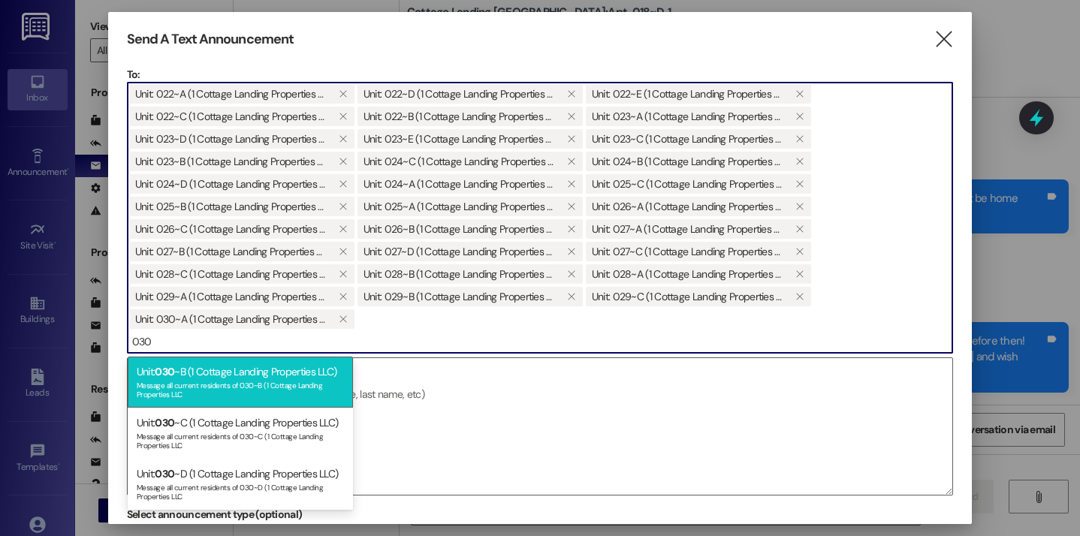
type input "030"
click at [212, 370] on div "Unit: 030 ~B (1 Cottage Landing Properties LLC) Message all current residents o…" at bounding box center [240, 382] width 225 height 51
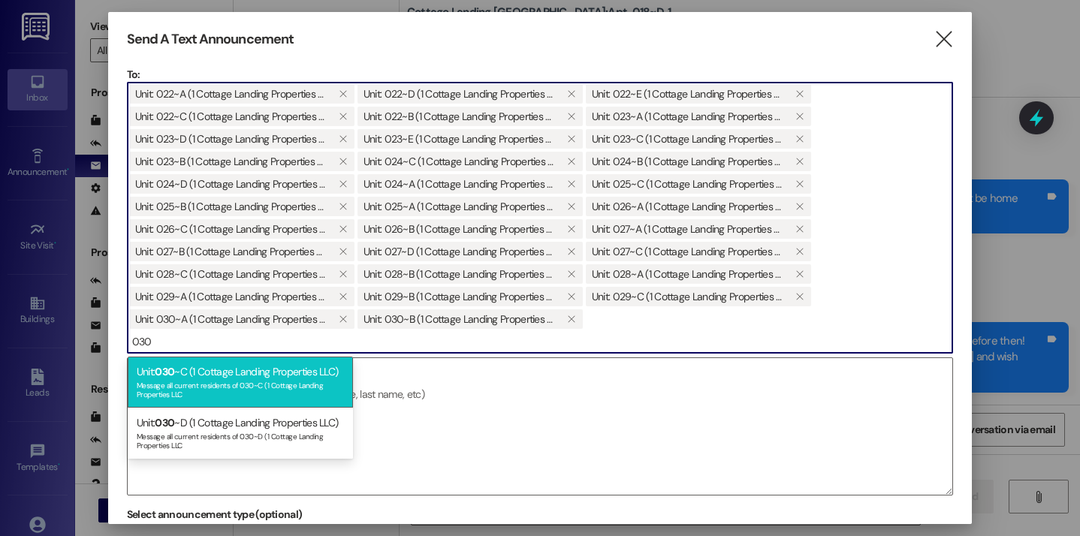
type input "030"
click at [207, 386] on div "Message all current residents of 030~C (1 Cottage Landing Properties LLC" at bounding box center [240, 388] width 207 height 21
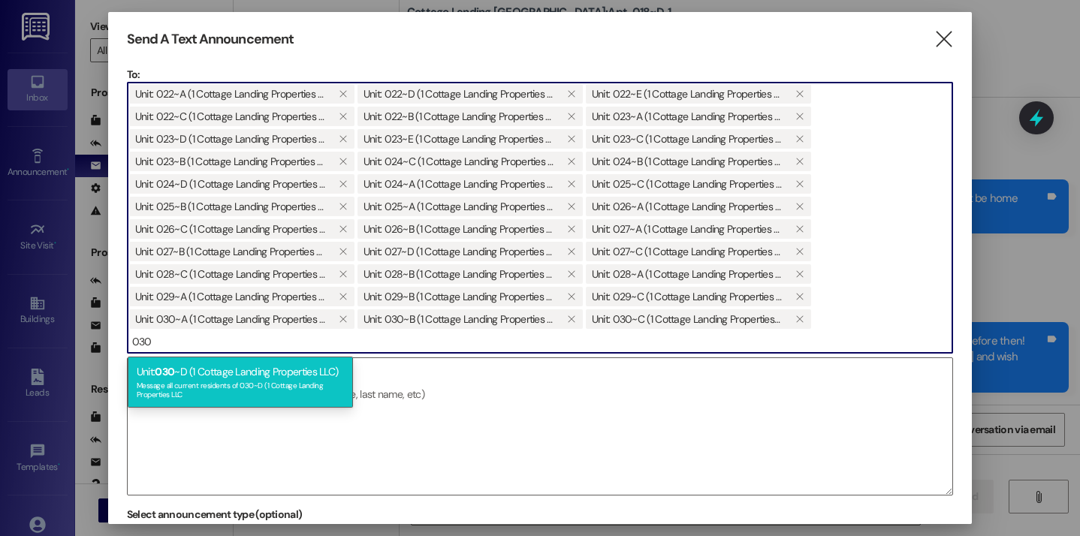
type input "030"
click at [202, 376] on div "Unit: 030 ~D (1 Cottage Landing Properties LLC) Message all current residents o…" at bounding box center [240, 382] width 225 height 51
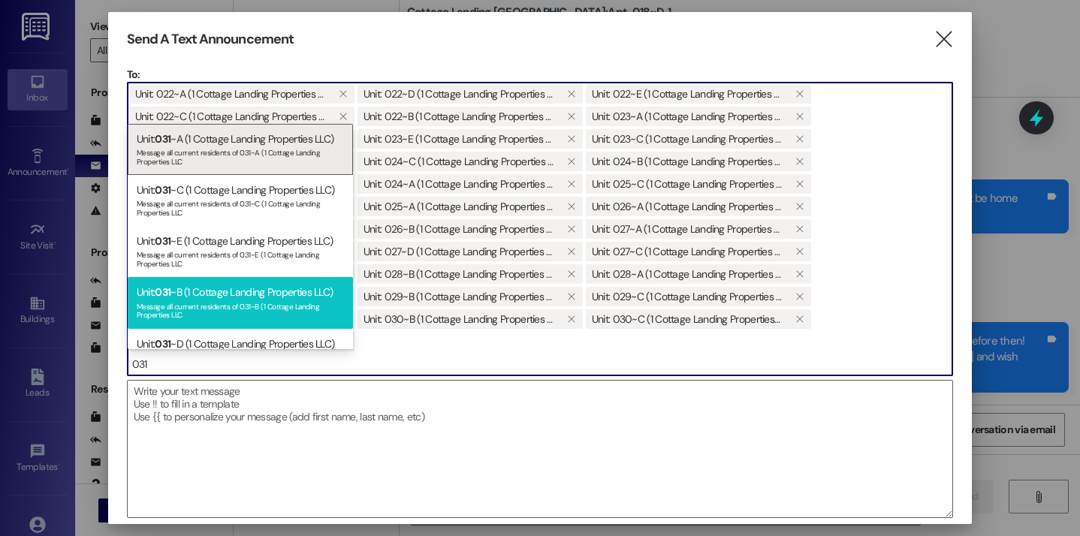
type input "031"
click at [192, 292] on div "Unit: 031 ~B (1 Cottage Landing Properties LLC) Message all current residents o…" at bounding box center [240, 302] width 225 height 51
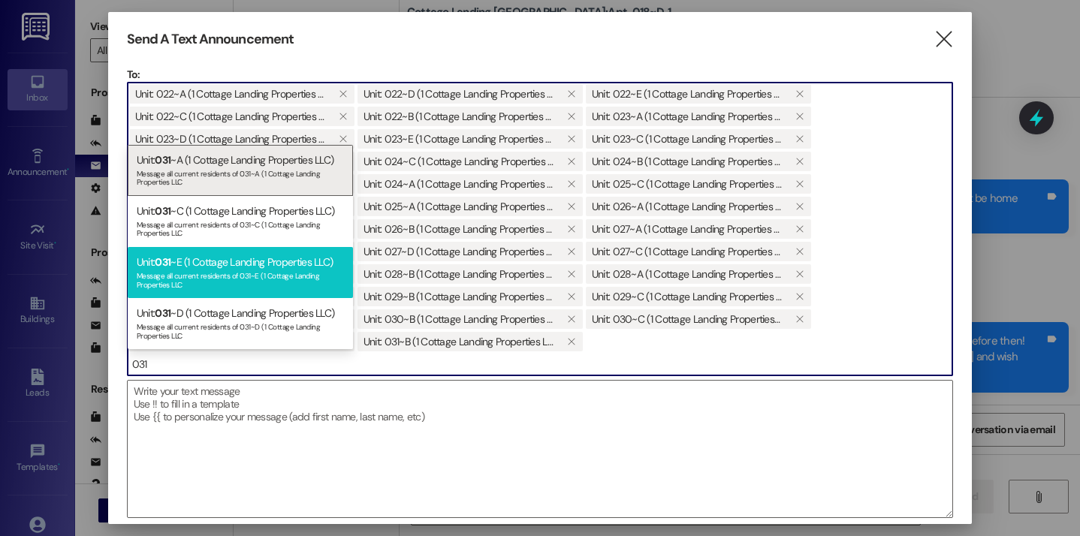
type input "031"
click at [201, 247] on div "Unit: 031 ~E (1 Cottage Landing Properties LLC) Message all current residents o…" at bounding box center [240, 272] width 225 height 51
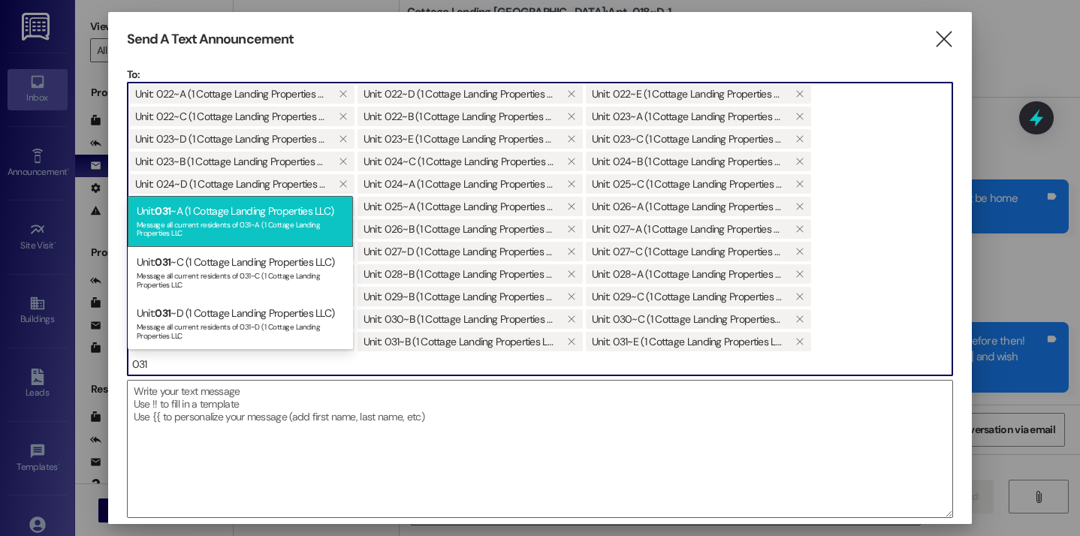
type input "031"
click at [198, 235] on div "Message all current residents of 031~A (1 Cottage Landing Properties LLC" at bounding box center [240, 227] width 207 height 21
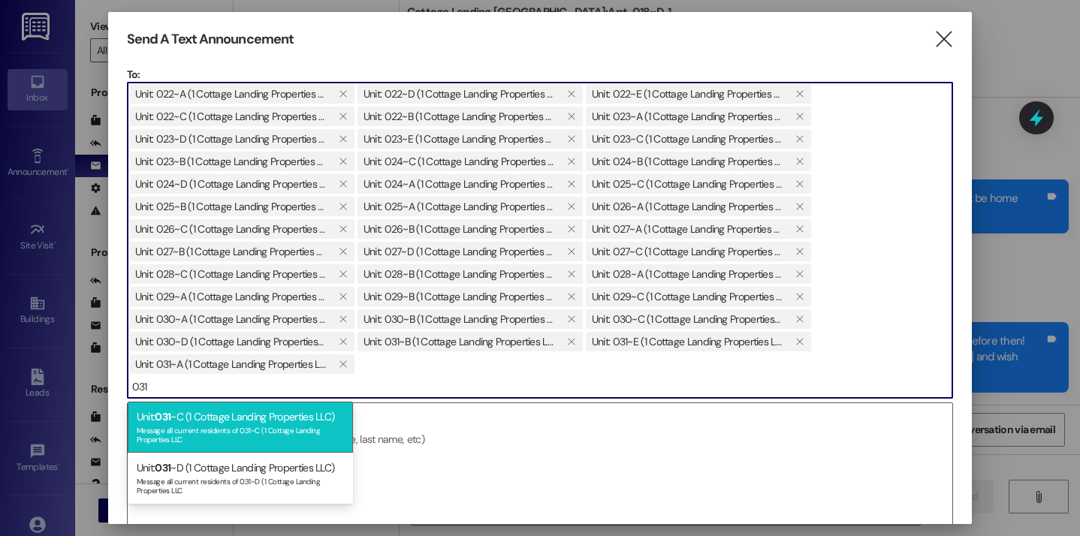
type input "031"
click at [203, 420] on div "Unit: 031 ~C (1 Cottage Landing Properties LLC) Message all current residents o…" at bounding box center [240, 427] width 225 height 51
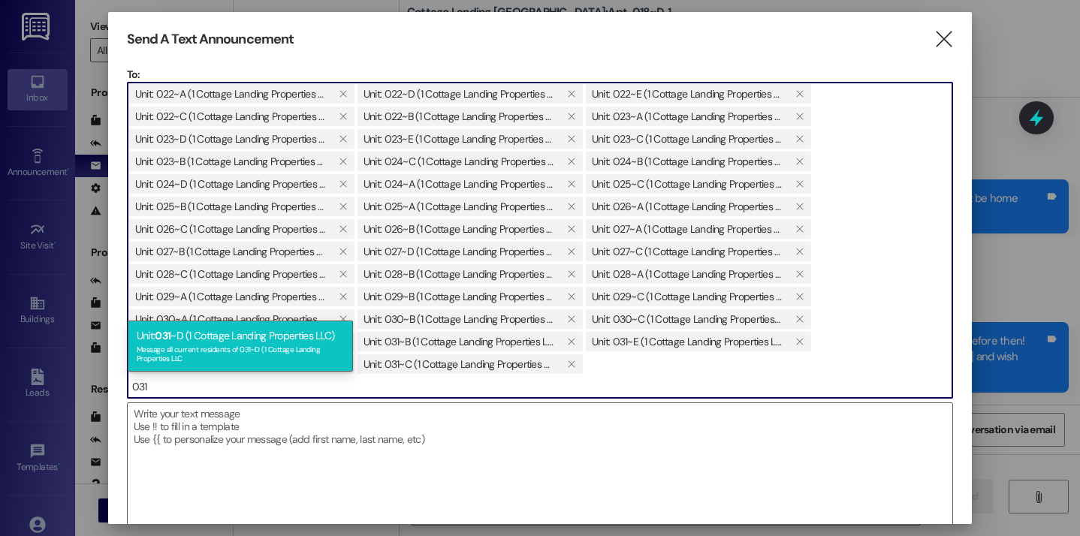
type input "031"
click at [194, 356] on div "Message all current residents of 031~D (1 Cottage Landing Properties LLC" at bounding box center [240, 352] width 207 height 21
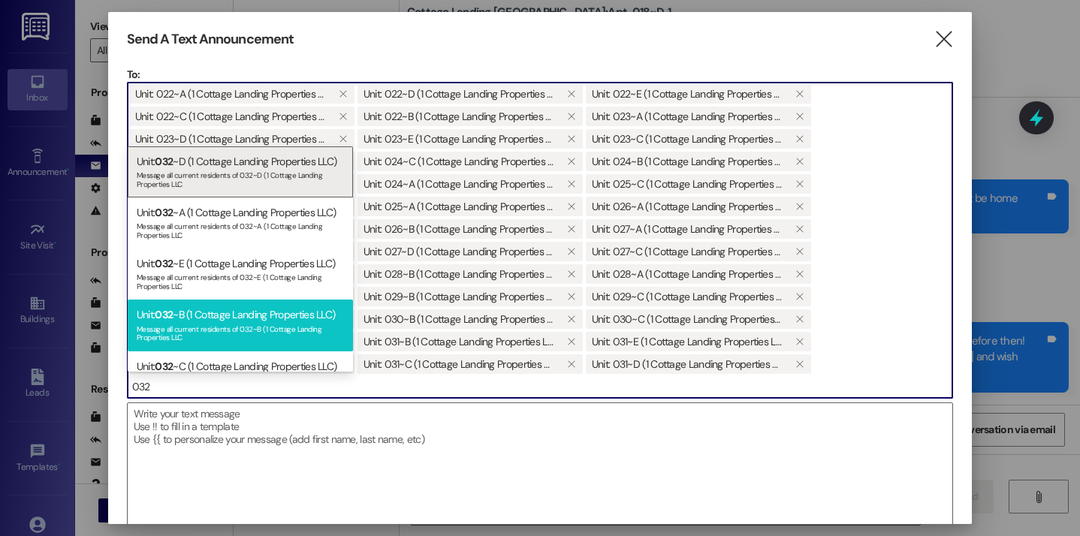
type input "032"
click at [206, 348] on div "Unit: 032 ~B (1 Cottage Landing Properties LLC) Message all current residents o…" at bounding box center [240, 325] width 225 height 51
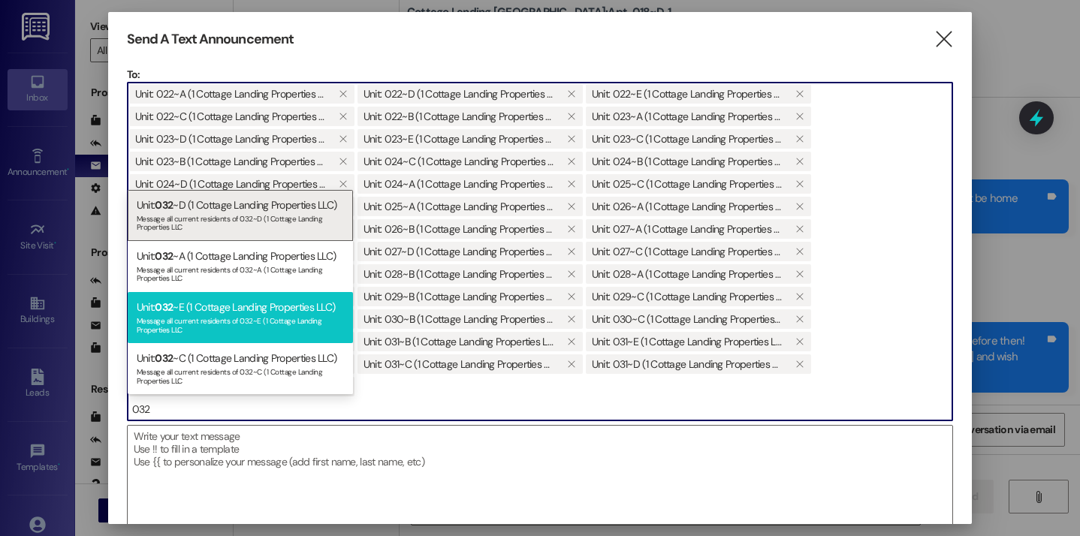
type input "032"
click at [205, 328] on div "Message all current residents of 032~E (1 Cottage Landing Properties LLC" at bounding box center [240, 323] width 207 height 21
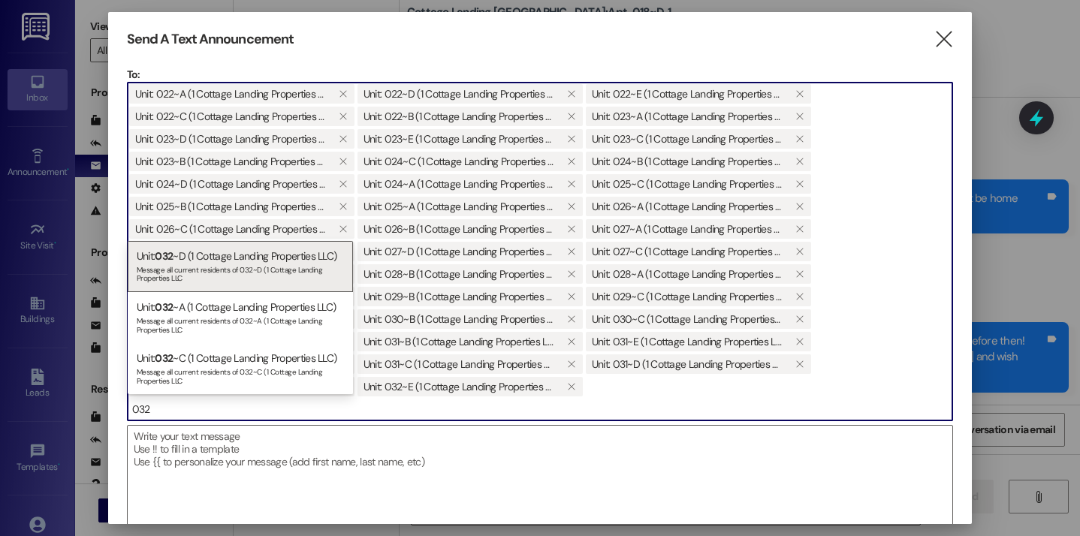
type input "032"
click at [202, 324] on div "Message all current residents of 032~A (1 Cottage Landing Properties LLC" at bounding box center [240, 323] width 207 height 21
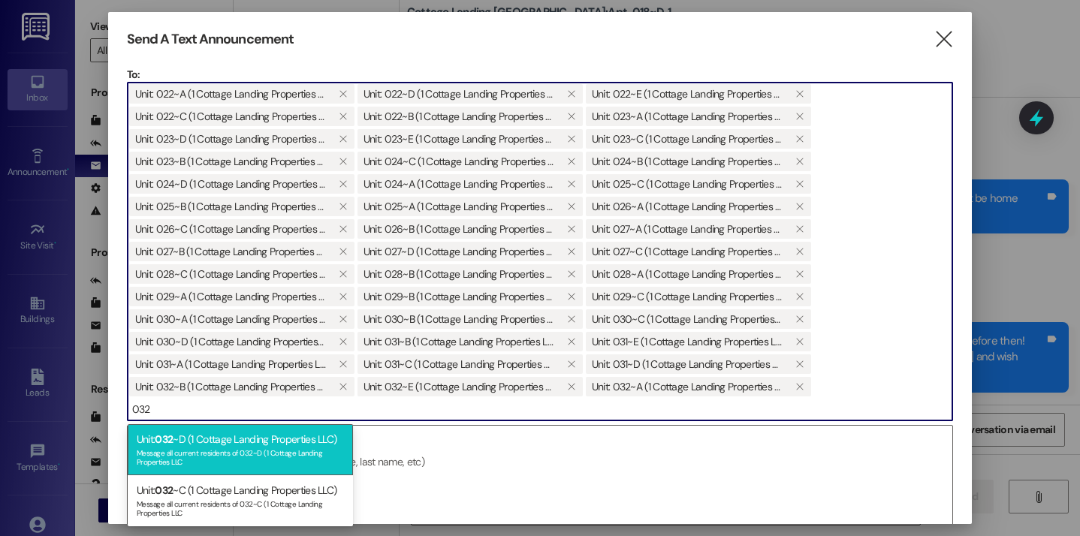
type input "032"
click at [209, 425] on div "Unit: 032 ~D (1 Cottage Landing Properties LLC) Message all current residents o…" at bounding box center [240, 449] width 225 height 51
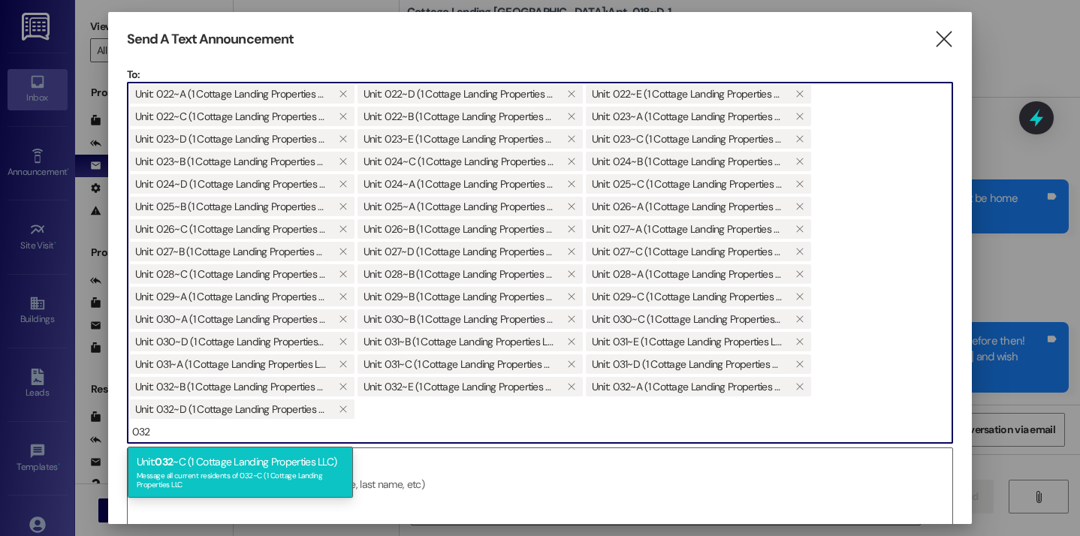
type input "032"
click at [197, 460] on div "Unit: 032 ~C (1 Cottage Landing Properties LLC) Message all current residents o…" at bounding box center [240, 472] width 225 height 51
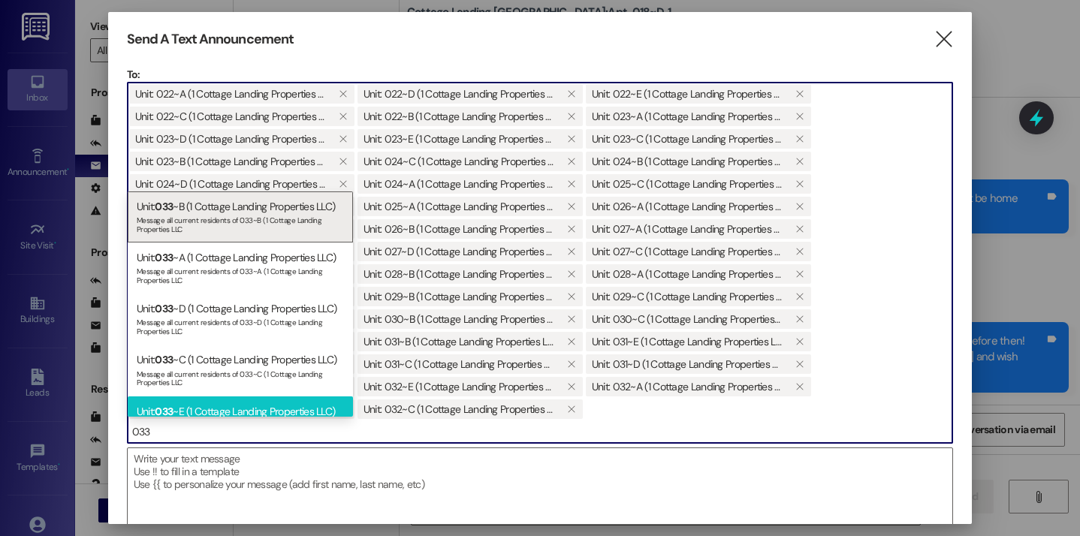
type input "033"
click at [195, 405] on div "Unit: 033 ~E (1 Cottage Landing Properties LLC) Message all current residents o…" at bounding box center [240, 422] width 225 height 51
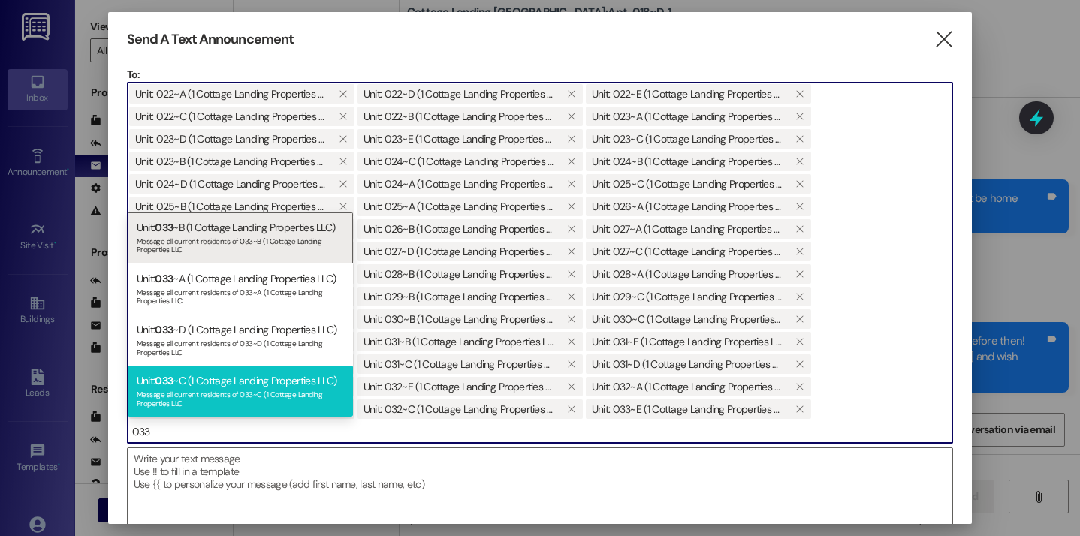
type input "033"
click at [198, 391] on div "Message all current residents of 033~C (1 Cottage Landing Properties LLC" at bounding box center [240, 397] width 207 height 21
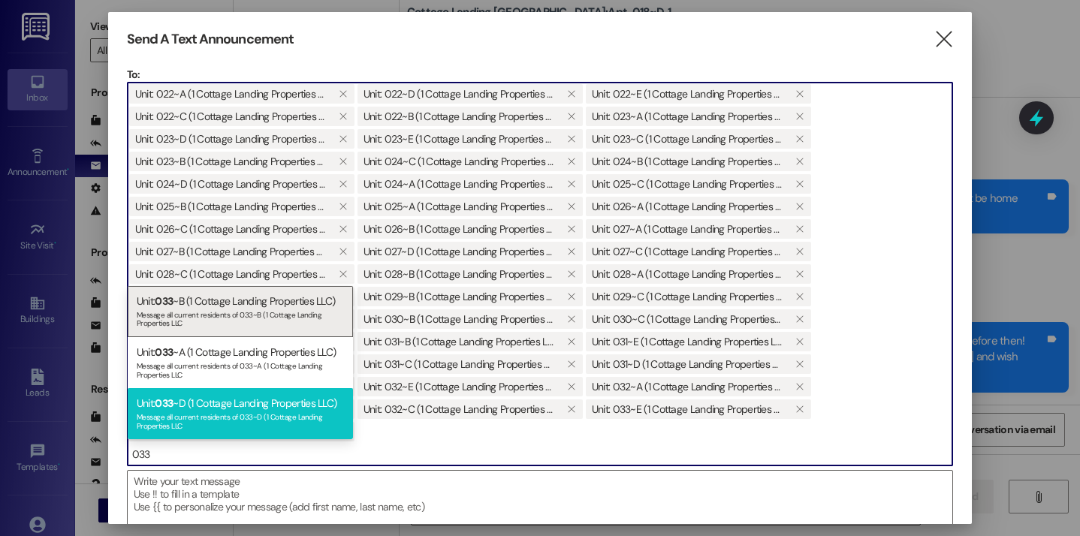
type input "033"
click at [193, 388] on div "Unit: 033 ~D (1 Cottage Landing Properties LLC) Message all current residents o…" at bounding box center [240, 413] width 225 height 51
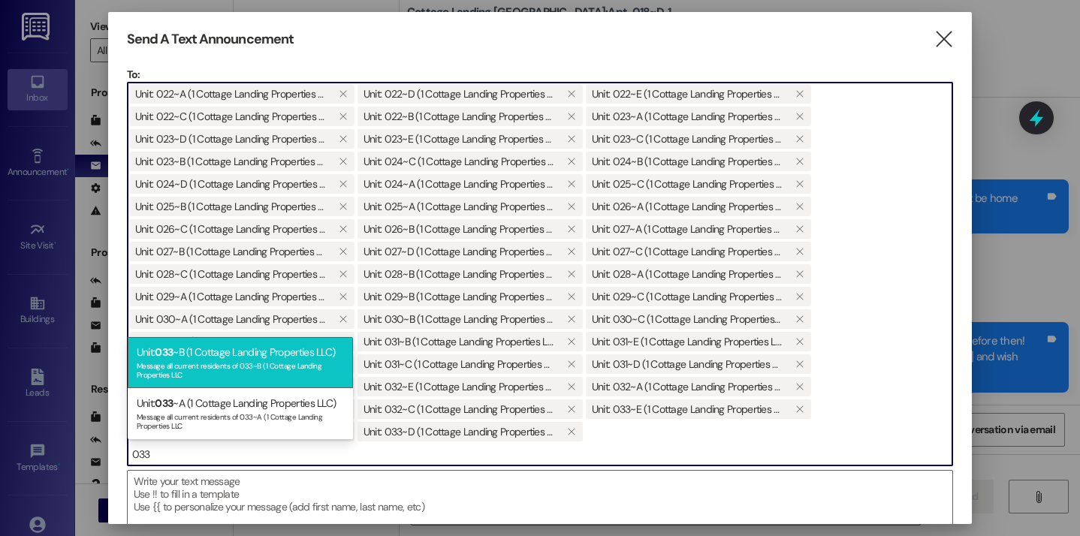
type input "033"
click at [197, 371] on div "Message all current residents of 033~B (1 Cottage Landing Properties LLC" at bounding box center [240, 368] width 207 height 21
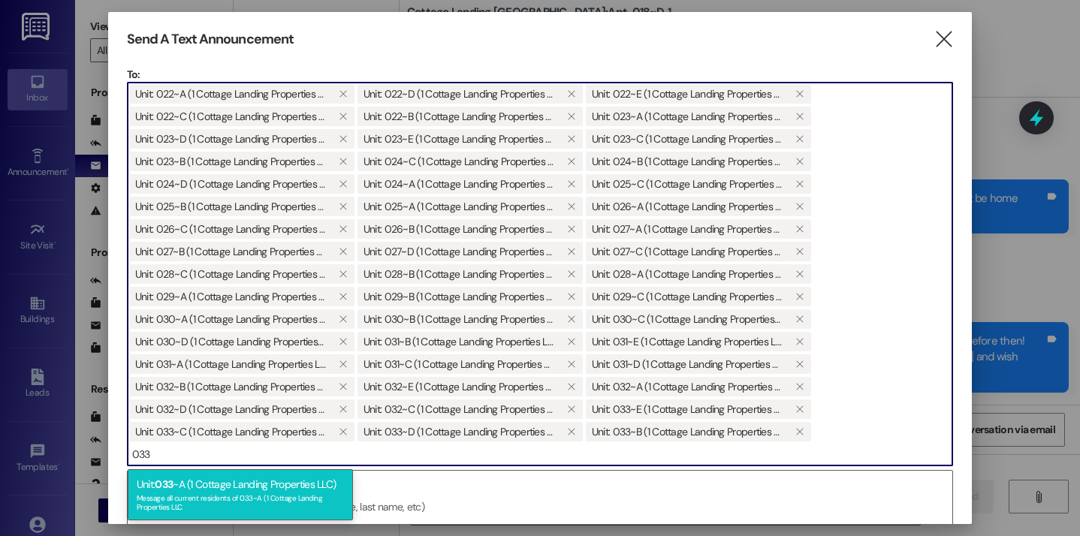
type input "033"
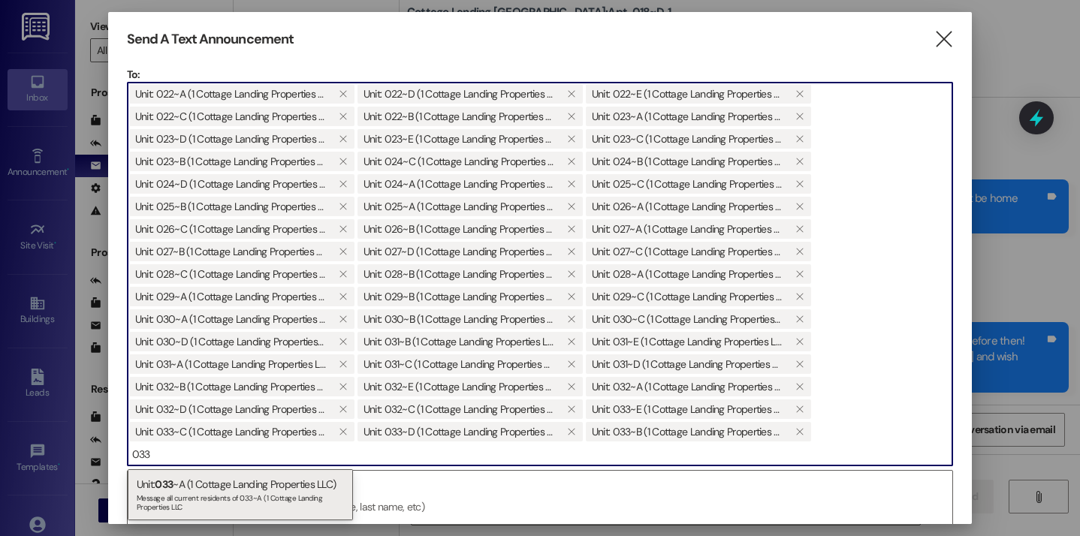
drag, startPoint x: 192, startPoint y: 492, endPoint x: 184, endPoint y: 485, distance: 10.1
click at [192, 492] on div "Message all current residents of 033~A (1 Cottage Landing Properties LLC" at bounding box center [240, 500] width 207 height 21
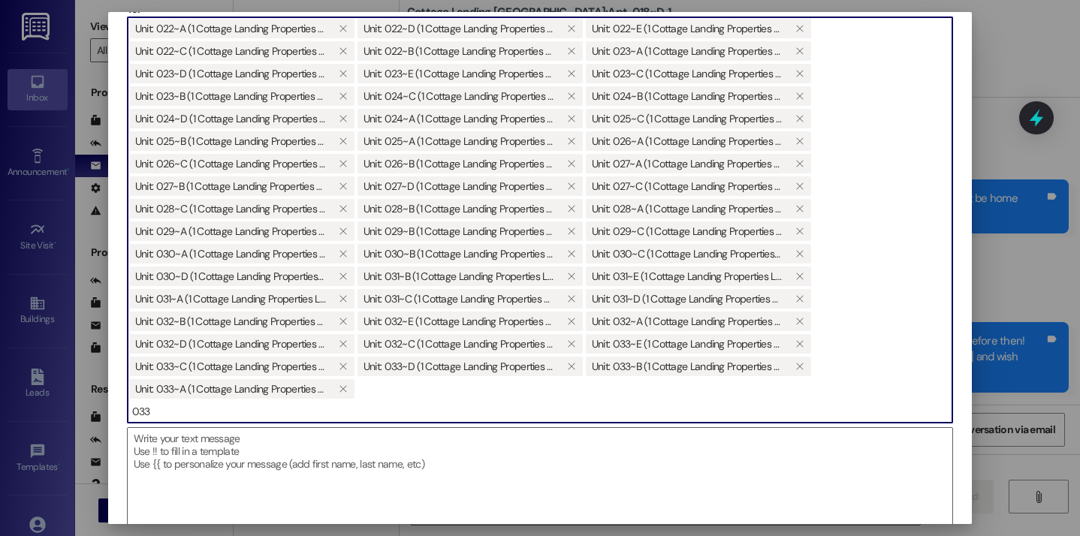
scroll to position [84, 0]
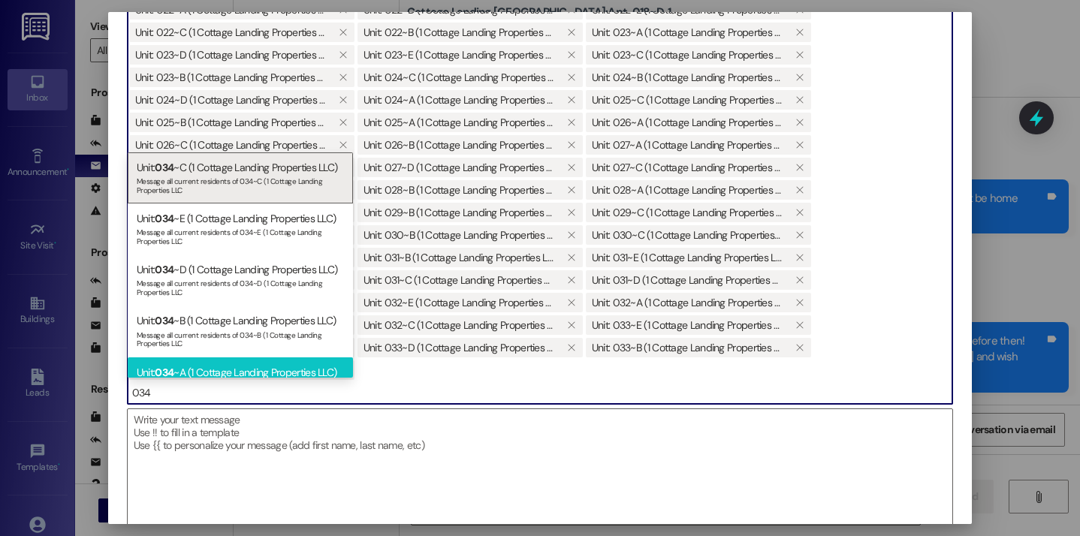
type input "034"
click at [202, 362] on div "Unit: 034 ~A (1 Cottage Landing Properties LLC) Message all current residents o…" at bounding box center [240, 382] width 225 height 51
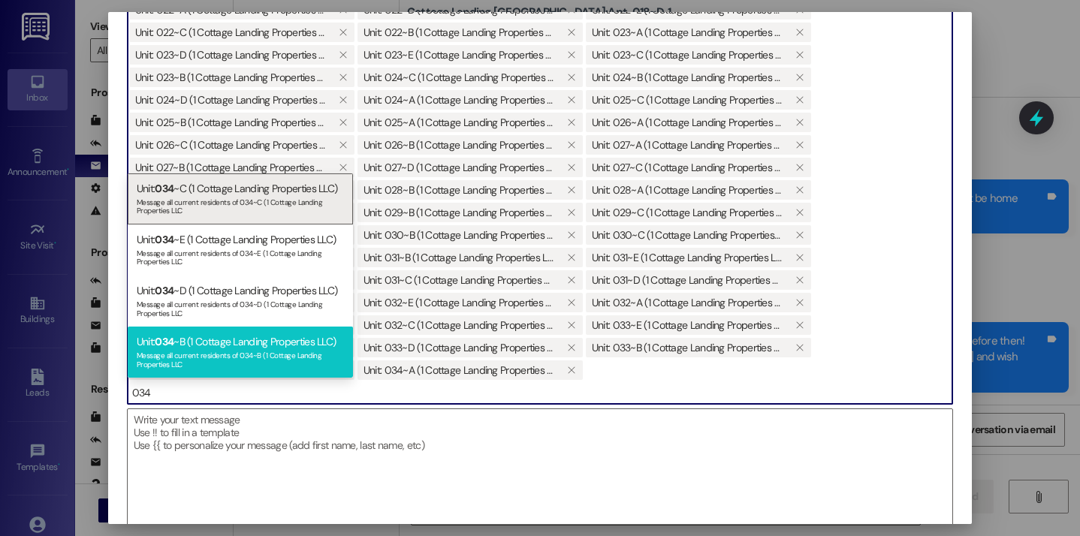
type input "034"
click at [199, 348] on div "Unit: 034 ~B (1 Cottage Landing Properties LLC) Message all current residents o…" at bounding box center [240, 352] width 225 height 51
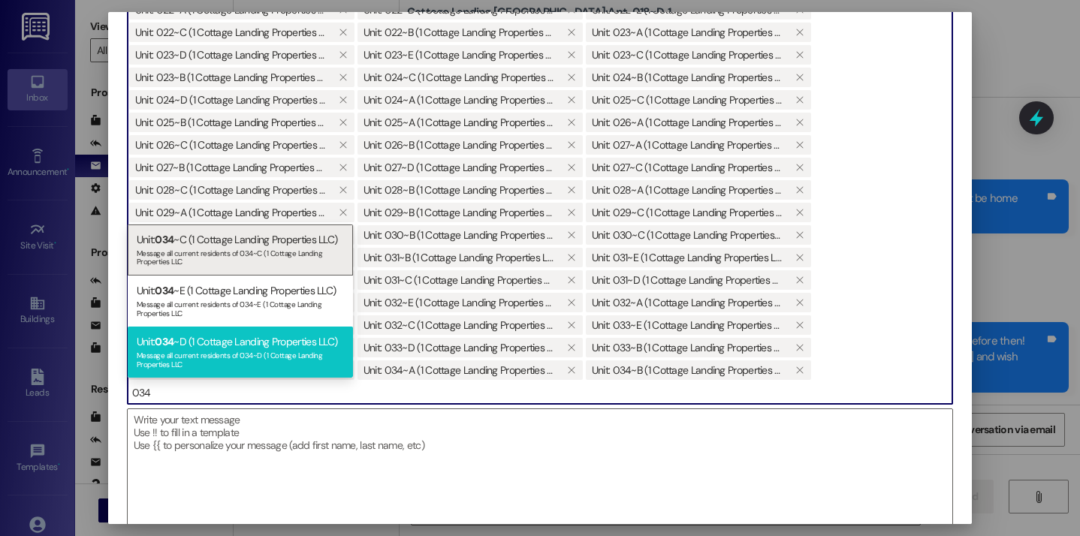
type input "034"
click at [201, 327] on div "Unit: 034 ~D (1 Cottage Landing Properties LLC) Message all current residents o…" at bounding box center [240, 352] width 225 height 51
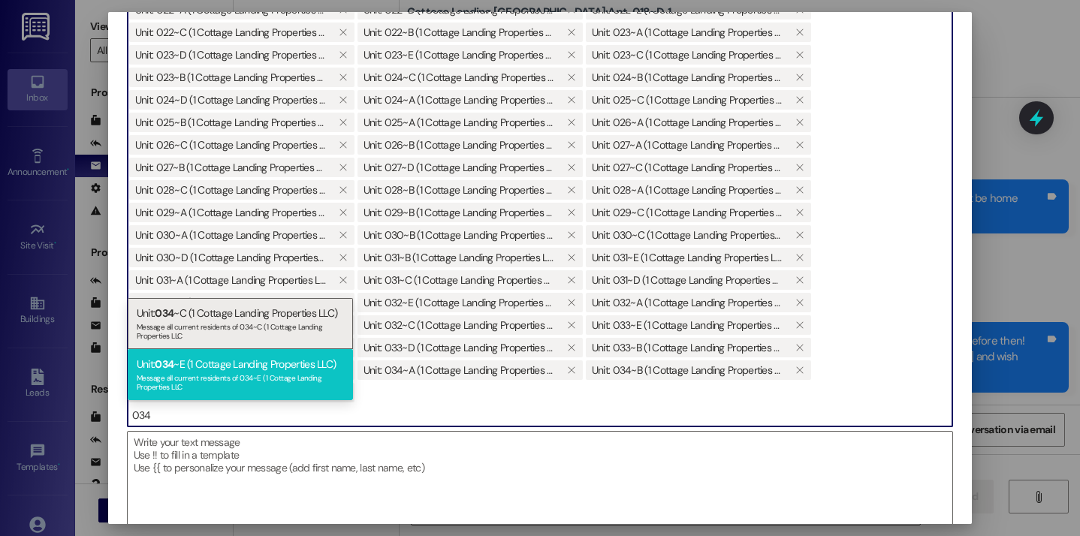
type input "034"
click at [198, 356] on div "Unit: 034 ~E (1 Cottage Landing Properties LLC) Message all current residents o…" at bounding box center [240, 374] width 225 height 51
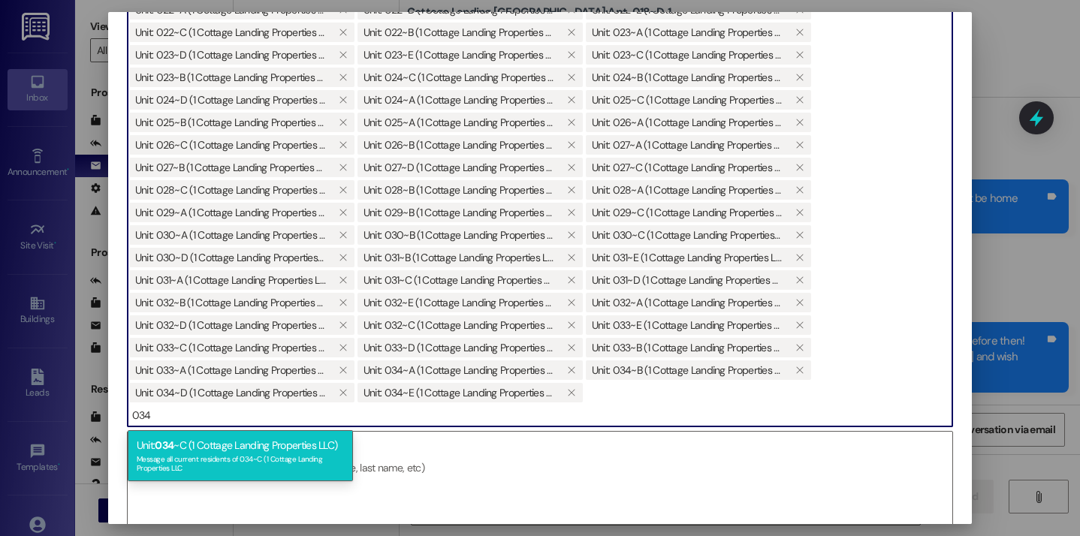
type input "034"
click at [196, 453] on div "Message all current residents of 034~C (1 Cottage Landing Properties LLC" at bounding box center [240, 461] width 207 height 21
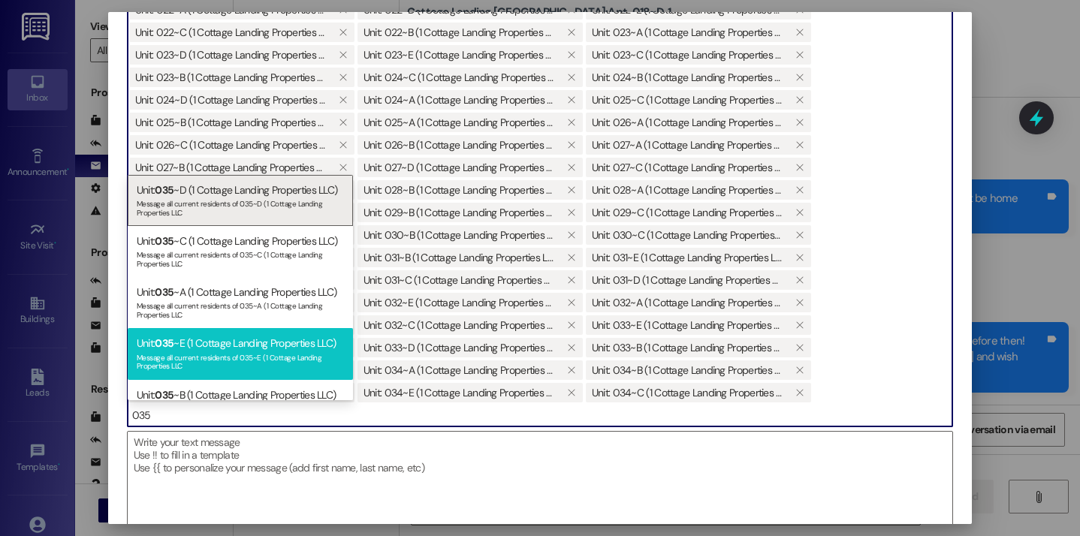
type input "035"
click at [198, 360] on div "Message all current residents of 035~E (1 Cottage Landing Properties LLC" at bounding box center [240, 360] width 207 height 21
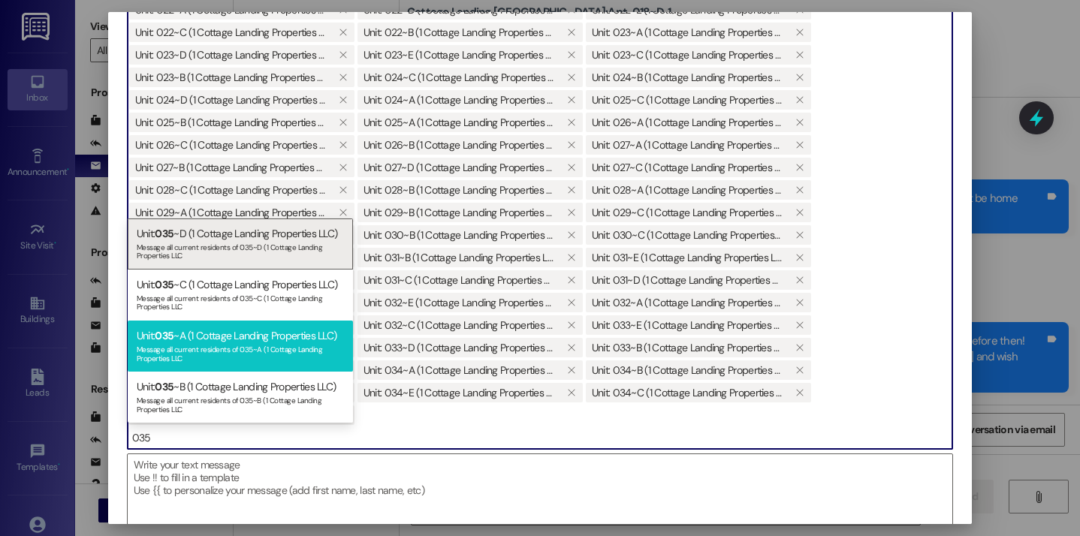
type input "035"
click at [197, 357] on div "Message all current residents of 035~A (1 Cottage Landing Properties LLC" at bounding box center [240, 352] width 207 height 21
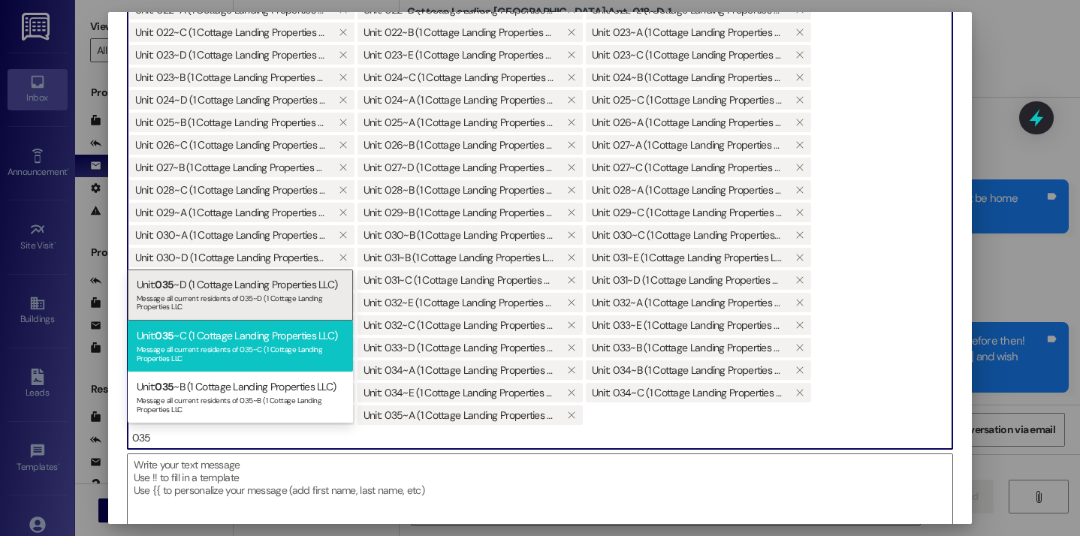
type input "035"
click at [200, 344] on div "Message all current residents of 035~C (1 Cottage Landing Properties LLC" at bounding box center [240, 352] width 207 height 21
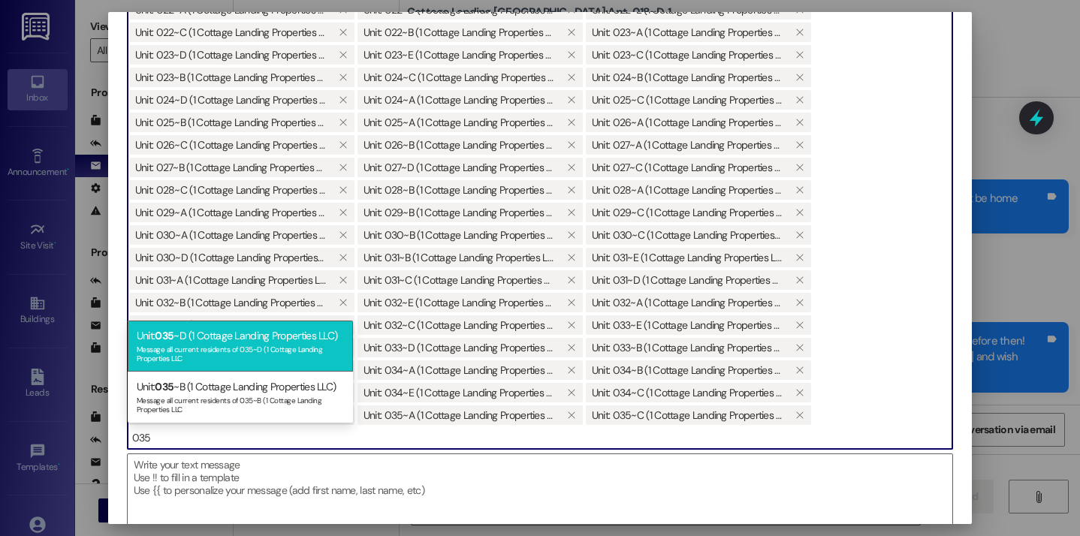
type input "035"
click at [204, 351] on div "Message all current residents of 035~D (1 Cottage Landing Properties LLC" at bounding box center [240, 352] width 207 height 21
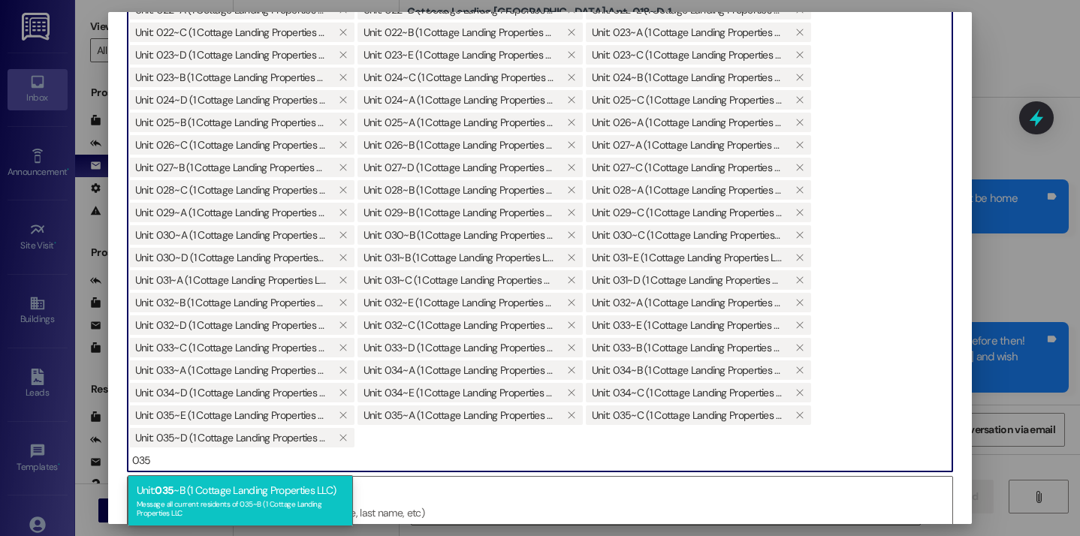
type input "035"
click at [204, 498] on div "Message all current residents of 035~B (1 Cottage Landing Properties LLC" at bounding box center [240, 506] width 207 height 21
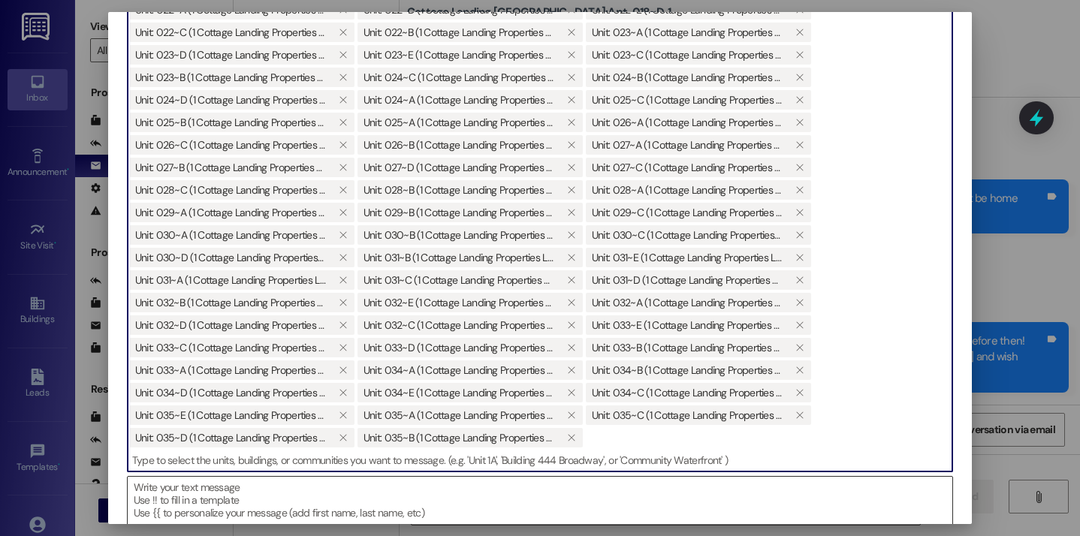
scroll to position [152, 0]
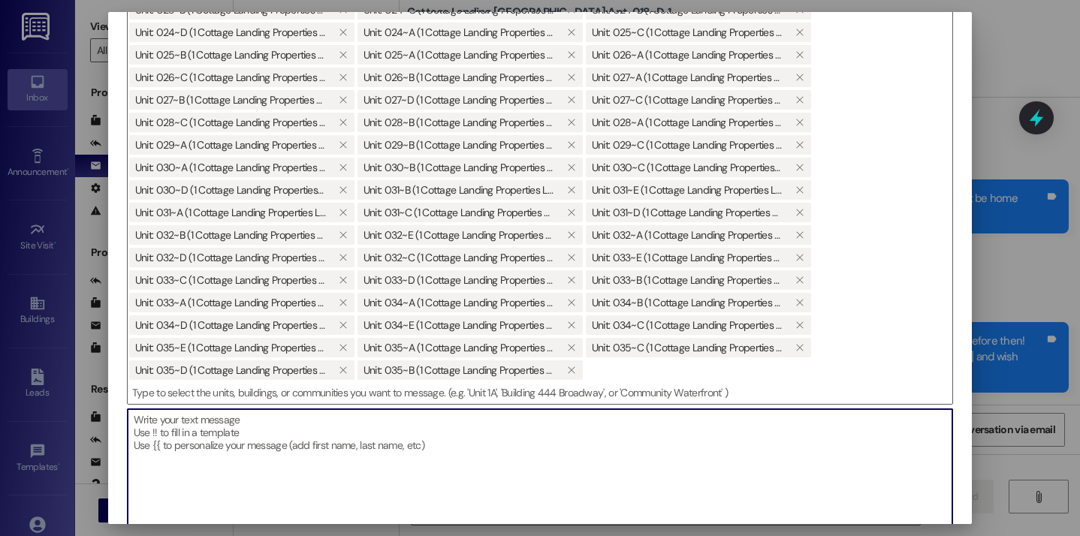
click at [249, 467] on textarea at bounding box center [540, 477] width 825 height 137
paste textarea "Hello, we will be coming by tomorrow with pest control for routine spraying aro…"
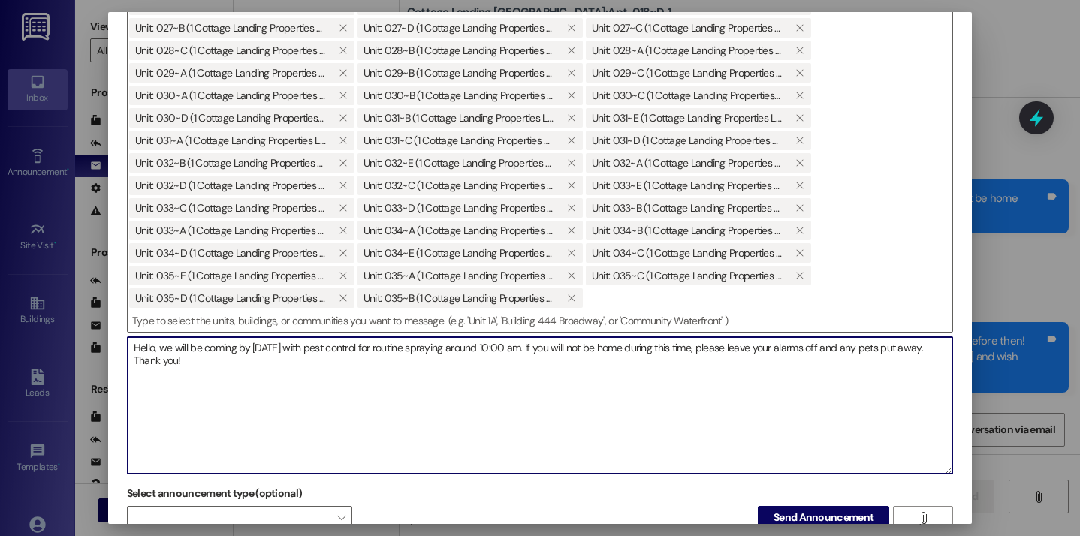
scroll to position [24, 0]
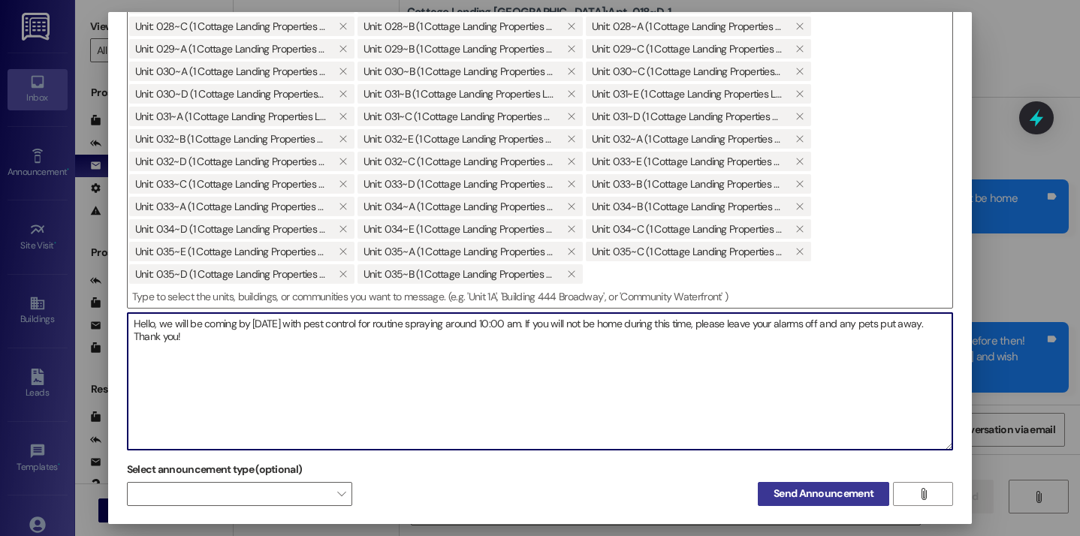
type textarea "Hello, we will be coming by tomorrow with pest control for routine spraying aro…"
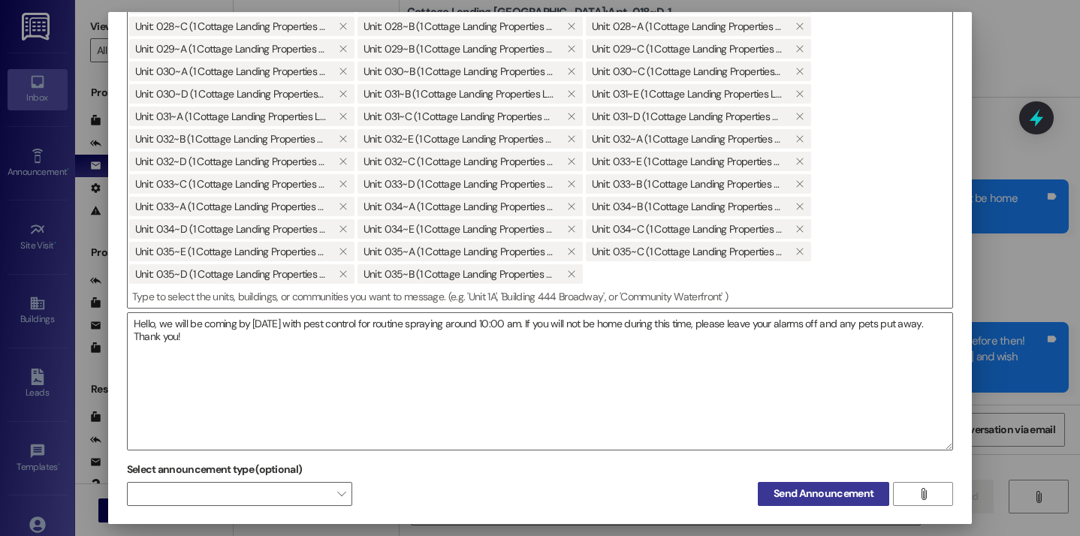
click at [774, 489] on span "Send Announcement" at bounding box center [824, 494] width 100 height 16
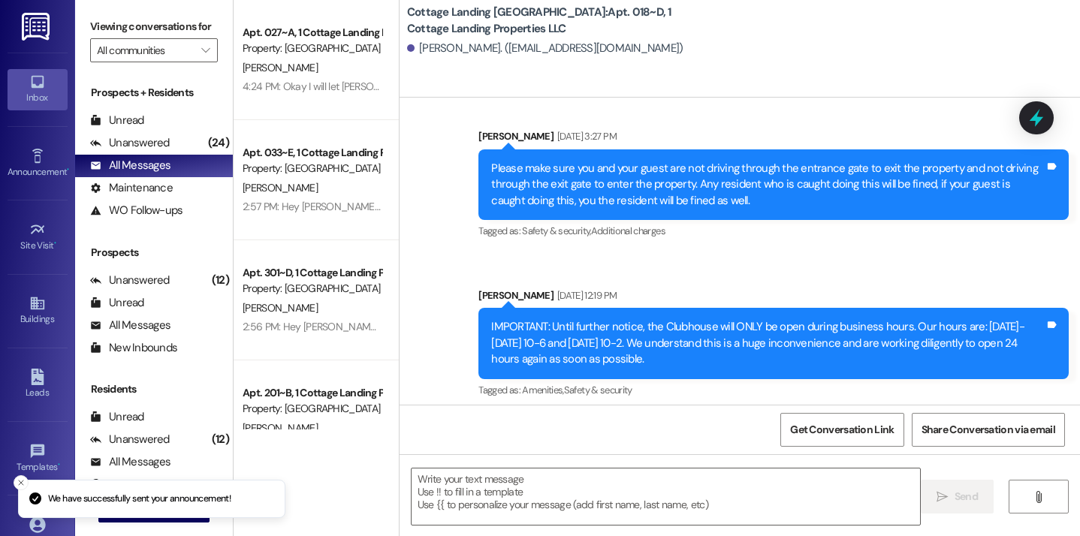
scroll to position [6088, 0]
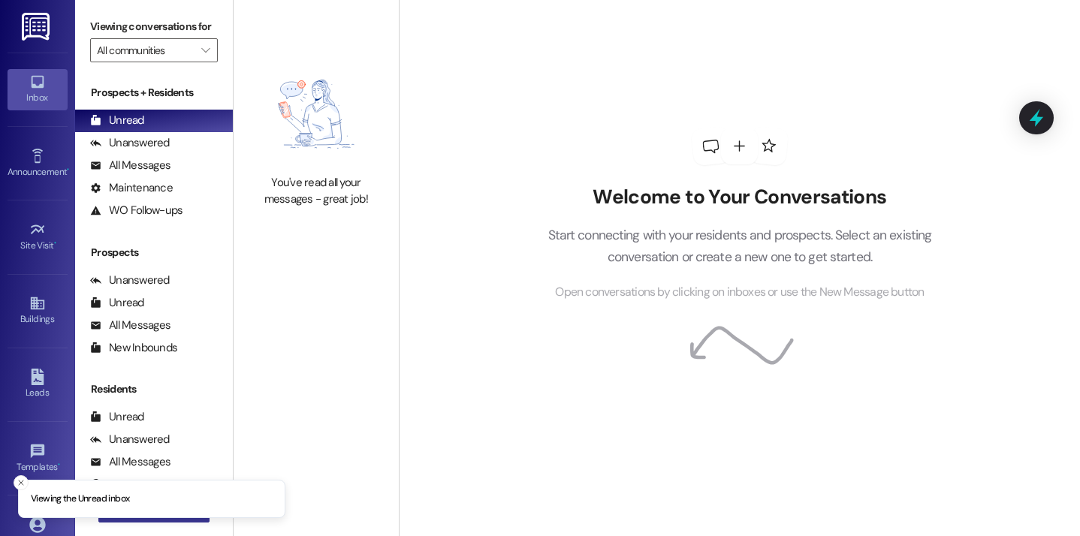
click at [200, 520] on button " New Message" at bounding box center [153, 511] width 111 height 24
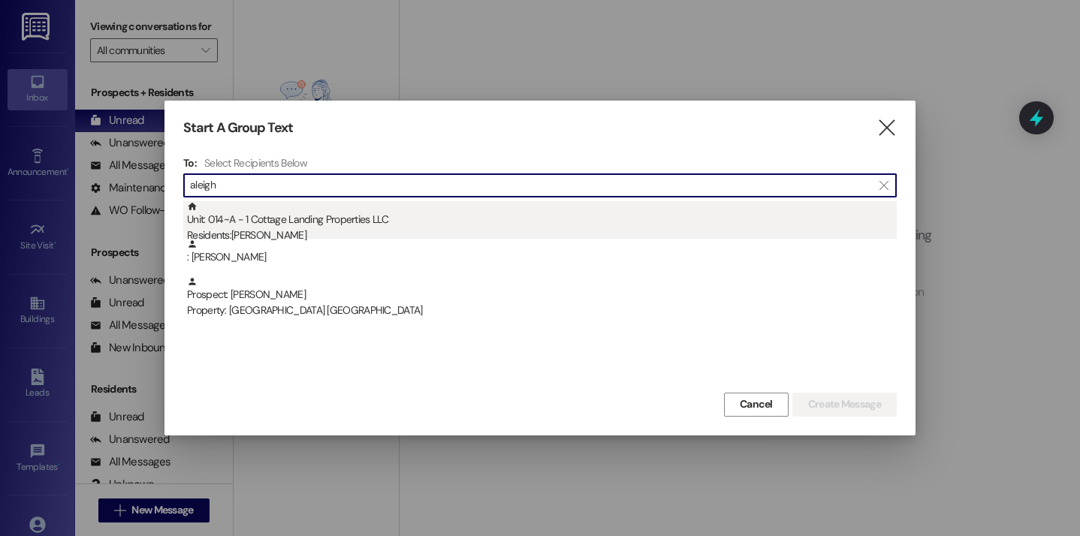
type input "aleigh"
click at [341, 227] on div "Unit: 014~A - 1 Cottage Landing Properties LLC Residents: [PERSON_NAME]" at bounding box center [542, 222] width 710 height 43
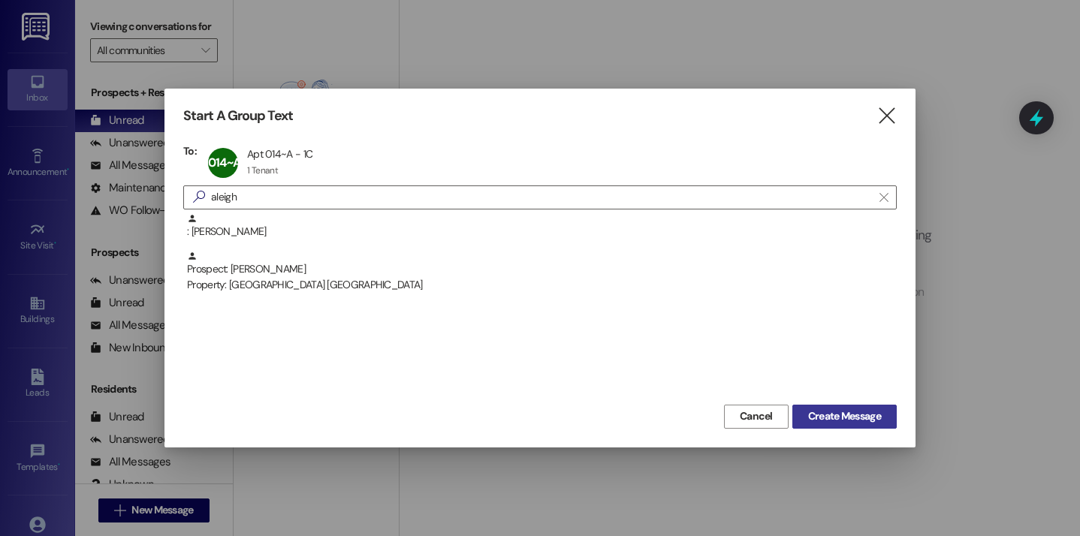
click at [827, 409] on span "Create Message" at bounding box center [844, 417] width 73 height 16
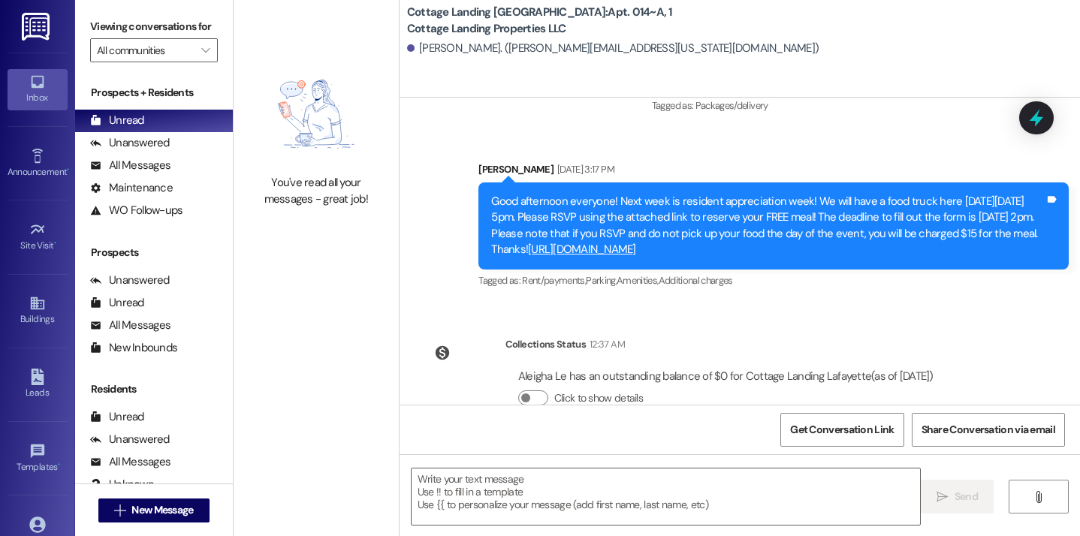
scroll to position [2843, 0]
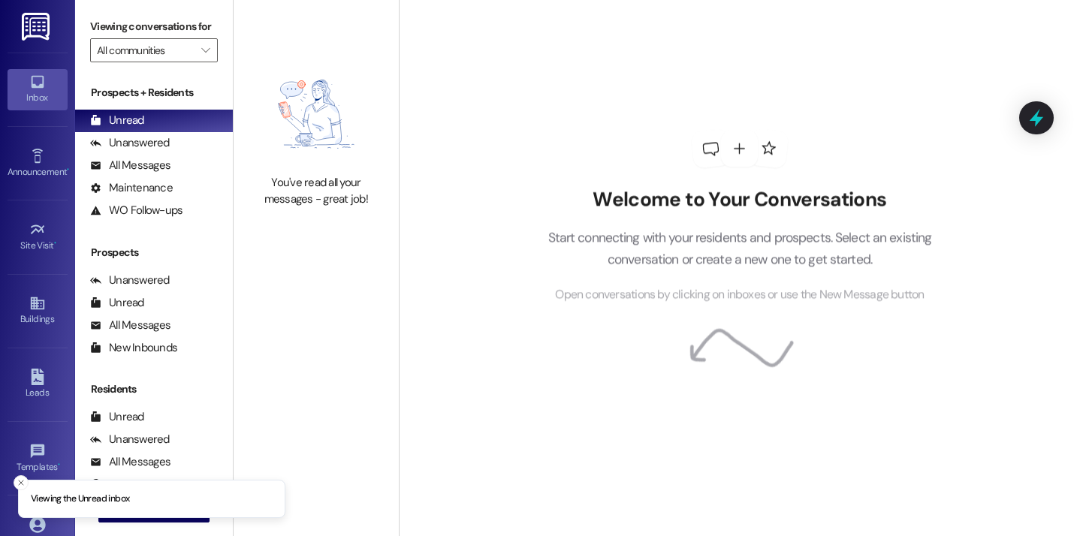
click at [244, 1] on div "You've read all your messages - great job!" at bounding box center [316, 134] width 165 height 268
click at [301, 126] on img at bounding box center [316, 114] width 132 height 107
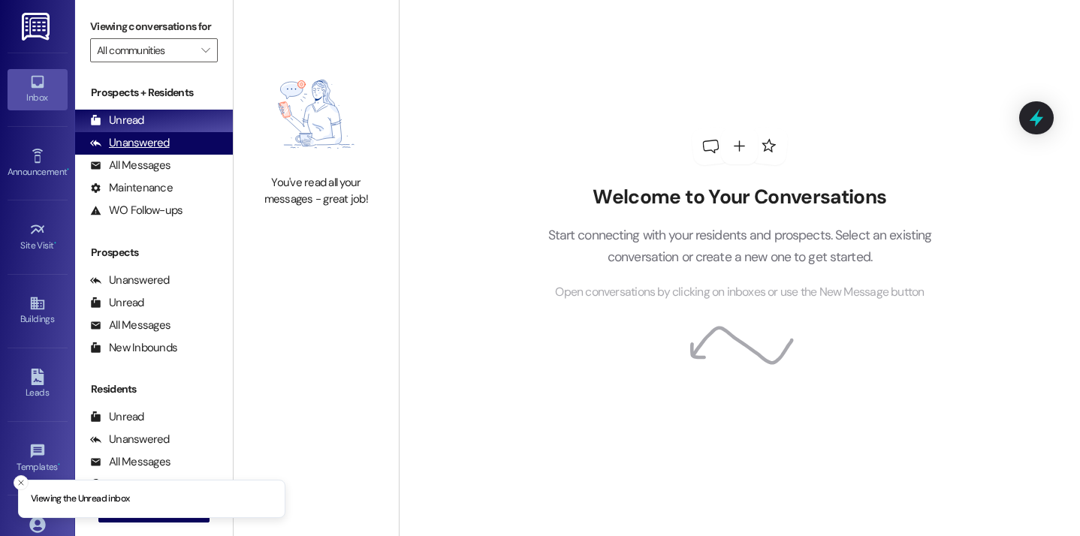
click at [173, 155] on div "Unanswered (0)" at bounding box center [154, 143] width 158 height 23
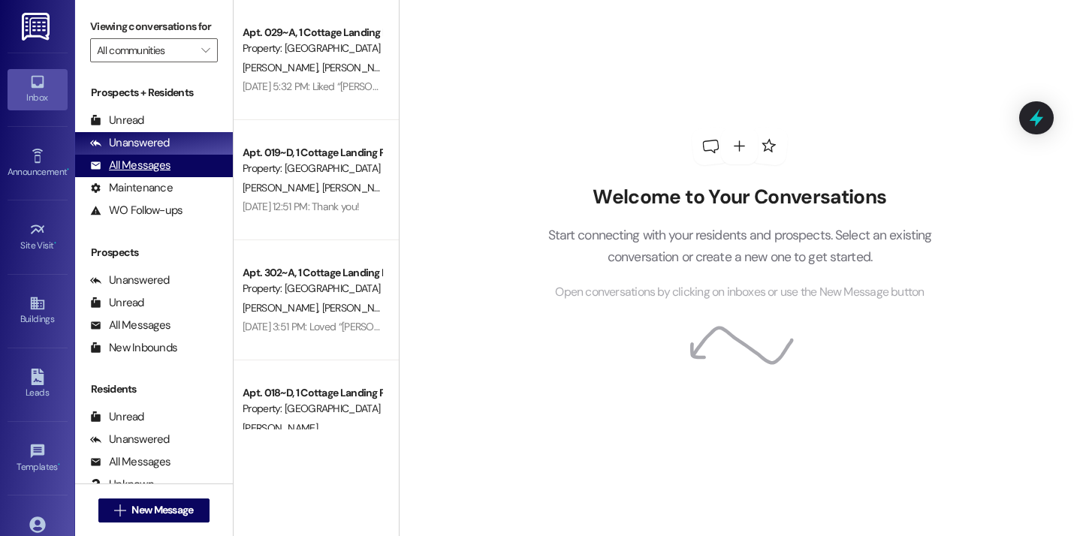
click at [174, 177] on div "All Messages (undefined)" at bounding box center [154, 166] width 158 height 23
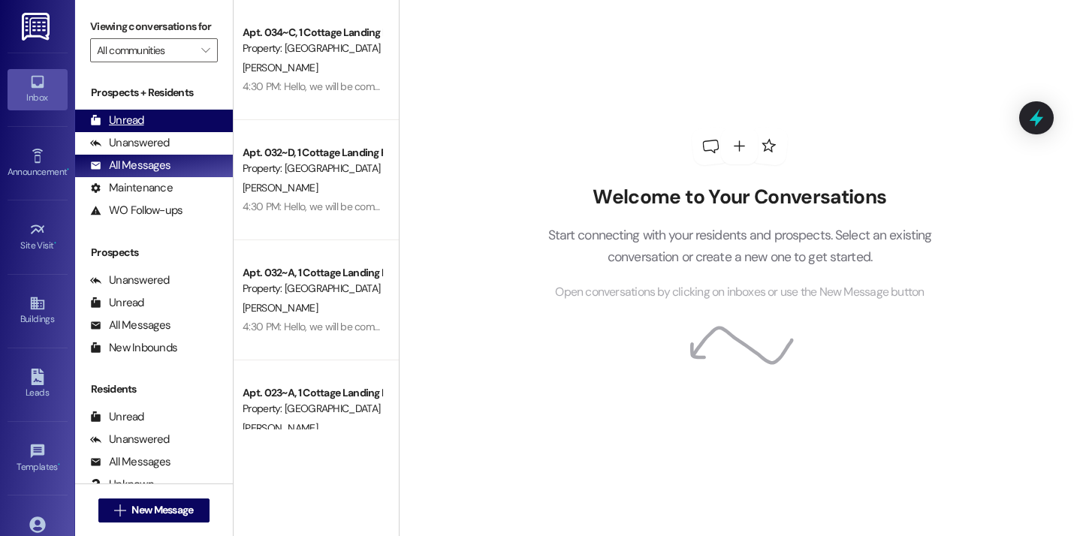
click at [163, 132] on div "Unread (0)" at bounding box center [154, 121] width 158 height 23
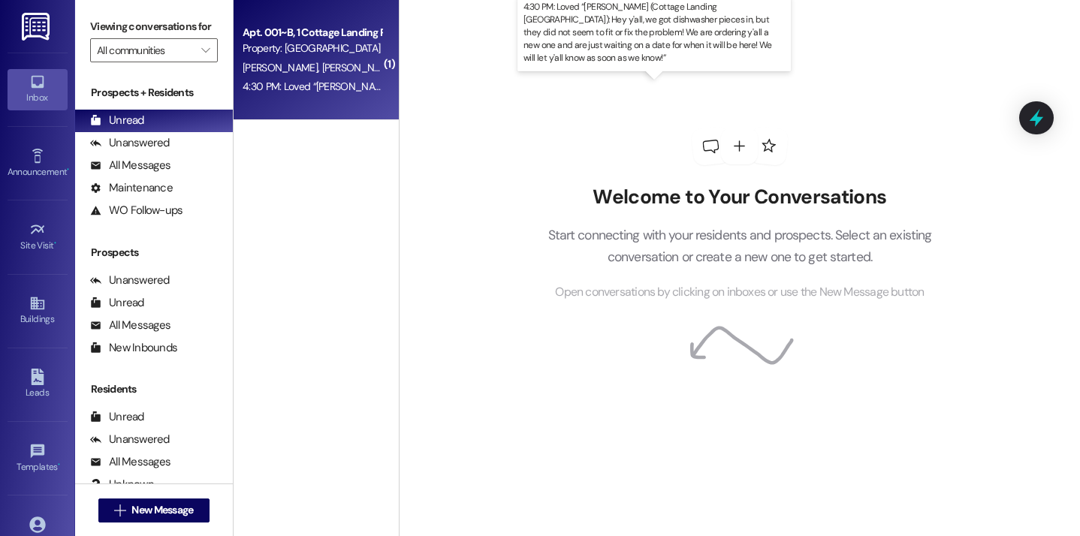
click at [268, 86] on div "4:30 PM: Loved “[PERSON_NAME] (Cottage Landing [GEOGRAPHIC_DATA]): Hey y'all, w…" at bounding box center [872, 87] width 1259 height 14
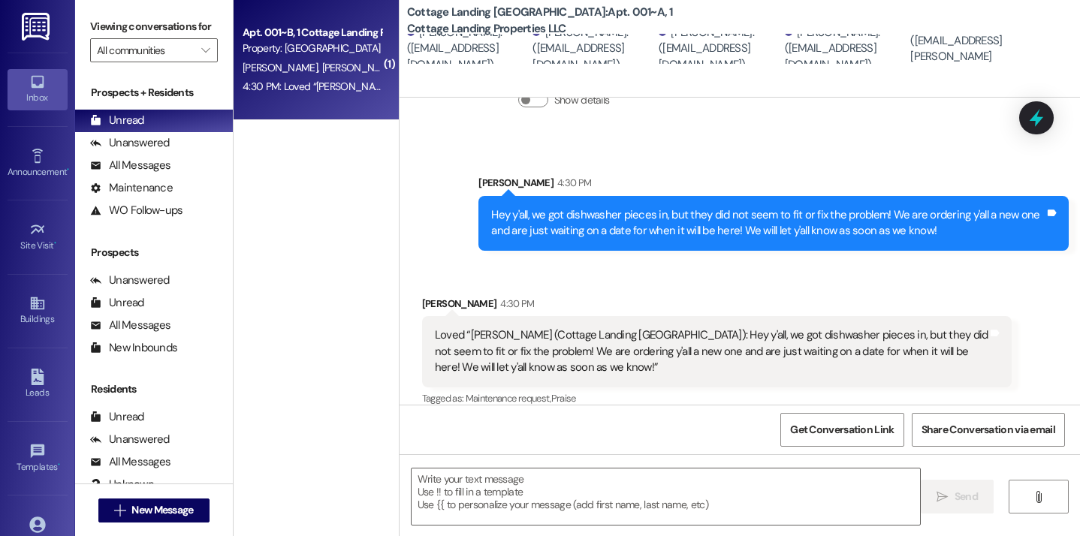
scroll to position [1817, 0]
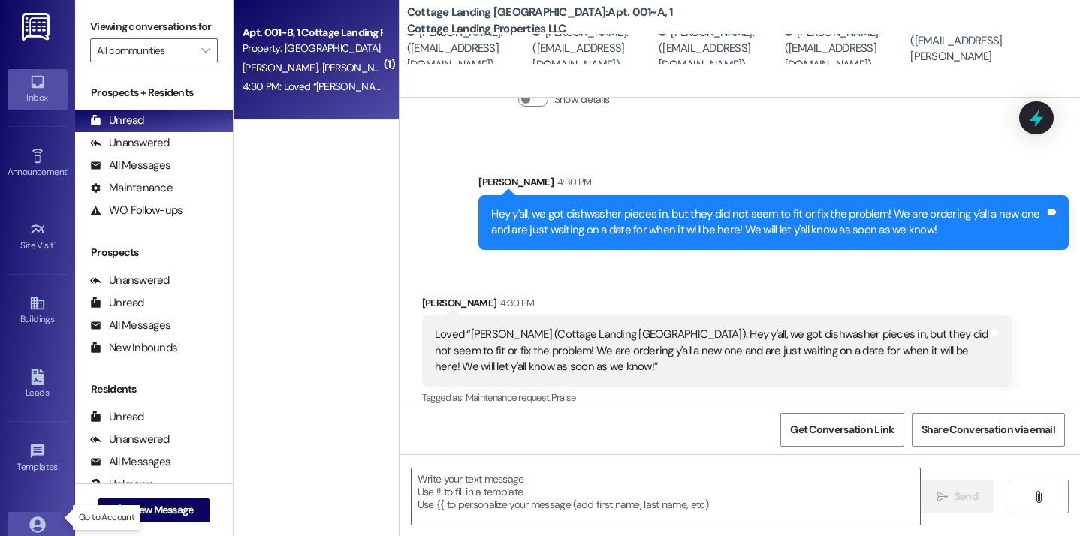
click at [43, 525] on link "Account" at bounding box center [38, 532] width 60 height 41
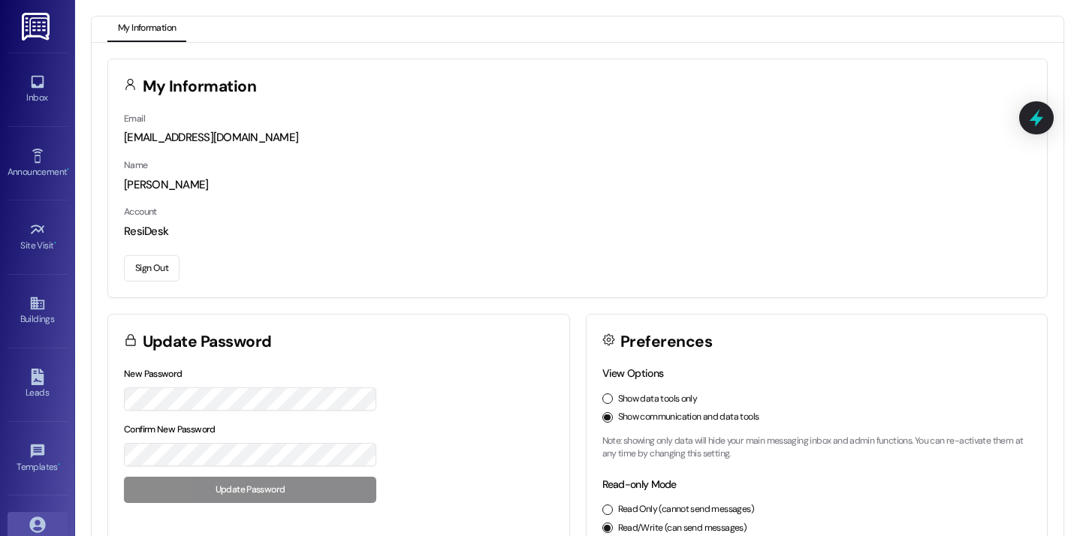
click at [151, 262] on button "Sign Out" at bounding box center [152, 268] width 56 height 26
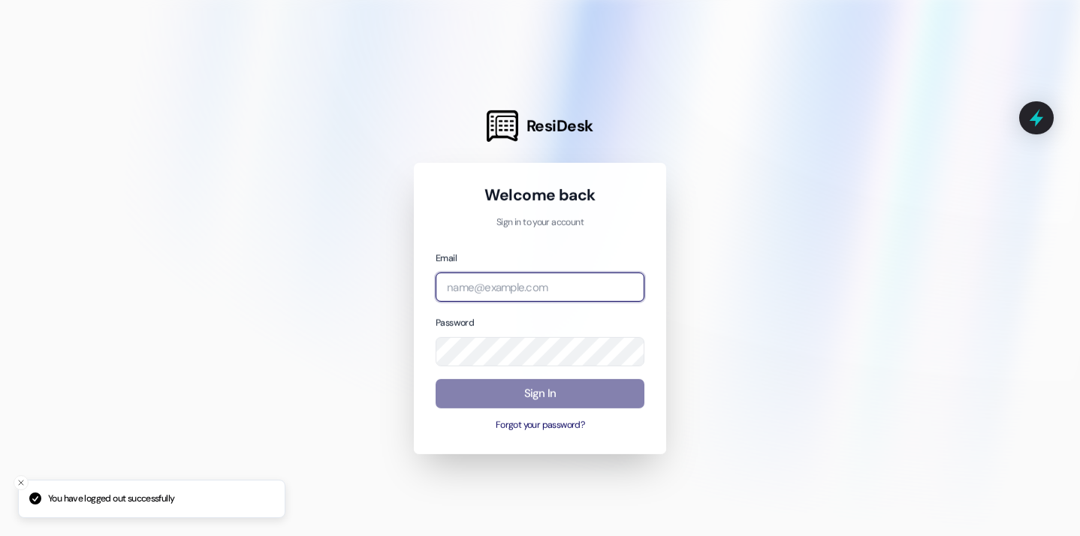
type input "[EMAIL_ADDRESS][DOMAIN_NAME]"
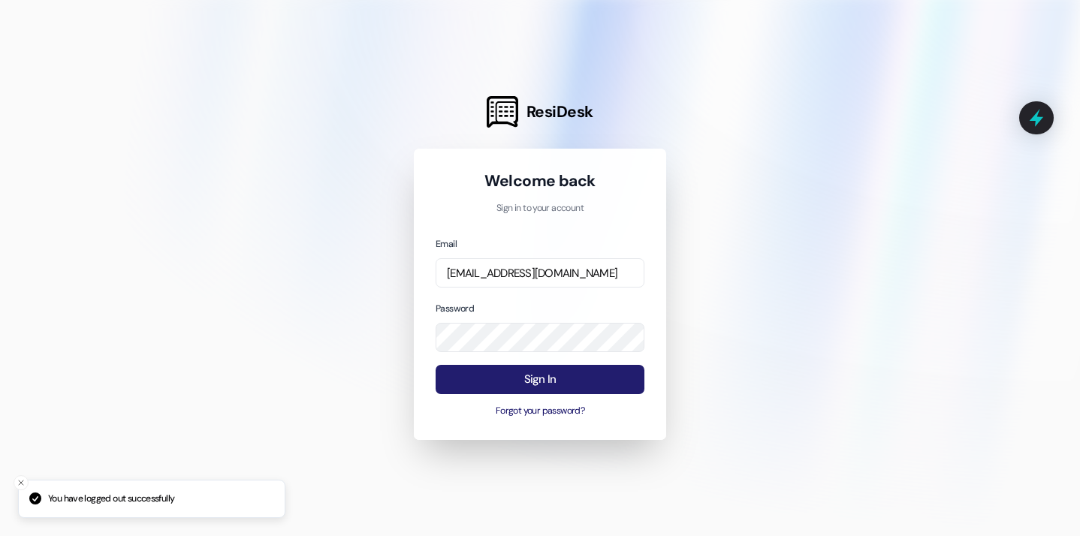
click at [562, 377] on button "Sign In" at bounding box center [540, 379] width 209 height 29
